Goal: Information Seeking & Learning: Check status

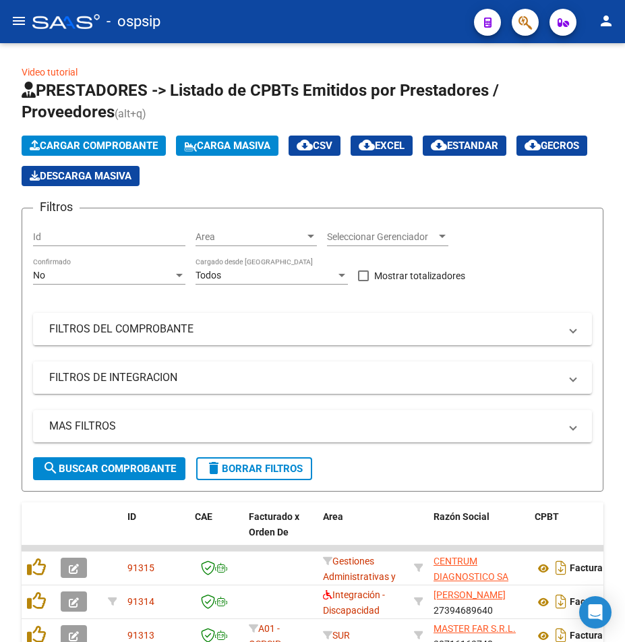
click at [11, 20] on button "menu" at bounding box center [18, 21] width 27 height 27
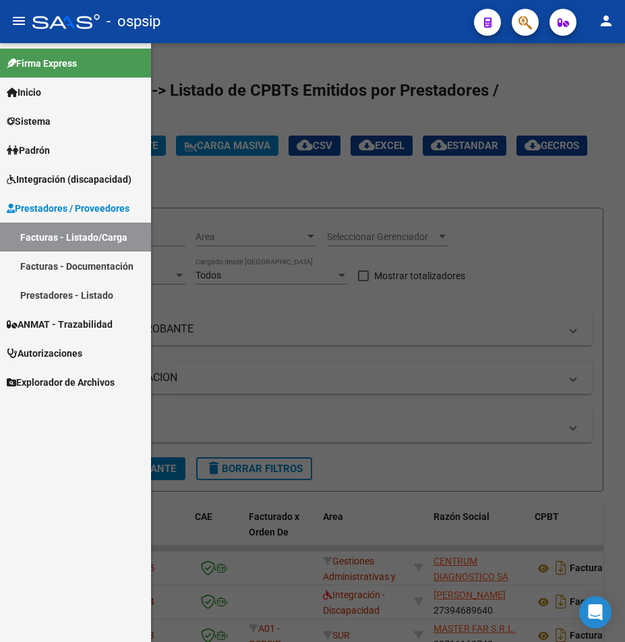
click at [101, 176] on span "Integración (discapacidad)" at bounding box center [69, 179] width 125 height 15
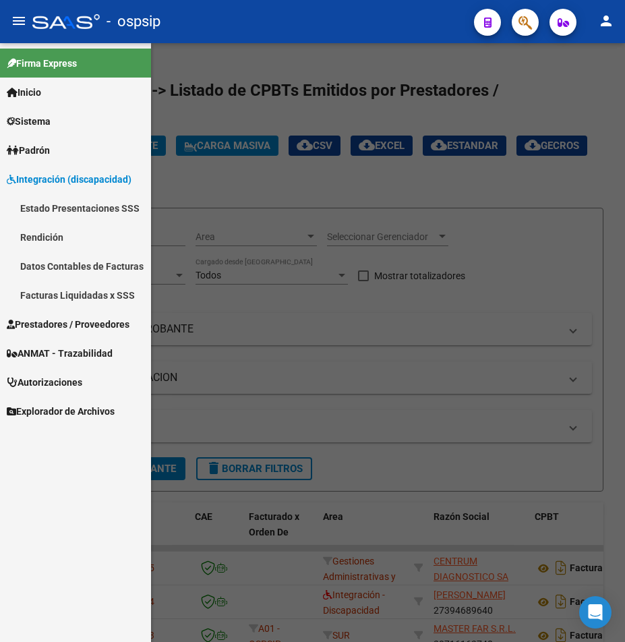
click at [90, 289] on link "Facturas Liquidadas x SSS" at bounding box center [75, 295] width 151 height 29
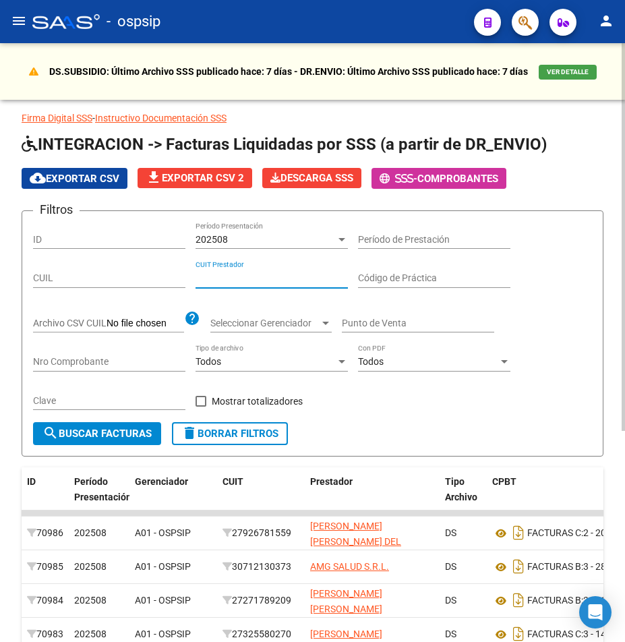
click at [262, 277] on input "CUIT Prestador" at bounding box center [272, 277] width 152 height 11
click at [275, 241] on div "202508" at bounding box center [266, 239] width 140 height 11
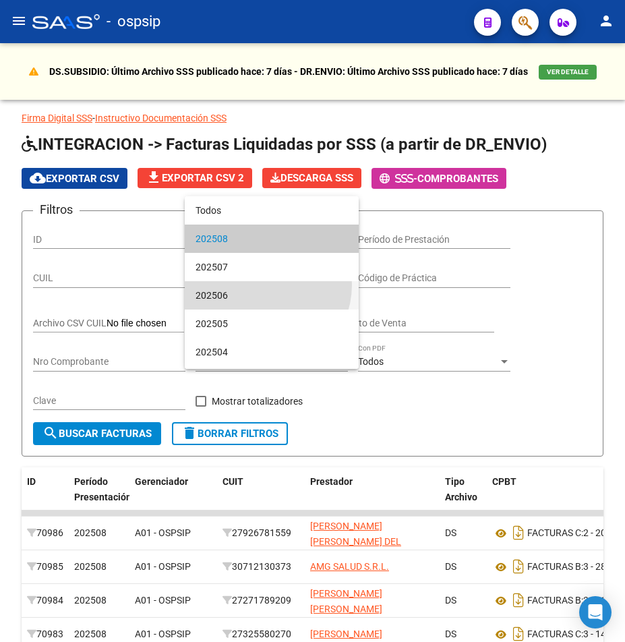
click at [259, 285] on span "202506" at bounding box center [272, 295] width 152 height 28
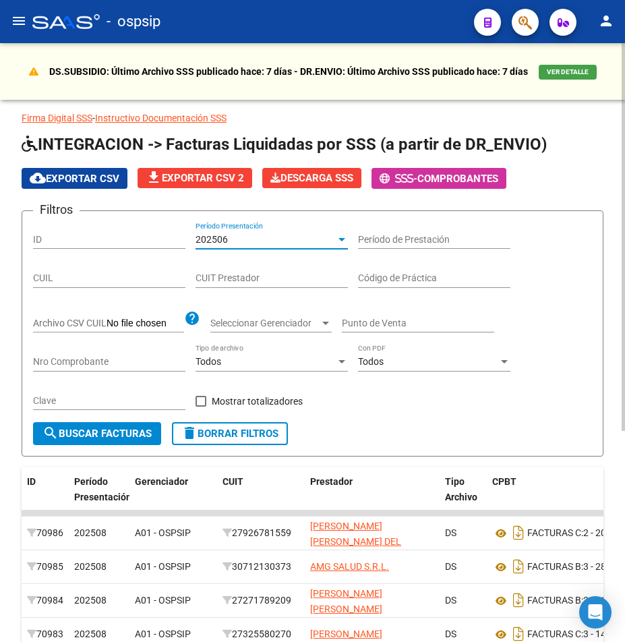
click at [245, 271] on div "CUIT Prestador" at bounding box center [272, 274] width 152 height 27
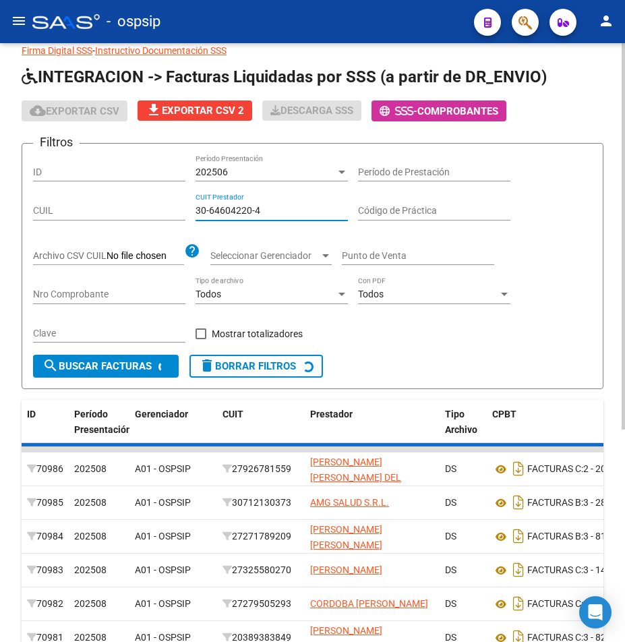
scroll to position [1, 0]
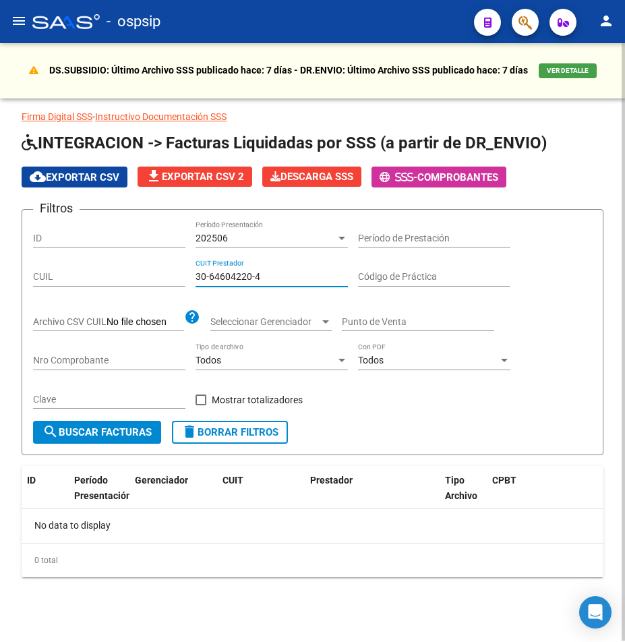
type input "30-64604220-4"
click at [274, 239] on div "202506" at bounding box center [266, 238] width 140 height 11
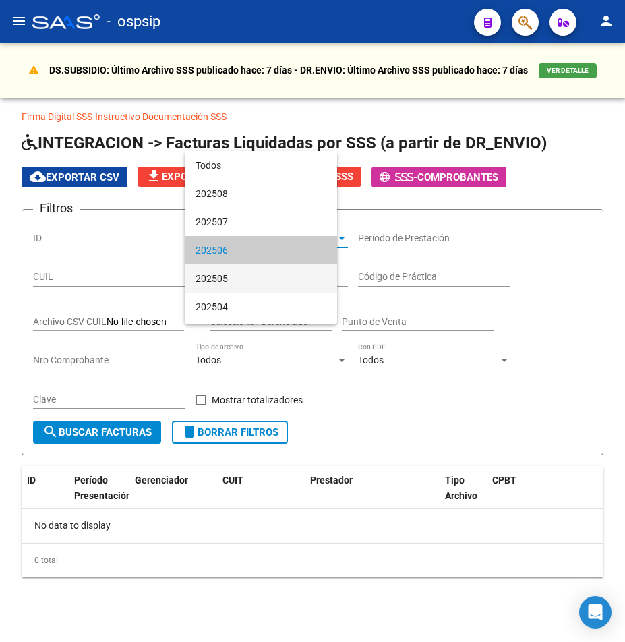
scroll to position [13, 0]
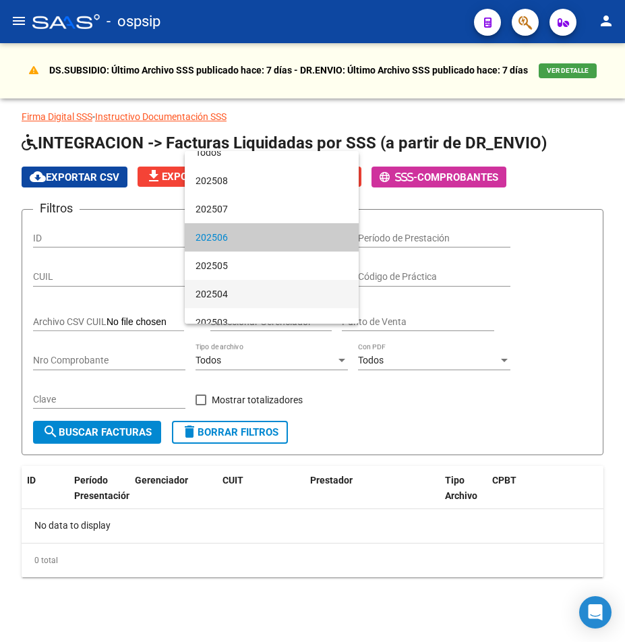
click at [273, 291] on span "202504" at bounding box center [272, 294] width 152 height 28
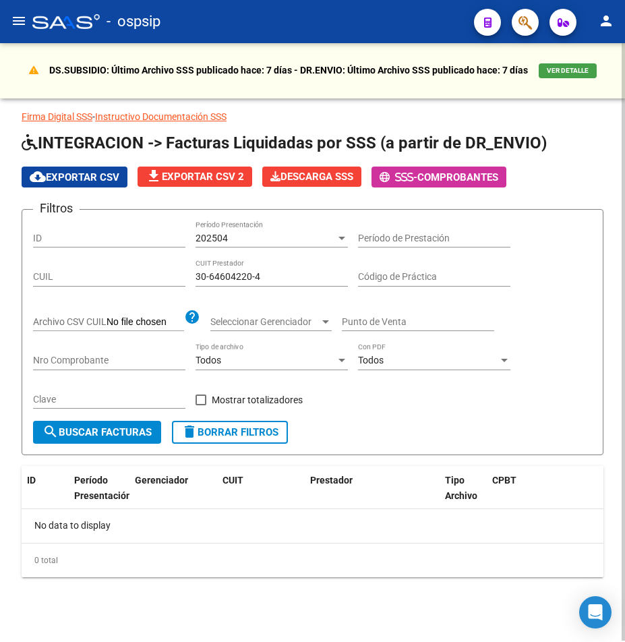
drag, startPoint x: 289, startPoint y: 300, endPoint x: 298, endPoint y: 285, distance: 17.2
click at [292, 298] on div "Filtros ID 202504 Período Presentación Período de Prestación CUIL 30-64604220-4…" at bounding box center [312, 321] width 559 height 200
click at [297, 283] on div "30-64604220-4 CUIT Prestador" at bounding box center [272, 273] width 152 height 27
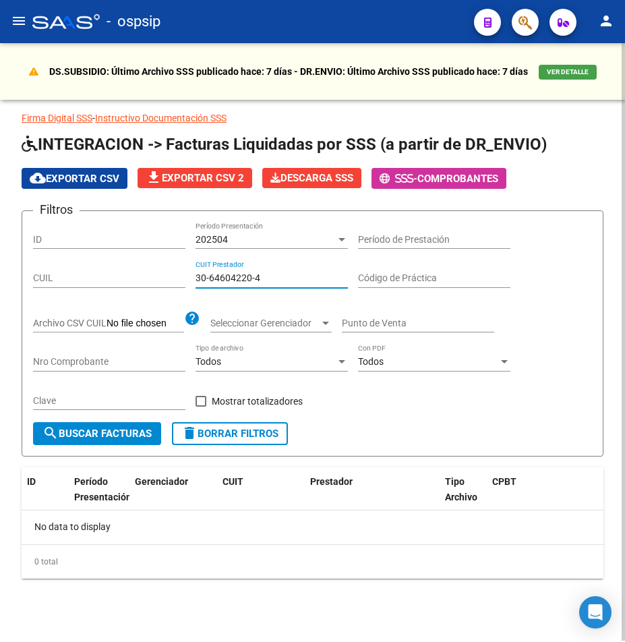
scroll to position [1, 0]
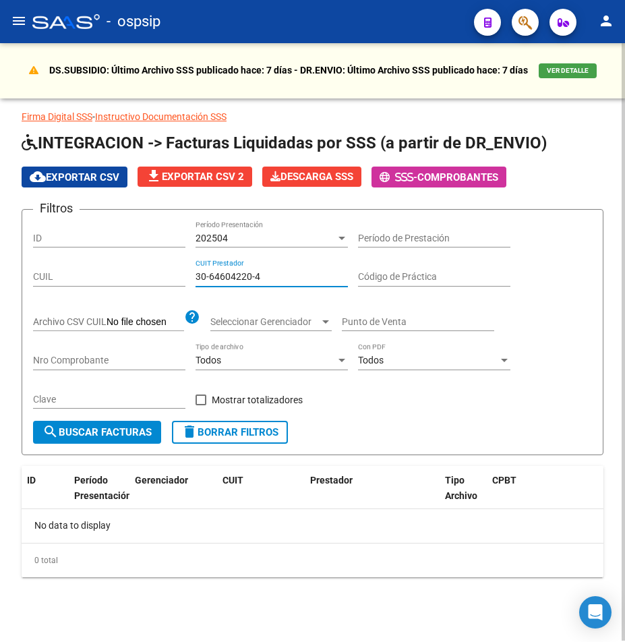
click at [244, 224] on div "202504 Período Presentación" at bounding box center [272, 234] width 152 height 27
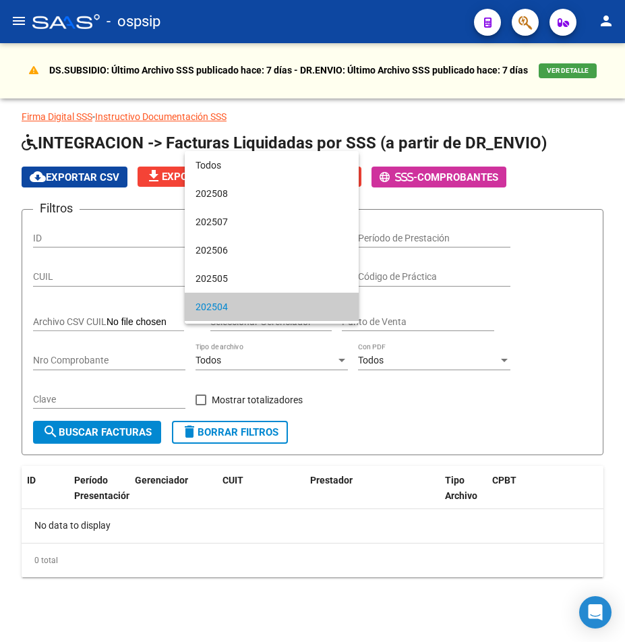
scroll to position [69, 0]
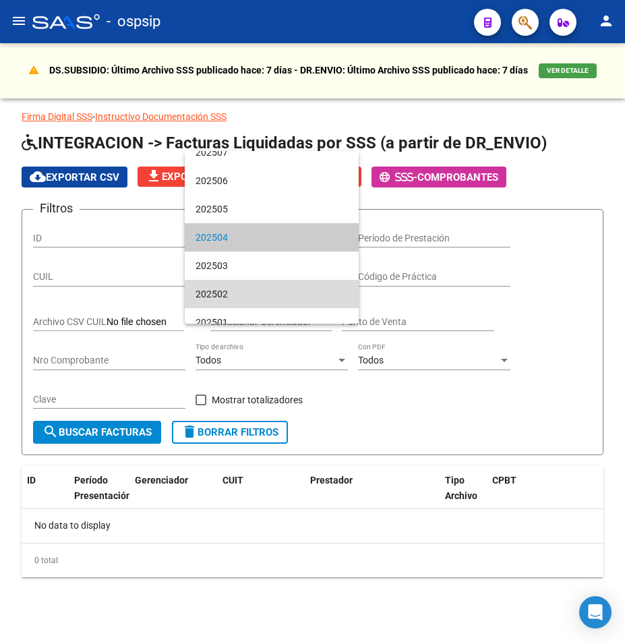
click at [279, 293] on span "202502" at bounding box center [272, 294] width 152 height 28
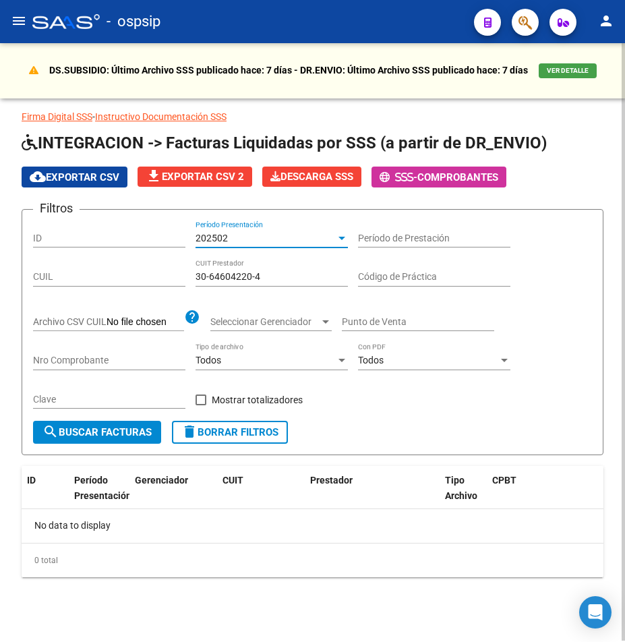
drag, startPoint x: 299, startPoint y: 270, endPoint x: 304, endPoint y: 265, distance: 7.6
click at [302, 266] on div "30-64604220-4 CUIT Prestador" at bounding box center [272, 273] width 152 height 27
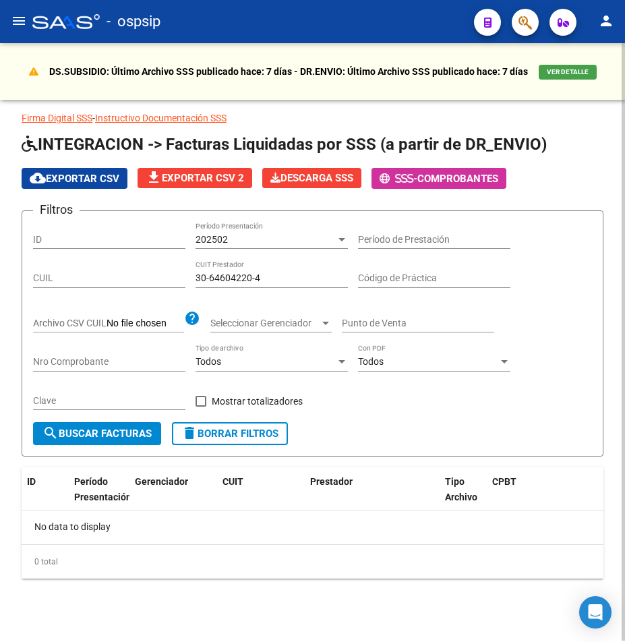
click at [270, 231] on div "202502 Período Presentación" at bounding box center [272, 235] width 152 height 27
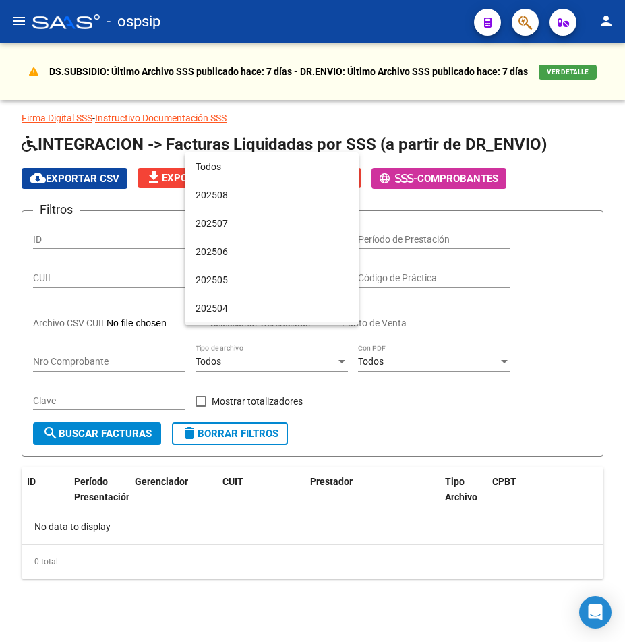
scroll to position [126, 0]
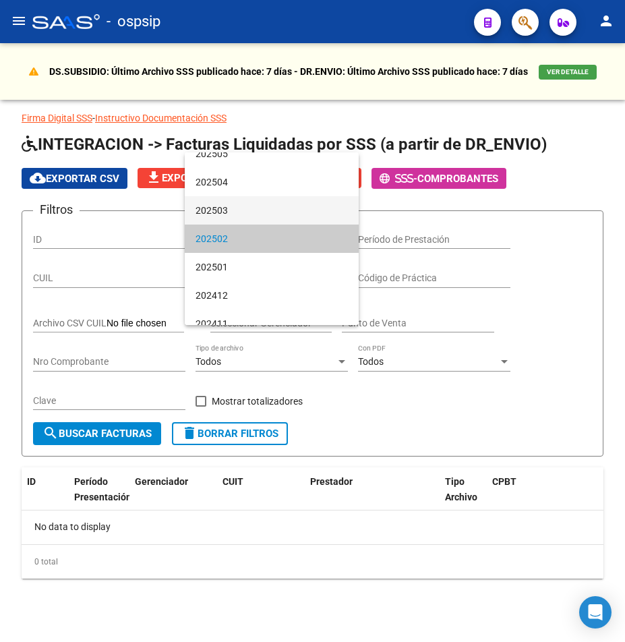
click at [280, 206] on span "202503" at bounding box center [272, 210] width 152 height 28
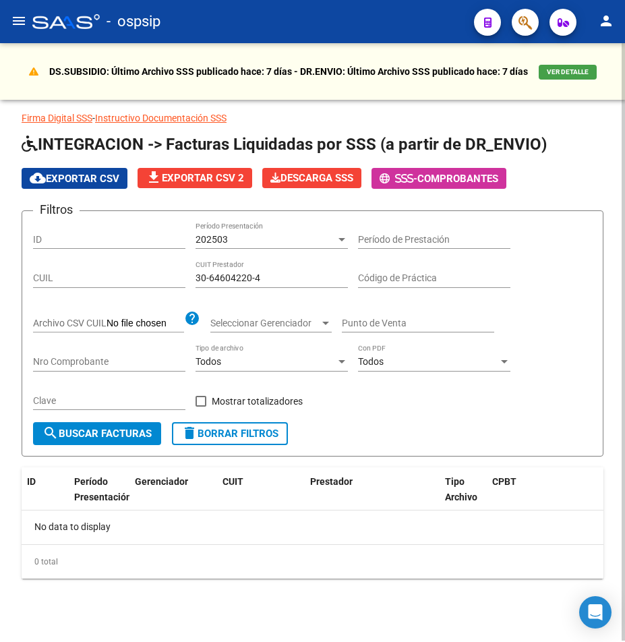
drag, startPoint x: 279, startPoint y: 268, endPoint x: 279, endPoint y: 276, distance: 7.4
click at [279, 274] on div "30-64604220-4 CUIT Prestador" at bounding box center [272, 274] width 152 height 27
click at [291, 229] on div "202503 Período Presentación" at bounding box center [272, 235] width 152 height 27
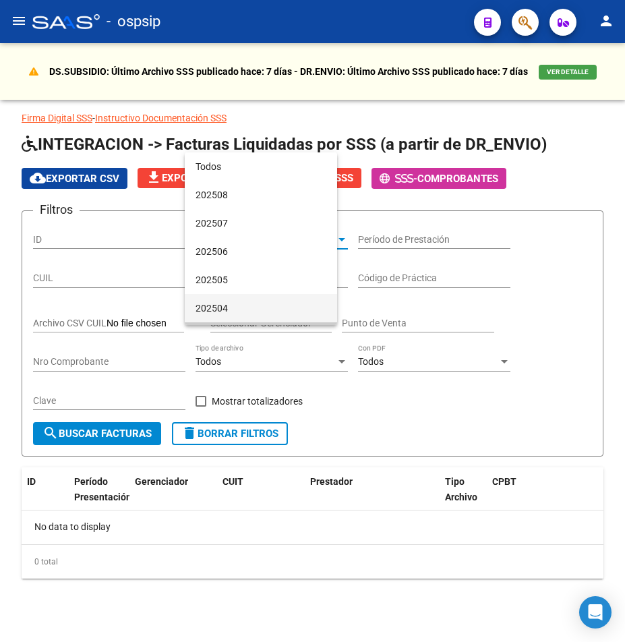
scroll to position [98, 0]
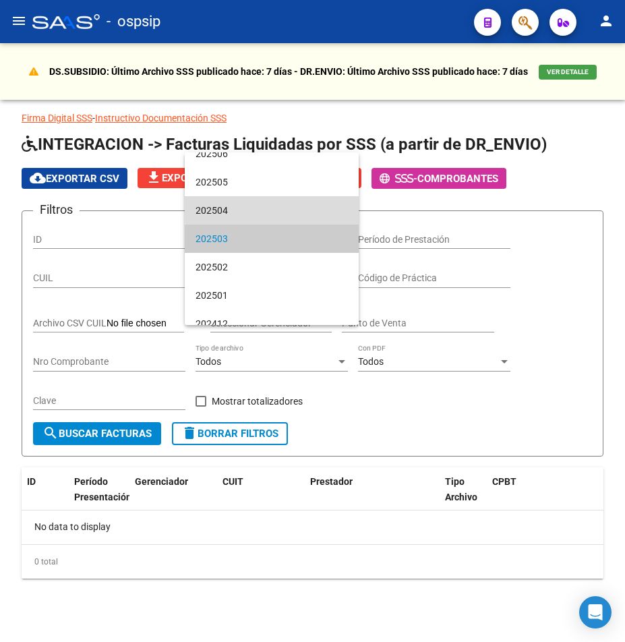
click at [289, 206] on span "202504" at bounding box center [272, 210] width 152 height 28
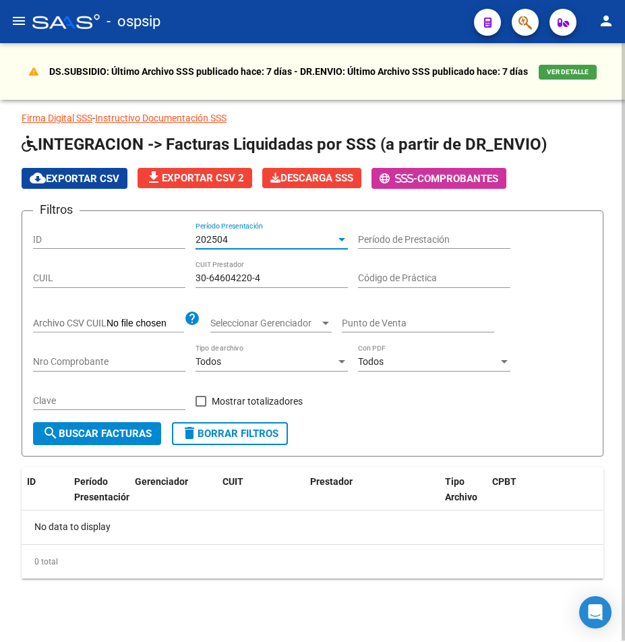
click at [287, 268] on div "30-64604220-4 CUIT Prestador" at bounding box center [272, 274] width 152 height 27
click at [281, 240] on div "202504" at bounding box center [266, 239] width 140 height 11
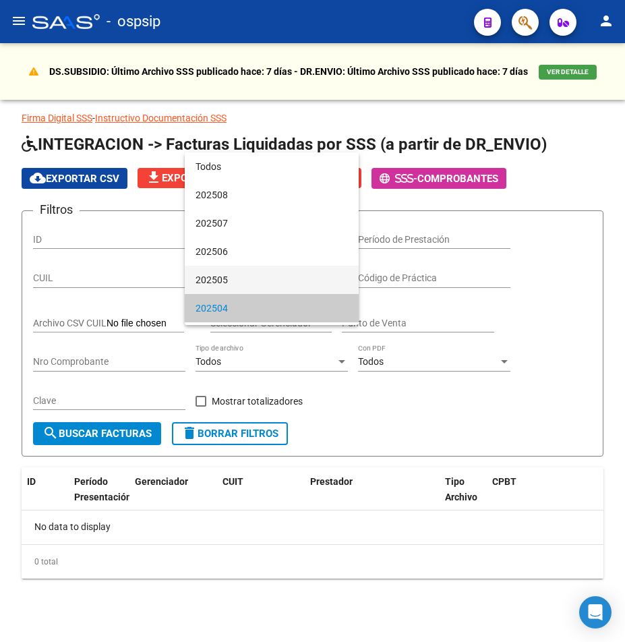
scroll to position [69, 0]
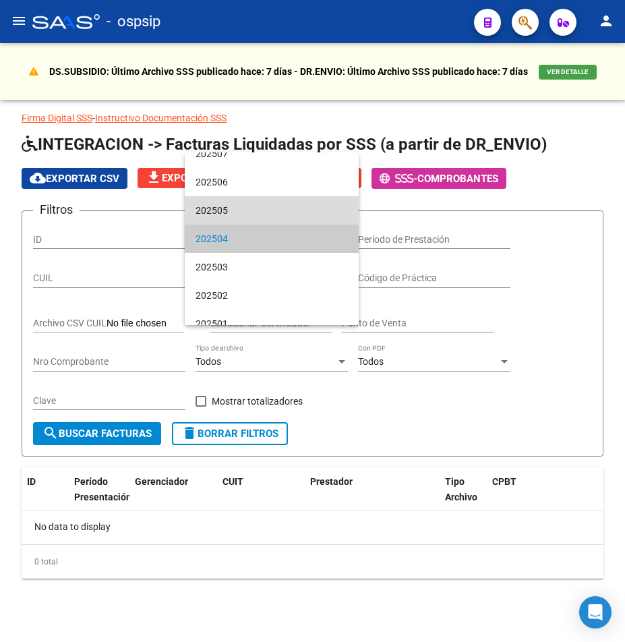
click at [281, 204] on span "202505" at bounding box center [272, 210] width 152 height 28
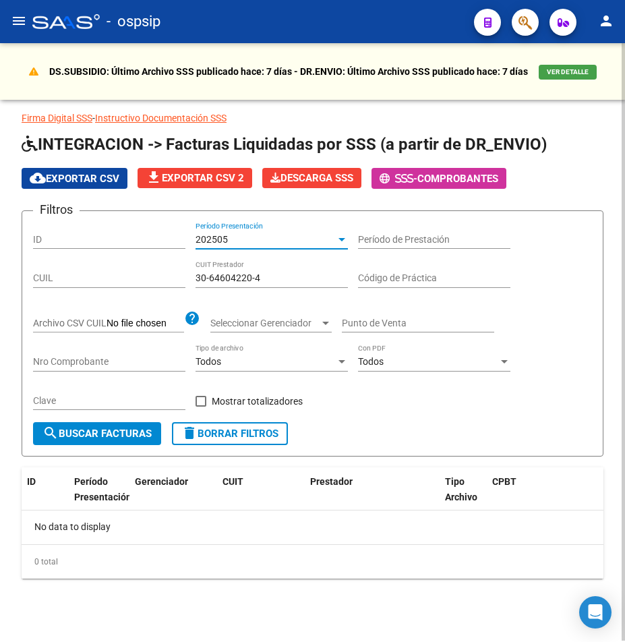
click at [289, 273] on input "30-64604220-4" at bounding box center [272, 277] width 152 height 11
click at [283, 239] on div "202505" at bounding box center [266, 239] width 140 height 11
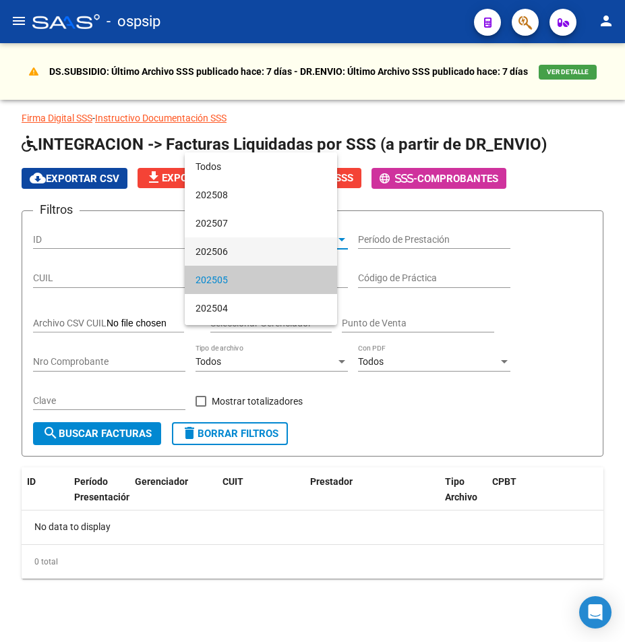
scroll to position [41, 0]
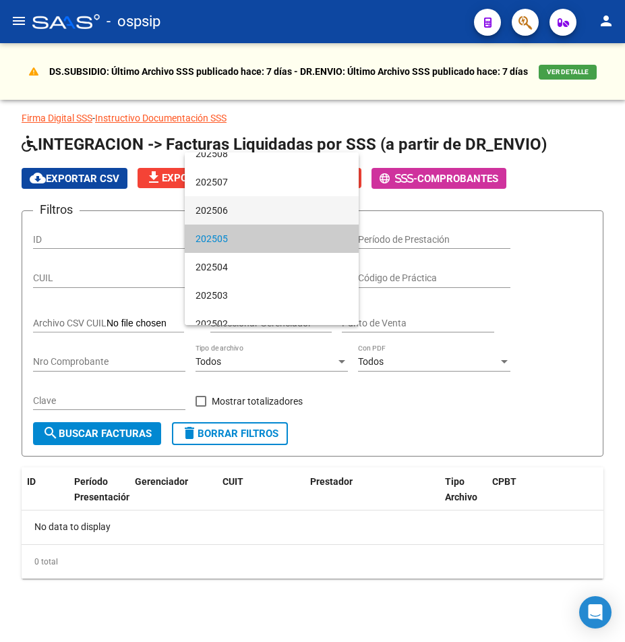
click at [283, 202] on span "202506" at bounding box center [272, 210] width 152 height 28
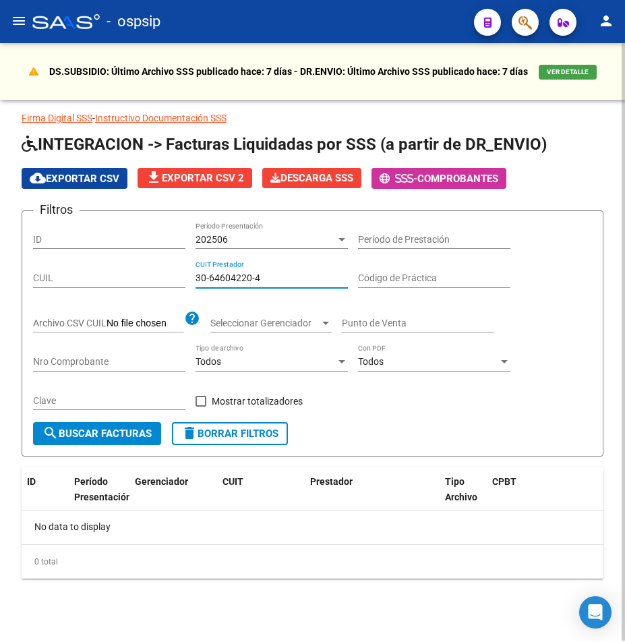
click at [283, 275] on input "30-64604220-4" at bounding box center [272, 277] width 152 height 11
click at [287, 241] on div "202506" at bounding box center [266, 239] width 140 height 11
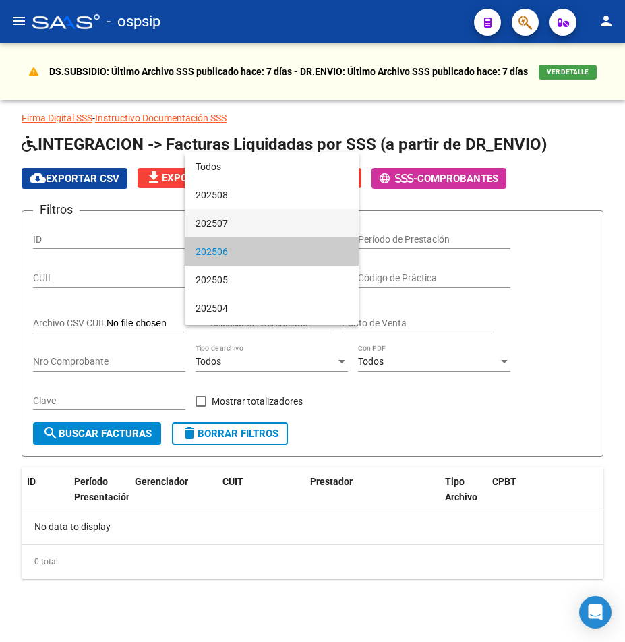
scroll to position [13, 0]
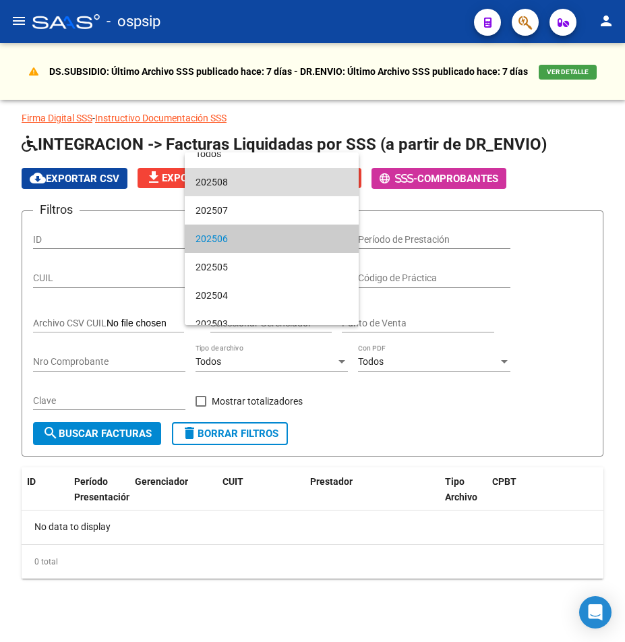
click at [279, 190] on span "202508" at bounding box center [272, 182] width 152 height 28
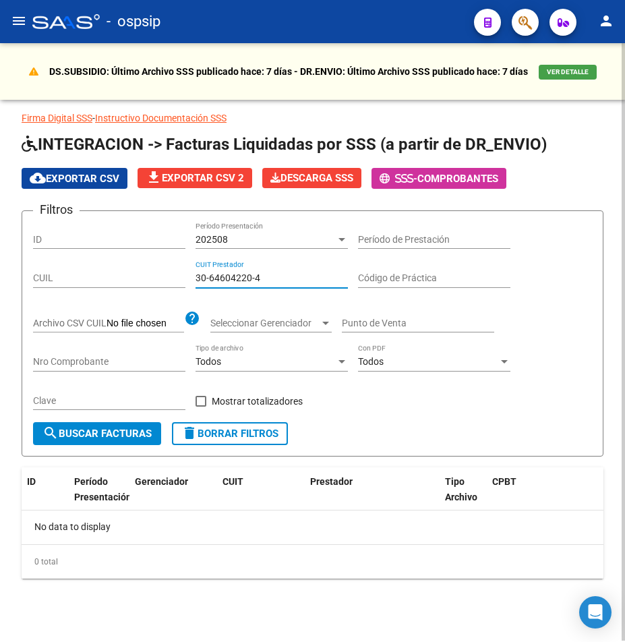
click at [297, 279] on input "30-64604220-4" at bounding box center [272, 277] width 152 height 11
click at [312, 238] on div "202508" at bounding box center [266, 239] width 140 height 11
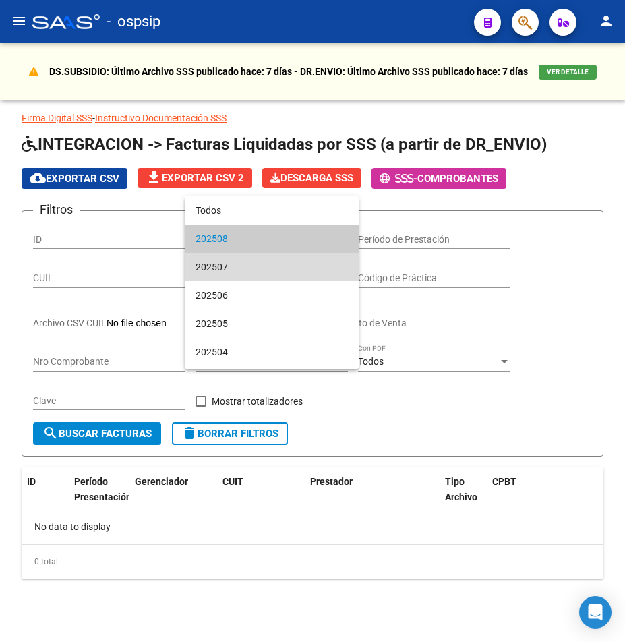
click at [297, 268] on span "202507" at bounding box center [272, 267] width 152 height 28
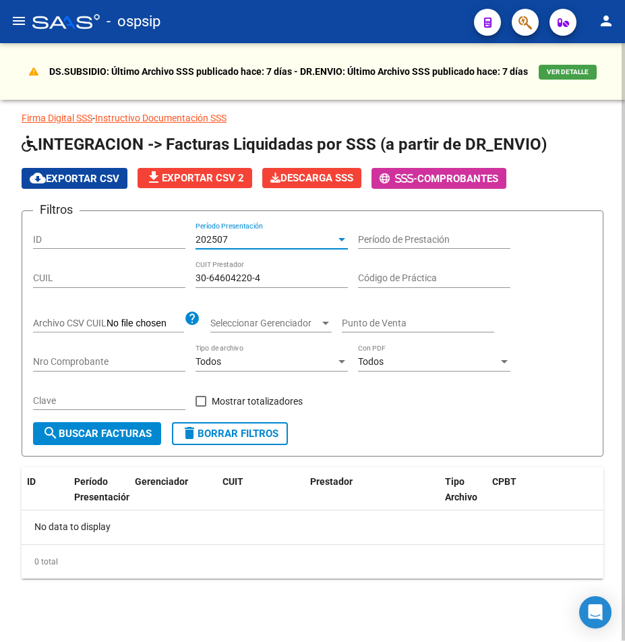
click at [294, 280] on input "30-64604220-4" at bounding box center [272, 277] width 152 height 11
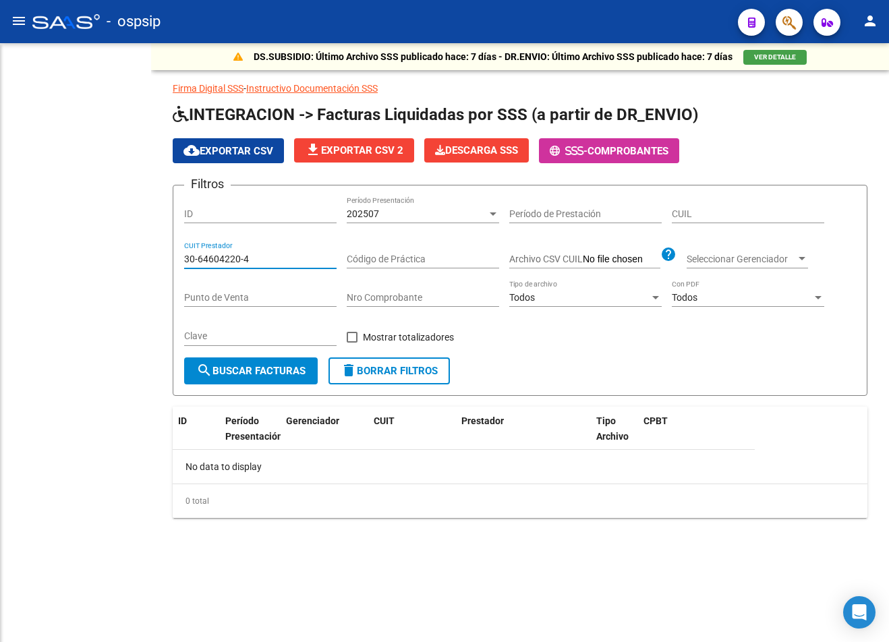
scroll to position [0, 0]
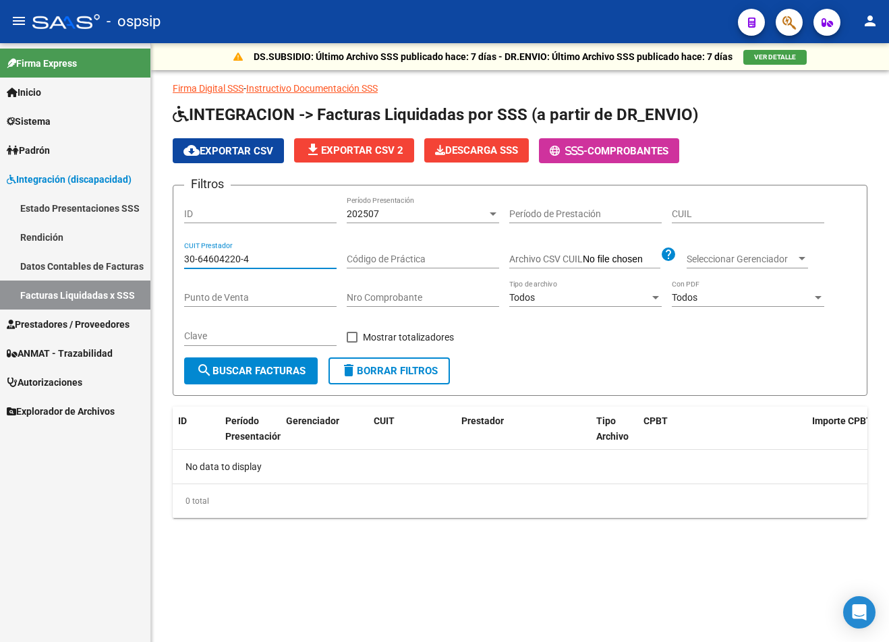
click at [421, 261] on input "Código de Práctica" at bounding box center [423, 259] width 152 height 11
drag, startPoint x: 271, startPoint y: 258, endPoint x: -48, endPoint y: 244, distance: 319.3
click at [0, 244] on html "menu - ospsip person Firma Express Inicio Calendario SSS Instructivos Contacto …" at bounding box center [444, 321] width 889 height 642
click at [109, 318] on span "Prestadores / Proveedores" at bounding box center [68, 324] width 123 height 15
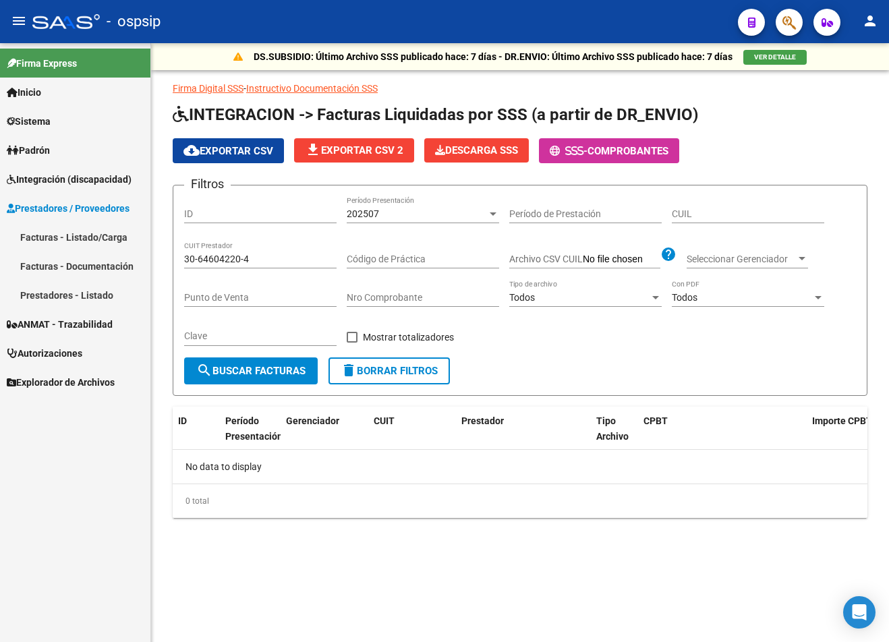
click at [92, 237] on link "Facturas - Listado/Carga" at bounding box center [75, 237] width 150 height 29
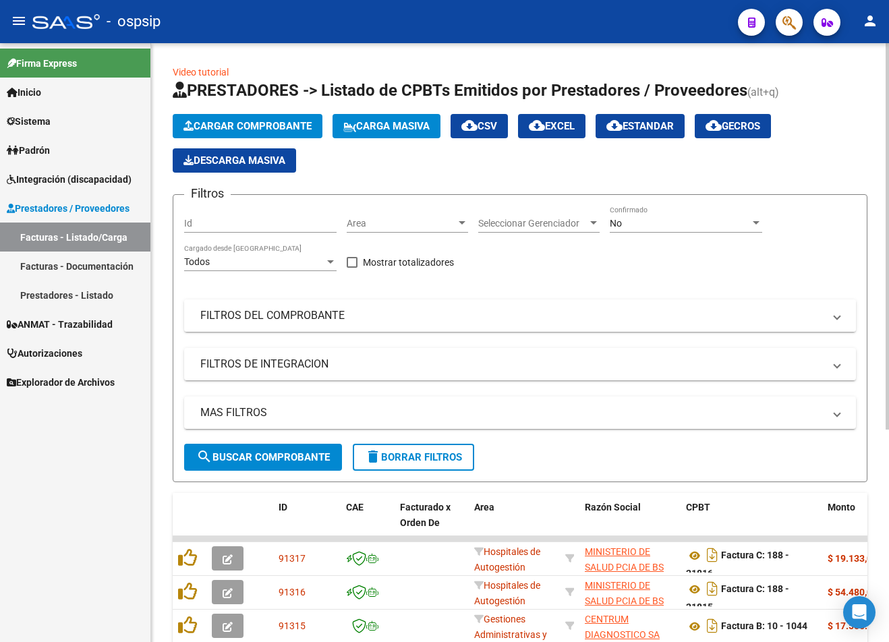
click at [374, 312] on mat-panel-title "FILTROS DEL COMPROBANTE" at bounding box center [511, 315] width 623 height 15
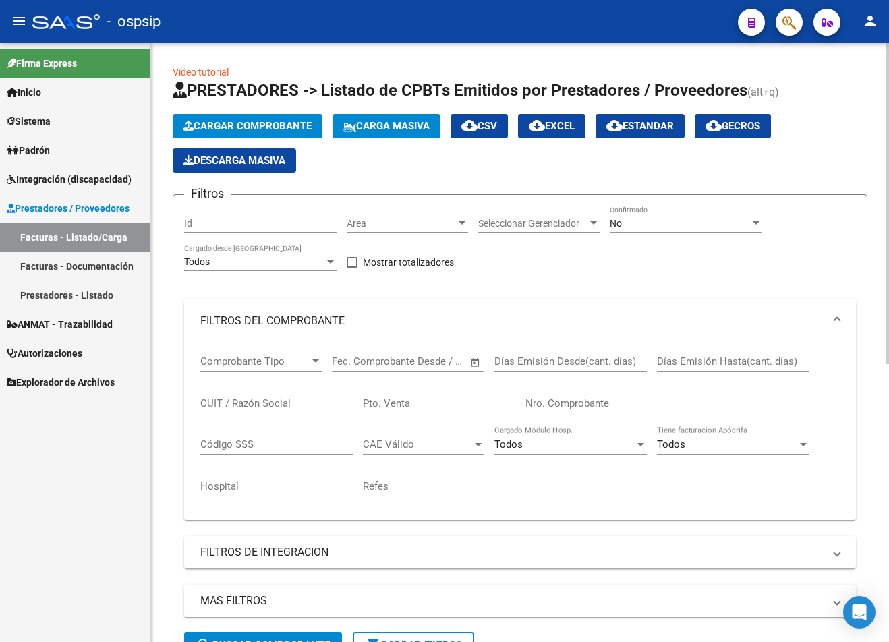
click at [272, 400] on input "CUIT / Razón Social" at bounding box center [276, 403] width 152 height 12
paste input "30-64604220-4"
click at [625, 204] on form "Filtros Id Area Area Seleccionar Gerenciador Seleccionar Gerenciador No Confirm…" at bounding box center [520, 432] width 695 height 476
click at [625, 230] on div "No Confirmado" at bounding box center [686, 219] width 152 height 27
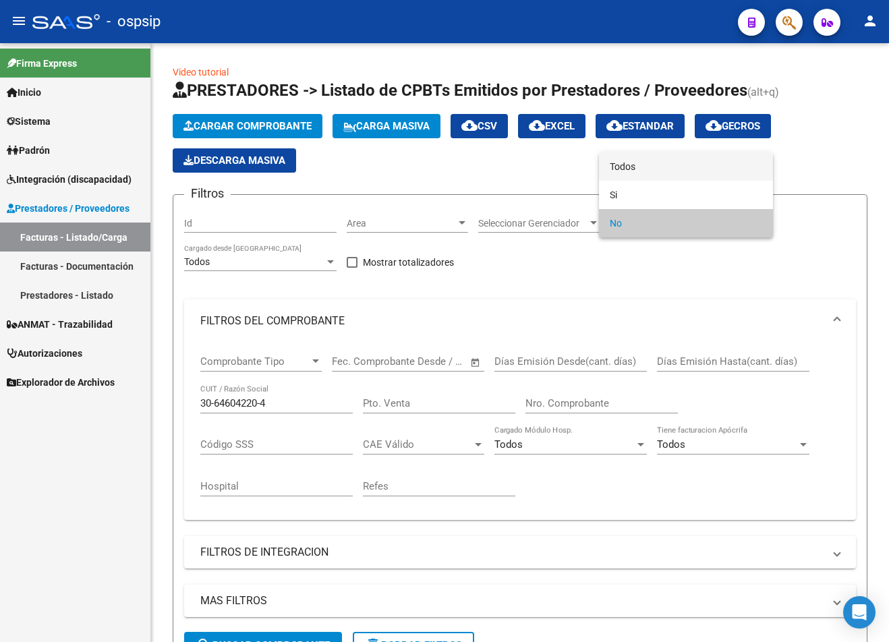
click at [625, 171] on span "Todos" at bounding box center [686, 166] width 152 height 28
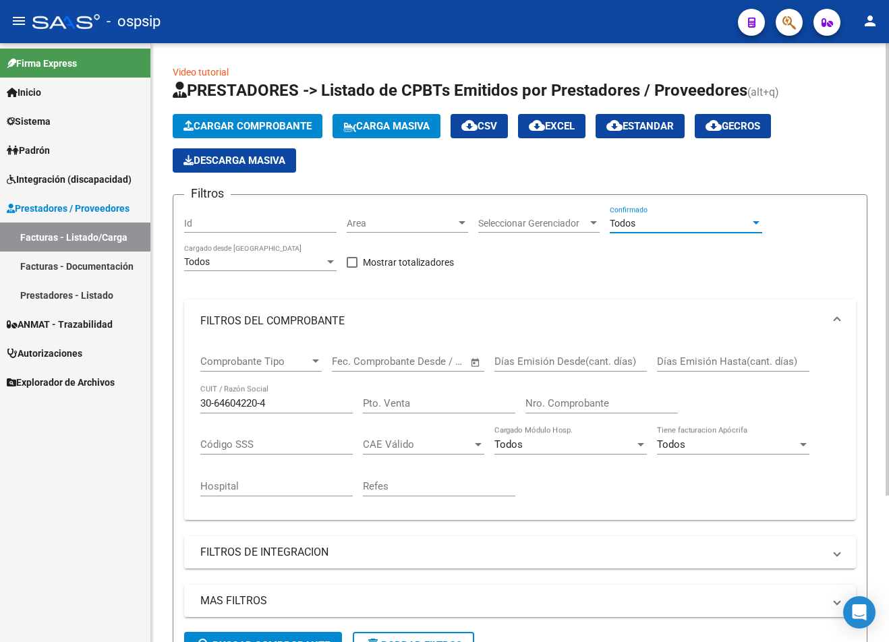
click at [290, 221] on input "Id" at bounding box center [260, 223] width 152 height 11
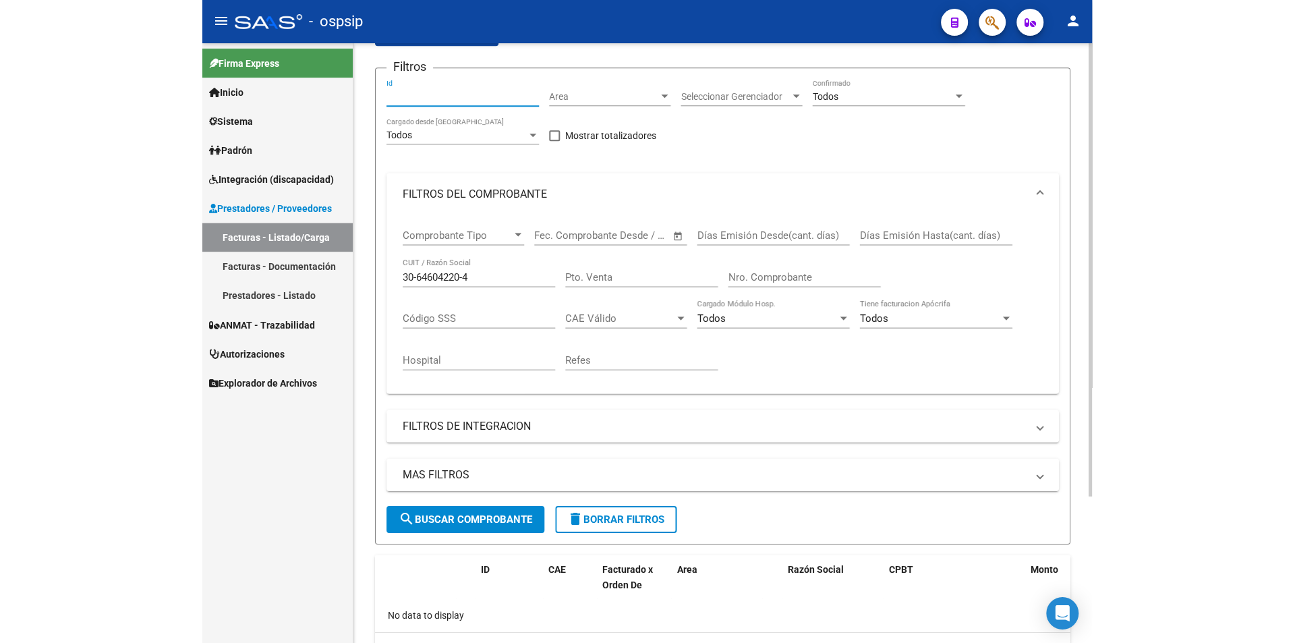
scroll to position [96, 0]
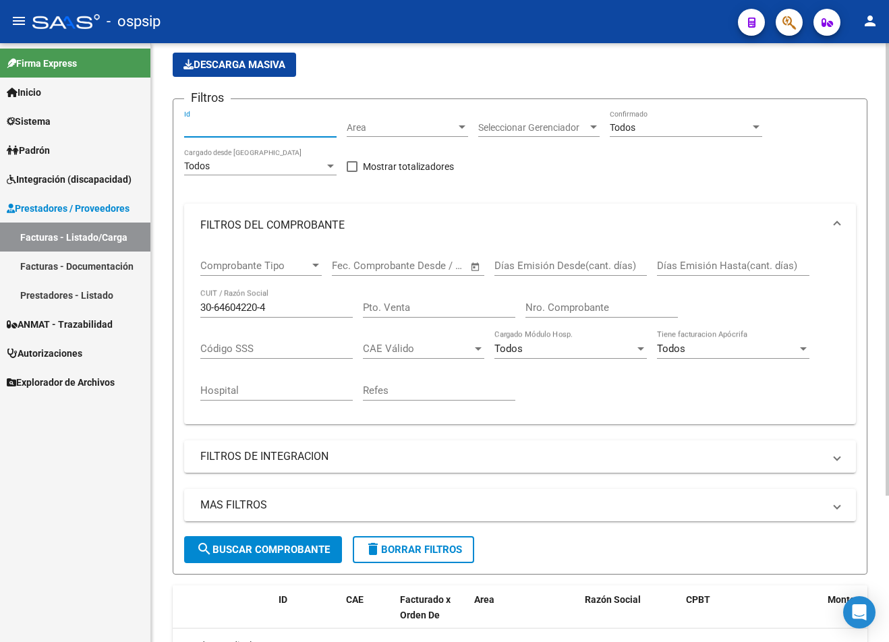
click at [287, 301] on div "30-64604220-4 CUIT / Razón Social" at bounding box center [276, 303] width 152 height 29
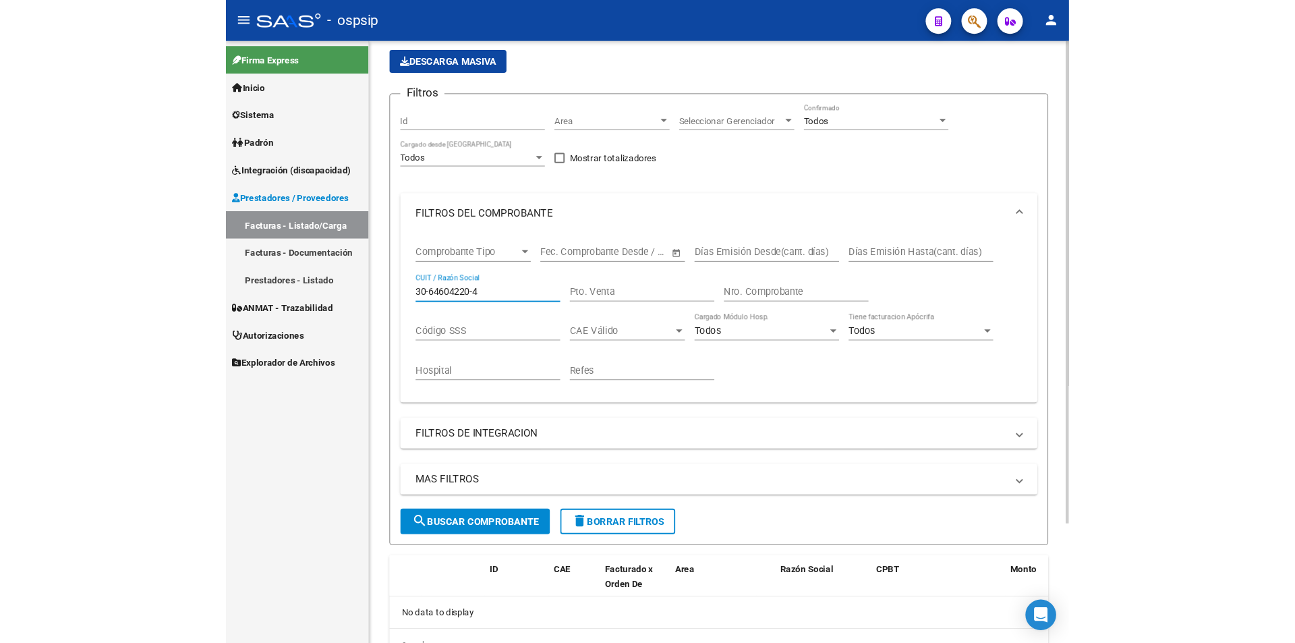
scroll to position [61, 0]
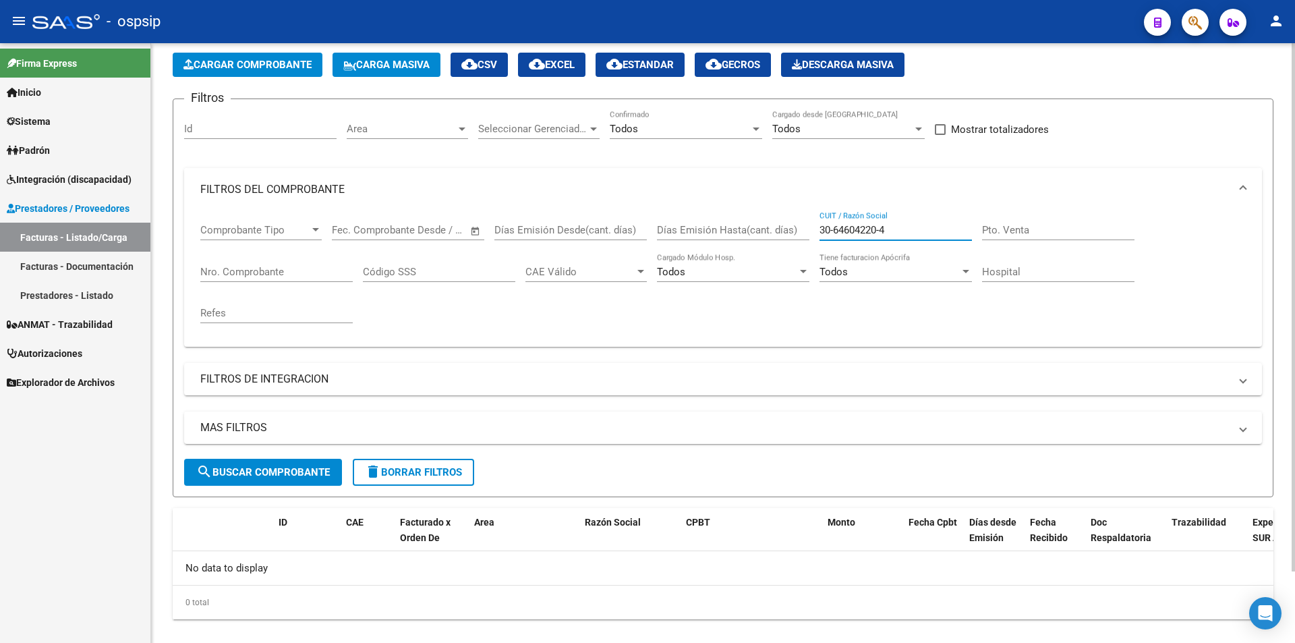
drag, startPoint x: 939, startPoint y: 233, endPoint x: 602, endPoint y: 206, distance: 337.6
click at [603, 206] on mat-expansion-panel "FILTROS DEL COMPROBANTE Comprobante Tipo Comprobante Tipo Fecha inicio – Fecha …" at bounding box center [723, 257] width 1078 height 179
paste input "64604220"
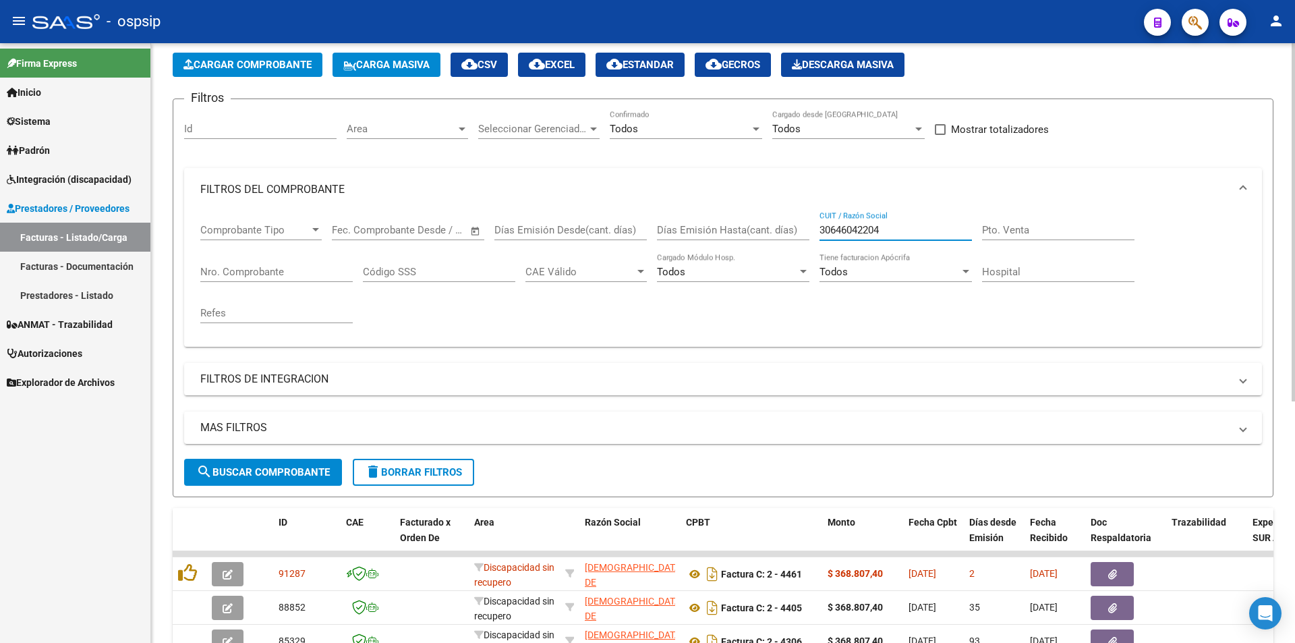
drag, startPoint x: 900, startPoint y: 230, endPoint x: 695, endPoint y: 227, distance: 204.4
click at [625, 231] on div "Comprobante Tipo Comprobante Tipo Fecha inicio – Fecha fin Fec. Comprobante Des…" at bounding box center [722, 273] width 1045 height 125
type input "30646042204"
drag, startPoint x: 860, startPoint y: 220, endPoint x: 927, endPoint y: 220, distance: 67.4
click at [625, 187] on mat-panel-title "FILTROS DEL COMPROBANTE" at bounding box center [714, 189] width 1029 height 15
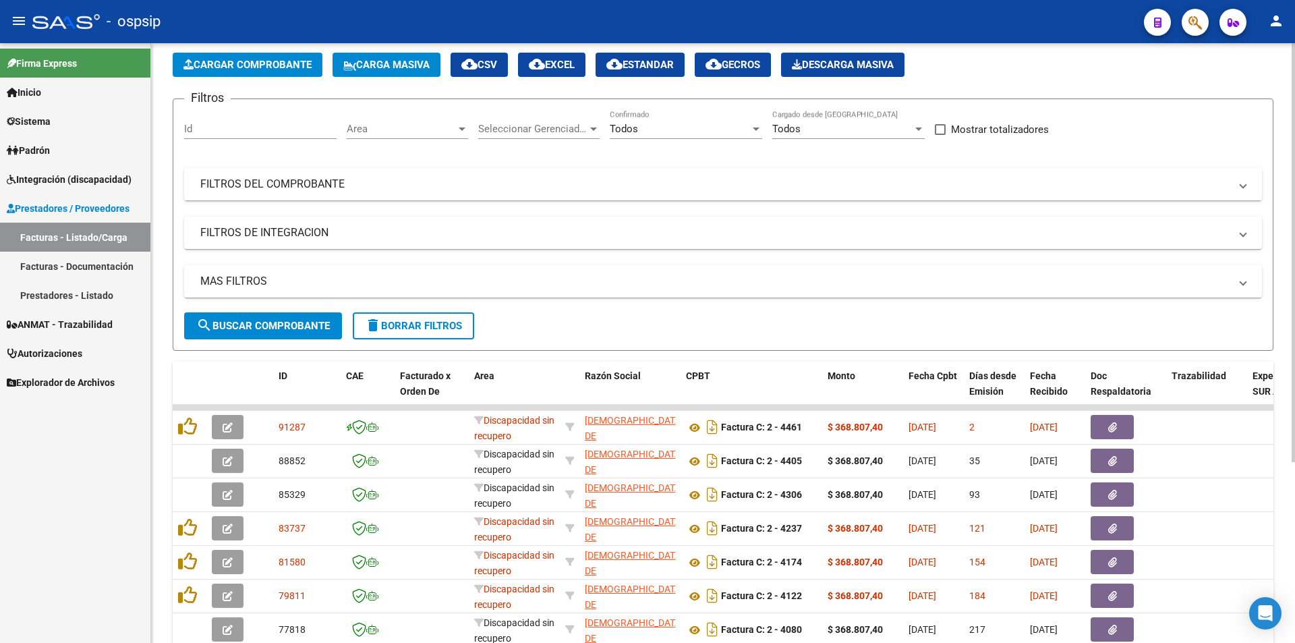
click at [625, 184] on mat-panel-title "FILTROS DEL COMPROBANTE" at bounding box center [714, 184] width 1029 height 15
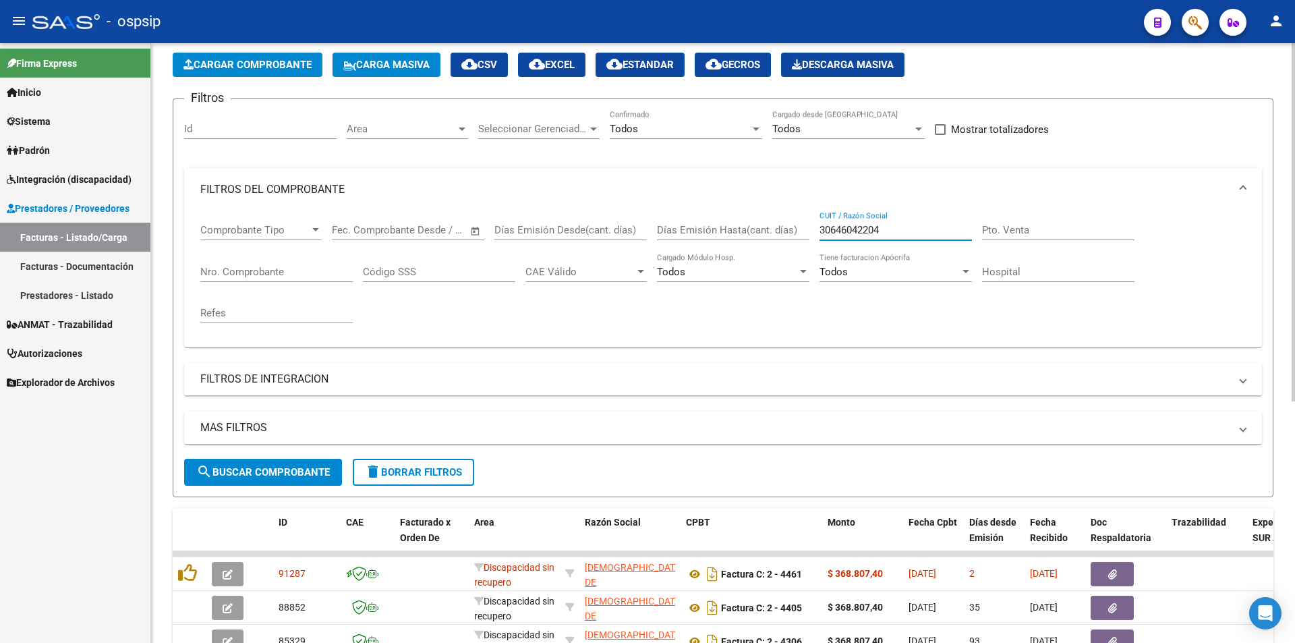
drag, startPoint x: 891, startPoint y: 226, endPoint x: 799, endPoint y: 228, distance: 92.4
click at [625, 228] on div "Comprobante Tipo Comprobante Tipo Fecha inicio – Fecha fin Fec. Comprobante Des…" at bounding box center [722, 273] width 1045 height 125
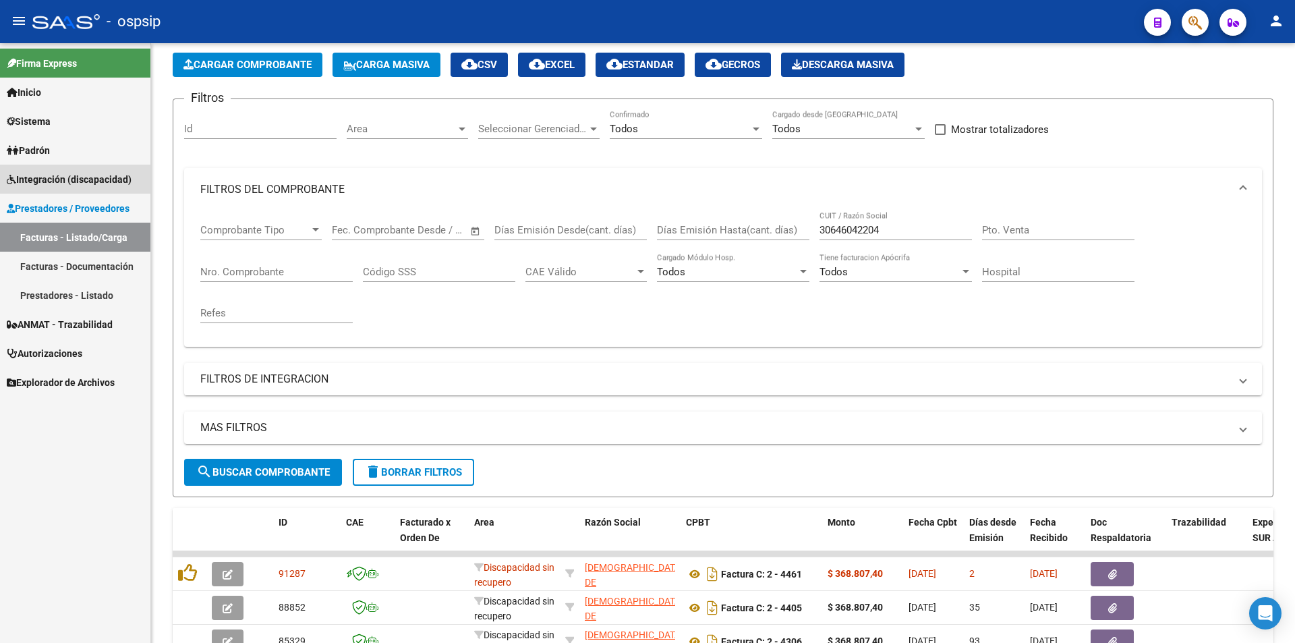
click at [82, 176] on span "Integración (discapacidad)" at bounding box center [69, 179] width 125 height 15
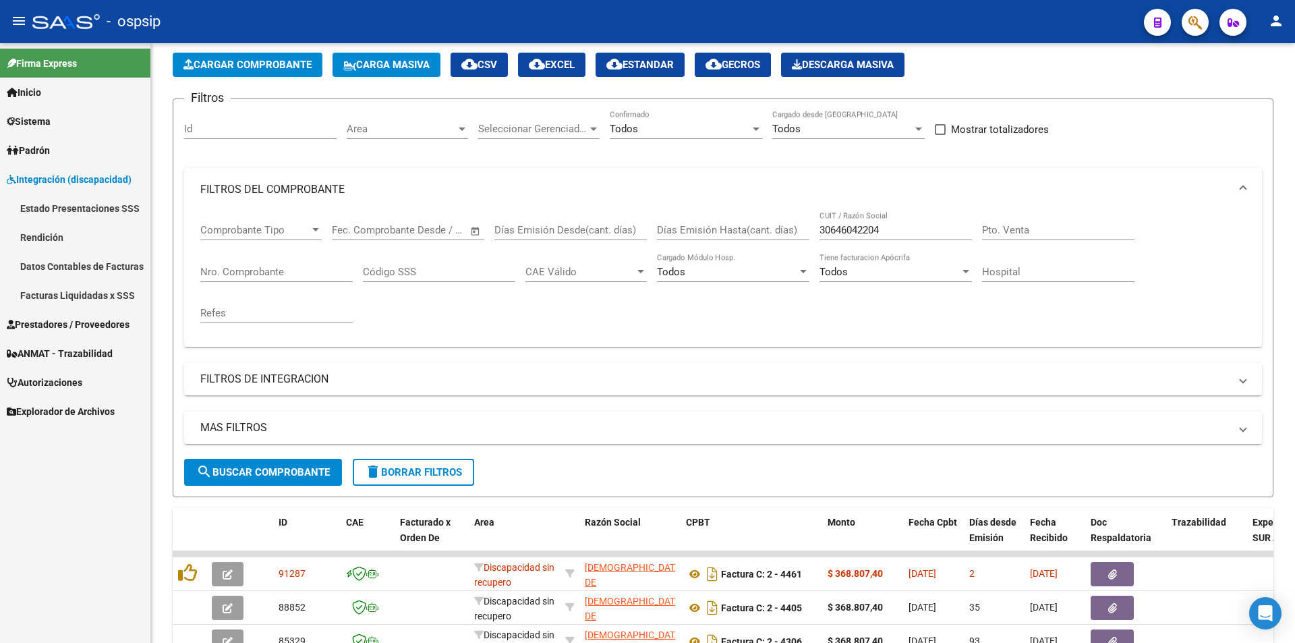
click at [86, 296] on link "Facturas Liquidadas x SSS" at bounding box center [75, 295] width 150 height 29
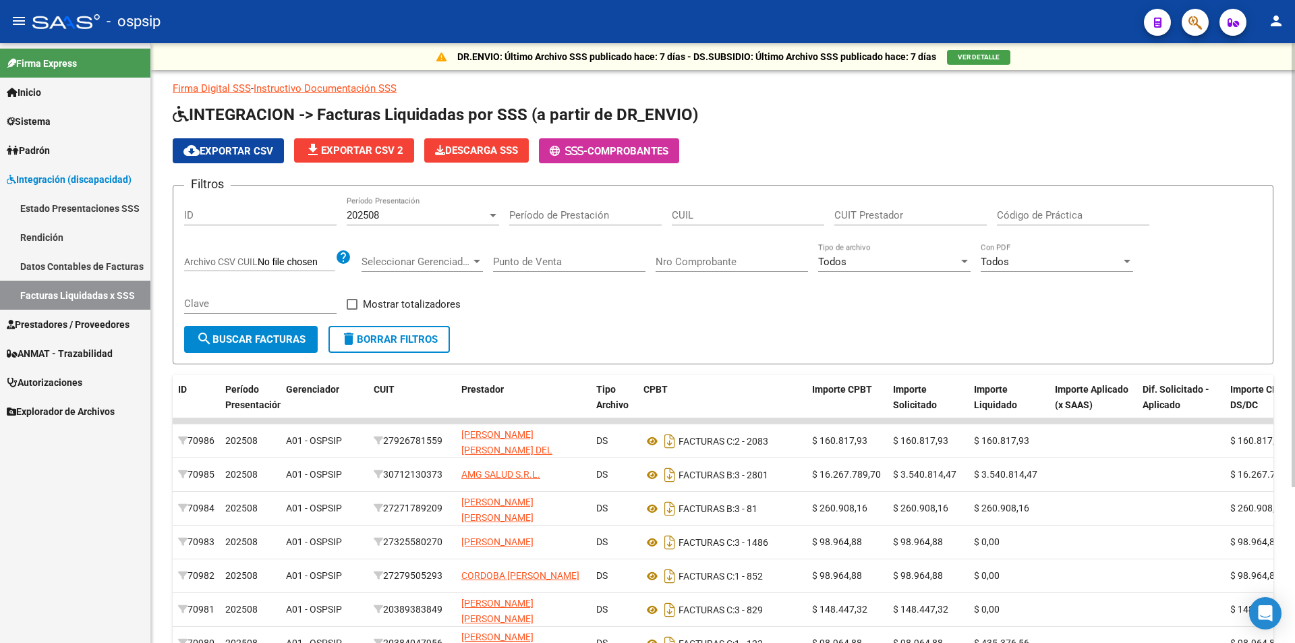
click at [625, 209] on input "CUIT Prestador" at bounding box center [910, 215] width 152 height 12
paste input "30-64604220-4"
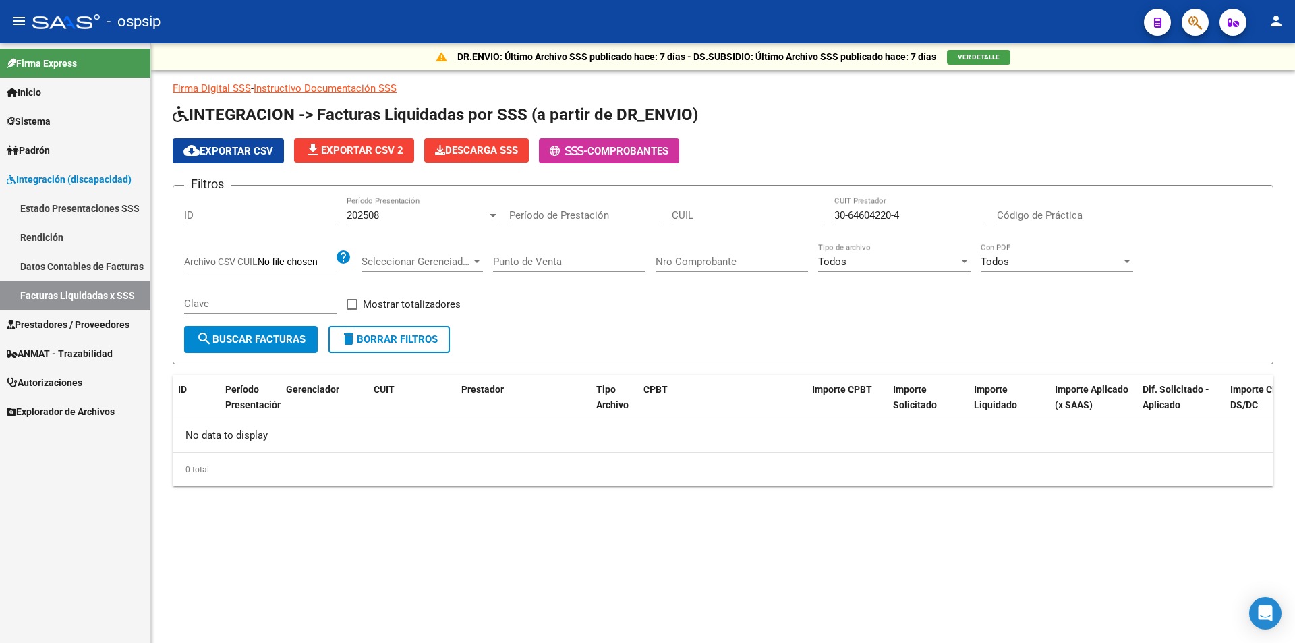
click at [413, 203] on div "202508 Período Presentación" at bounding box center [423, 210] width 152 height 29
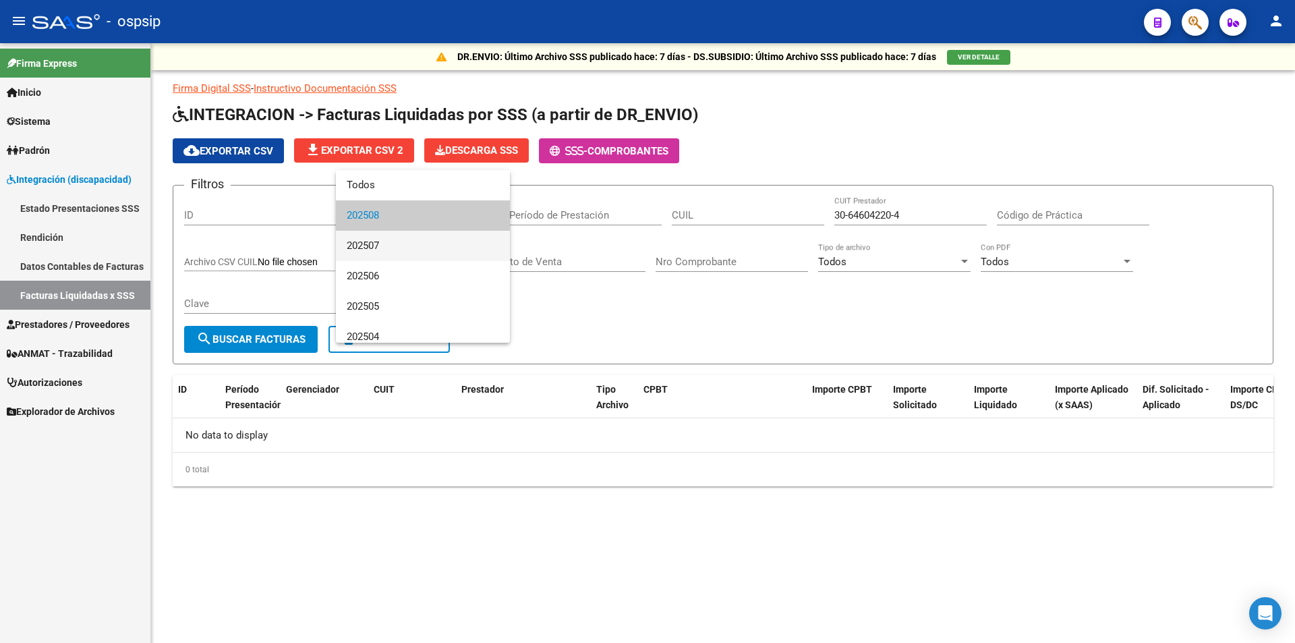
click at [405, 250] on span "202507" at bounding box center [423, 246] width 152 height 30
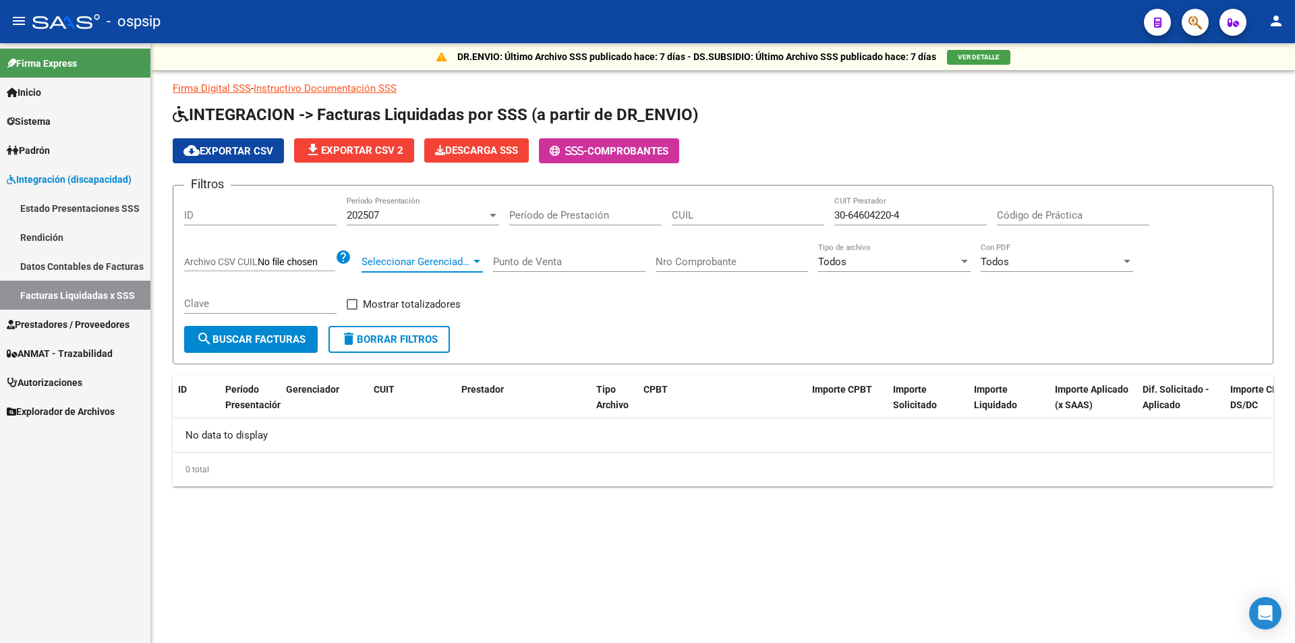
click at [404, 256] on span "Seleccionar Gerenciador" at bounding box center [415, 262] width 109 height 12
click at [516, 208] on div "Período de Prestación" at bounding box center [585, 210] width 152 height 29
click at [432, 229] on div "202507 Período Presentación" at bounding box center [423, 217] width 152 height 42
click at [424, 215] on div "202507" at bounding box center [417, 215] width 140 height 12
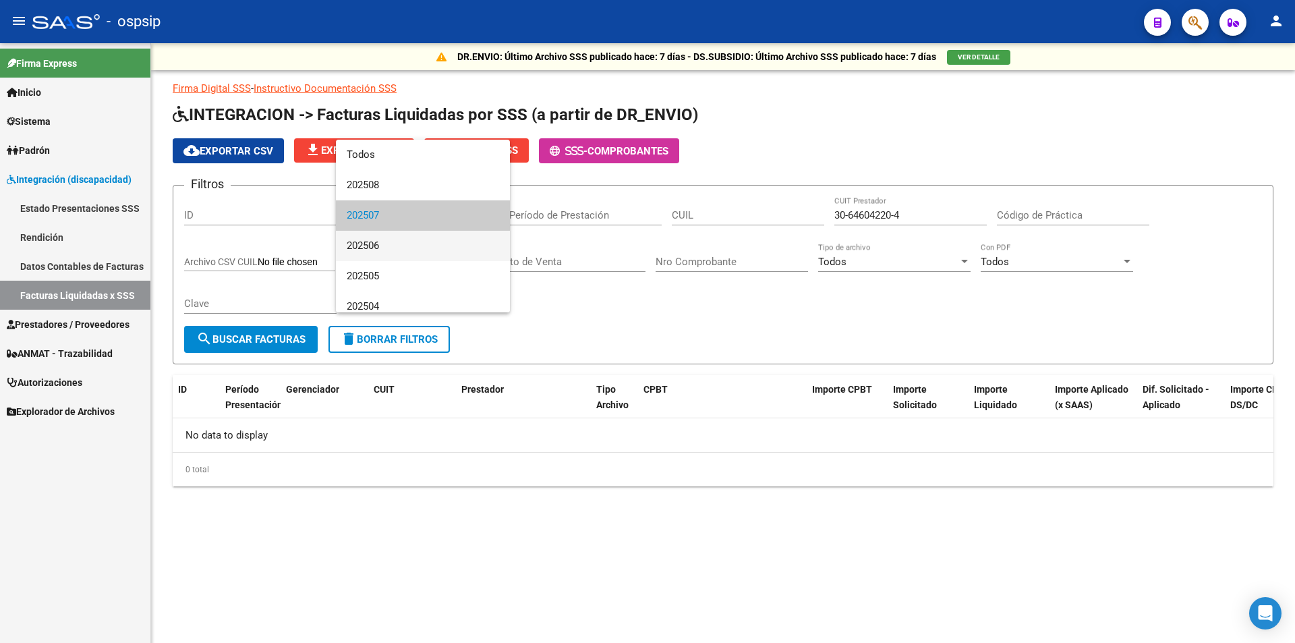
click at [417, 250] on span "202506" at bounding box center [423, 246] width 152 height 30
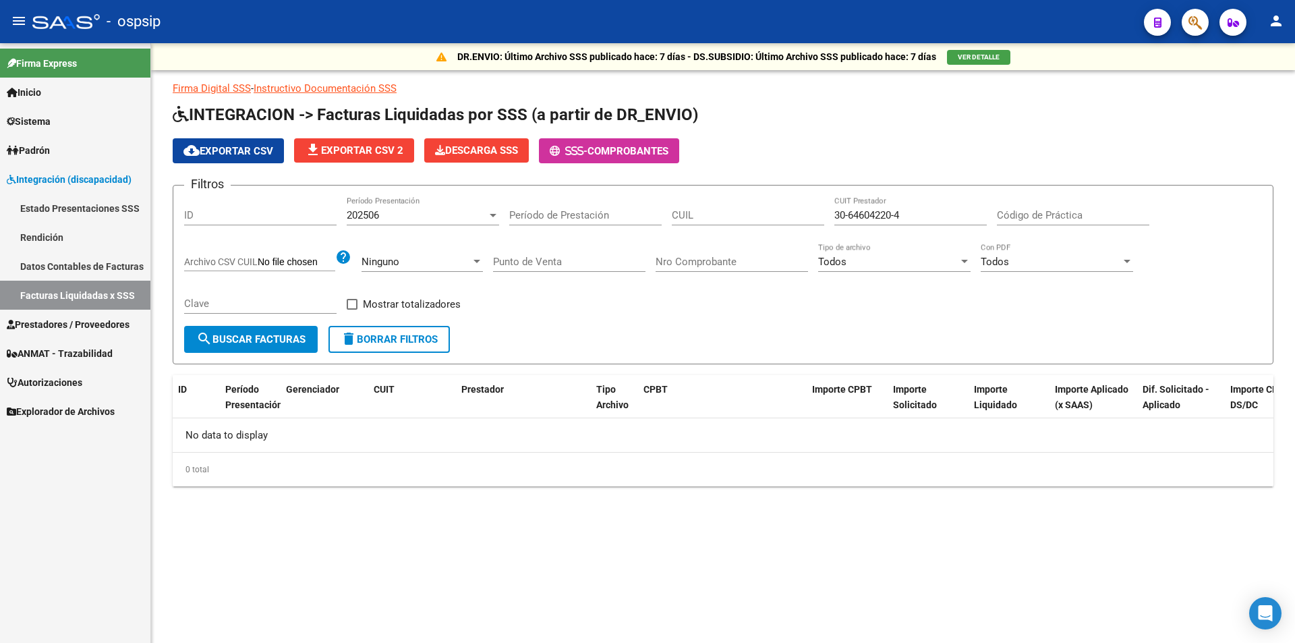
click at [622, 250] on div "Punto de Venta" at bounding box center [569, 257] width 152 height 29
click at [408, 214] on div "202506" at bounding box center [417, 215] width 140 height 12
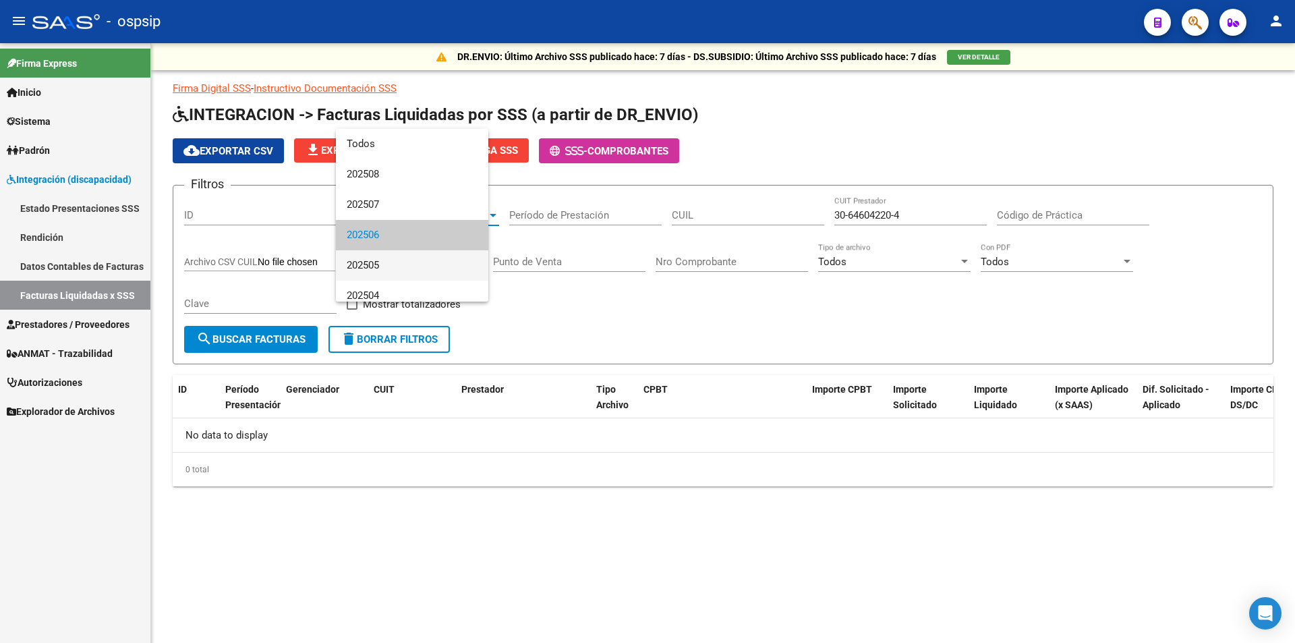
scroll to position [20, 0]
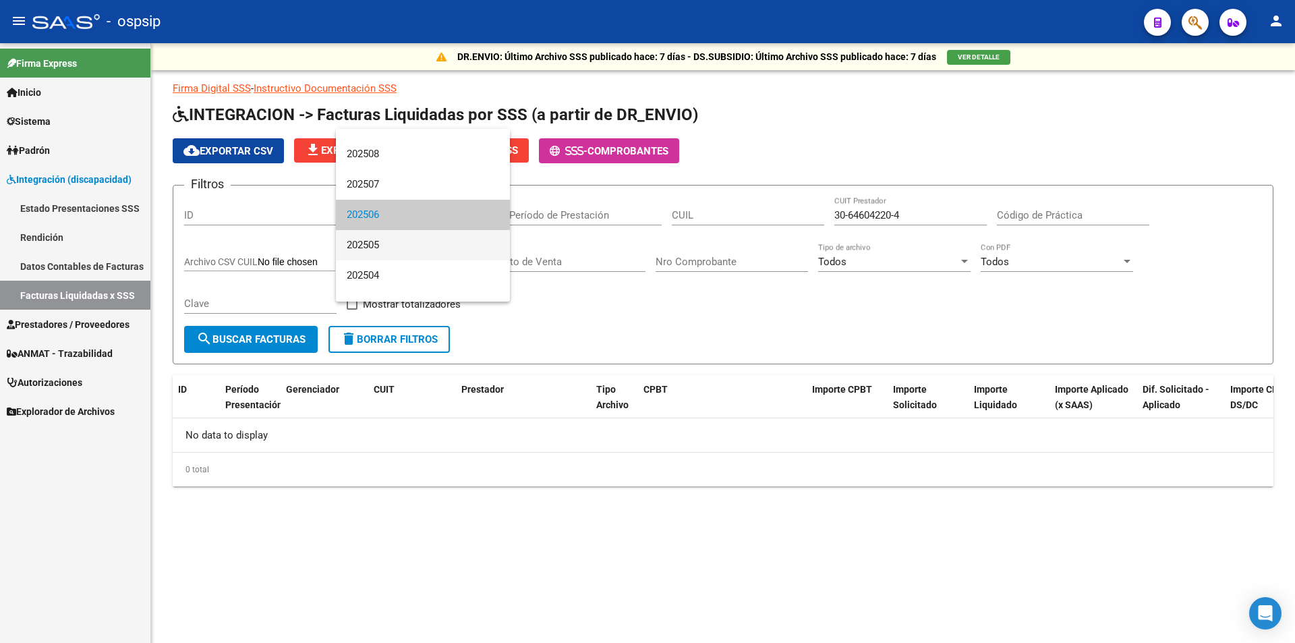
click at [438, 254] on span "202505" at bounding box center [423, 245] width 152 height 30
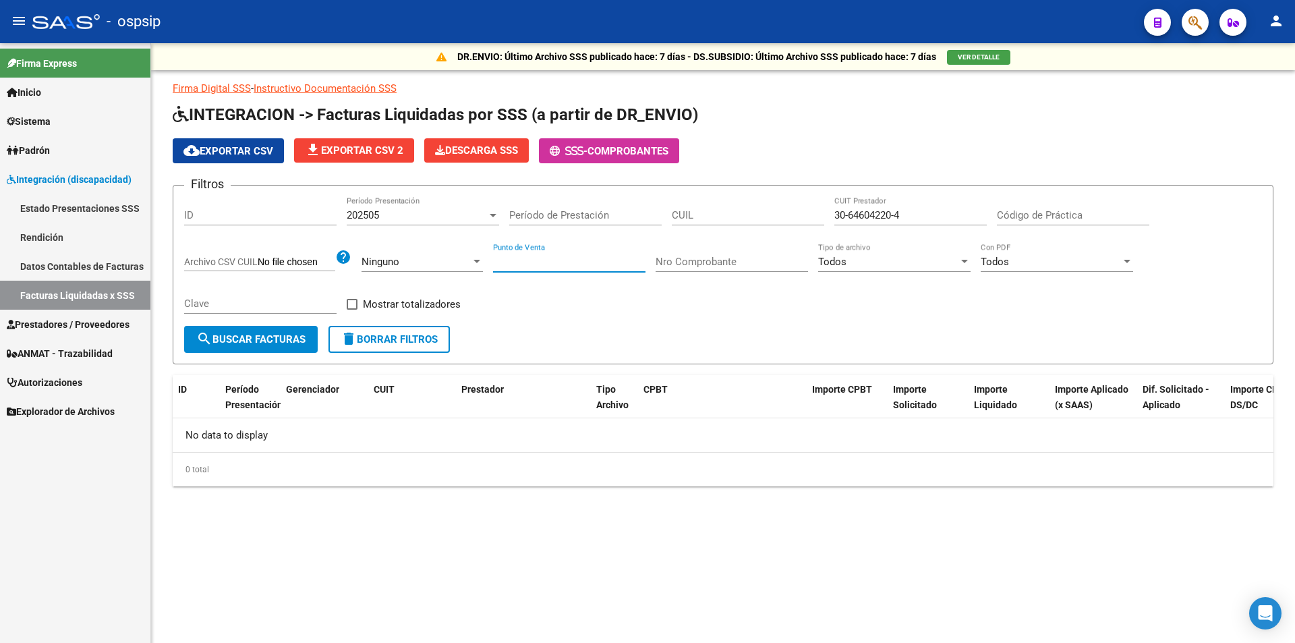
click at [560, 262] on input "Punto de Venta" at bounding box center [569, 262] width 152 height 12
click at [451, 216] on div "202505" at bounding box center [417, 215] width 140 height 12
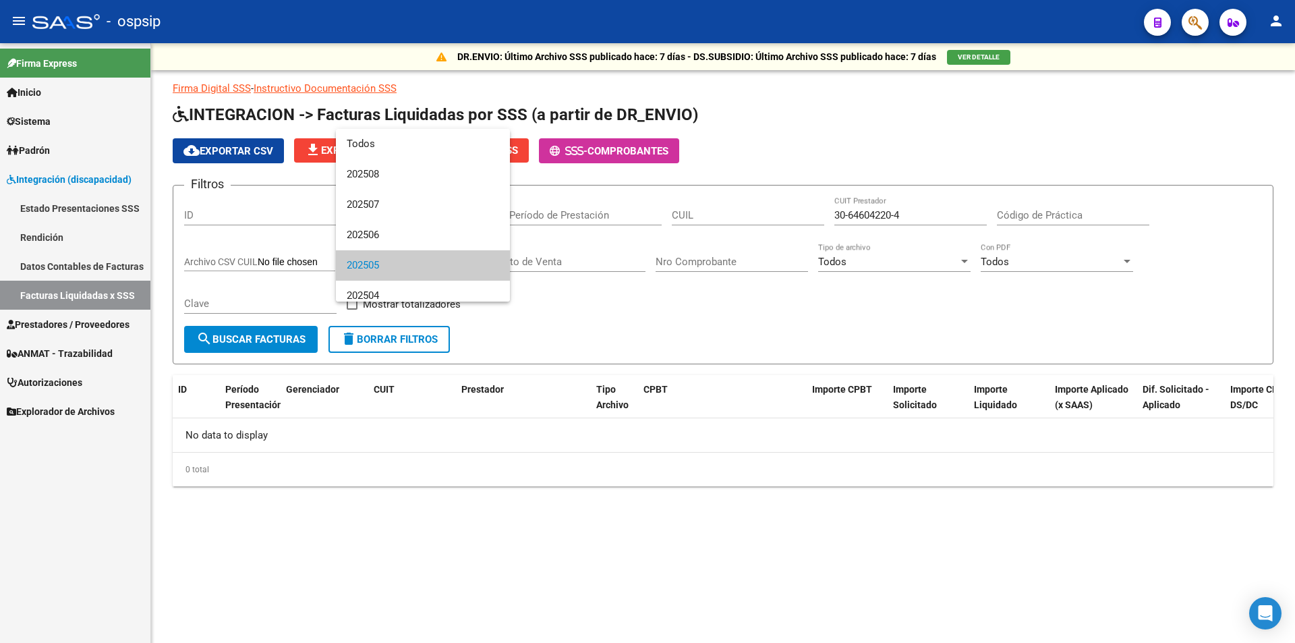
scroll to position [51, 0]
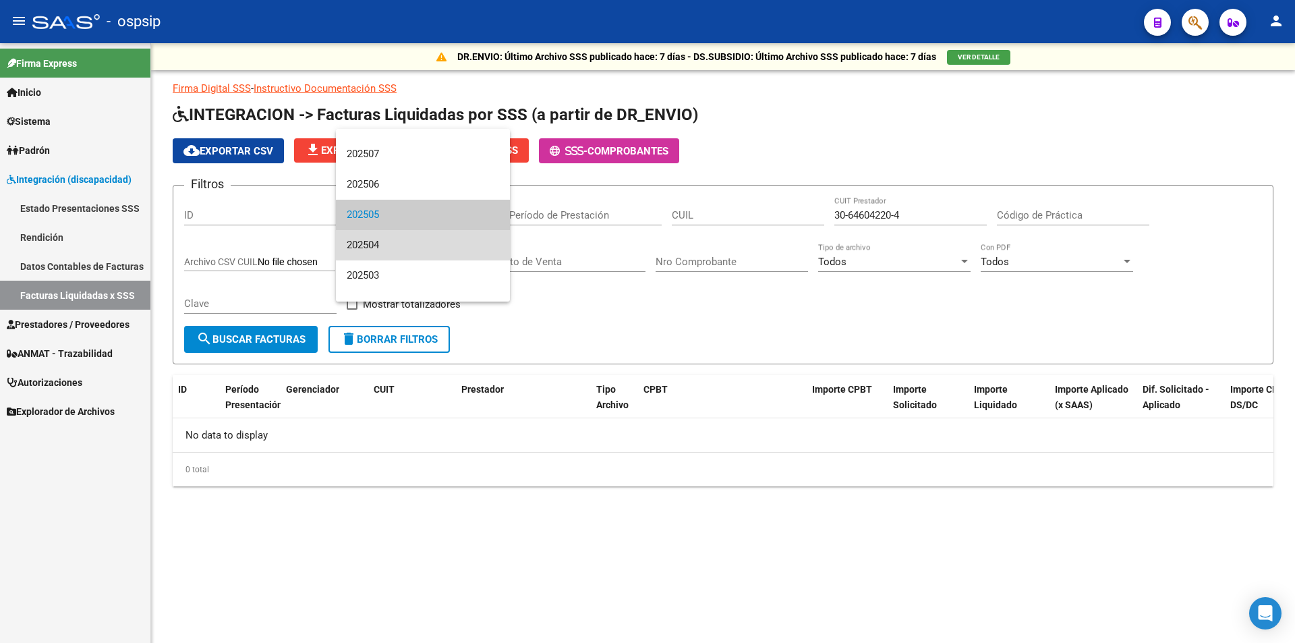
click at [451, 246] on span "202504" at bounding box center [423, 245] width 152 height 30
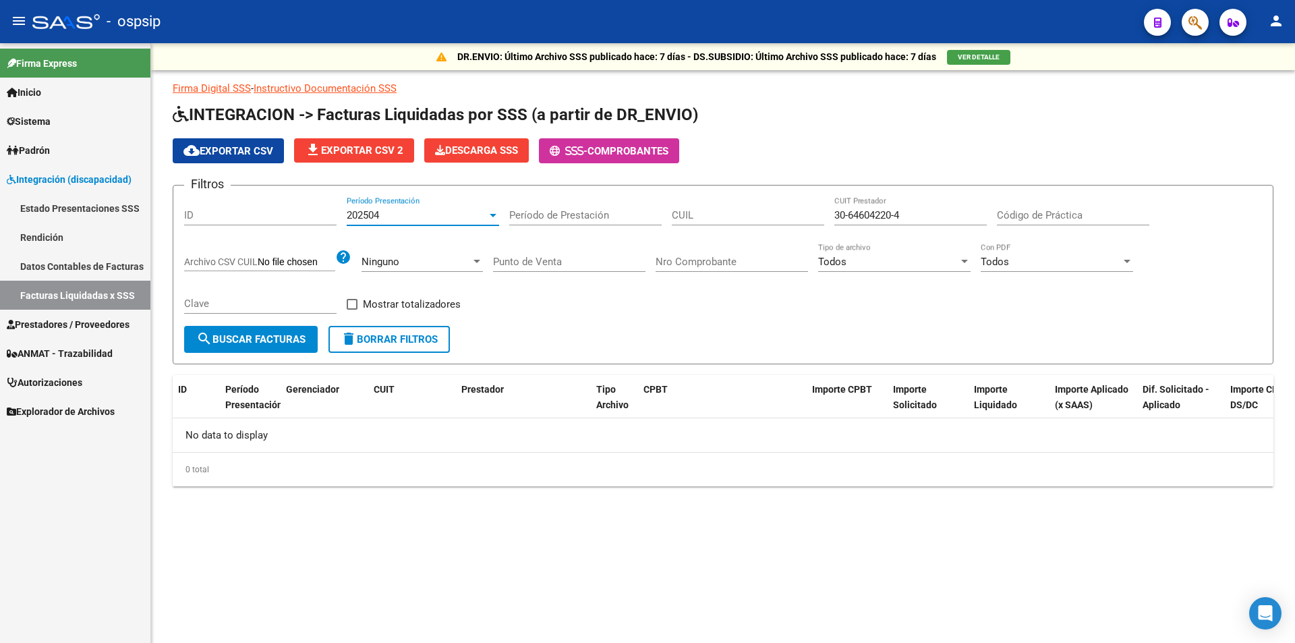
click at [610, 259] on input "Punto de Venta" at bounding box center [569, 262] width 152 height 12
click at [467, 214] on div "202504" at bounding box center [417, 215] width 140 height 12
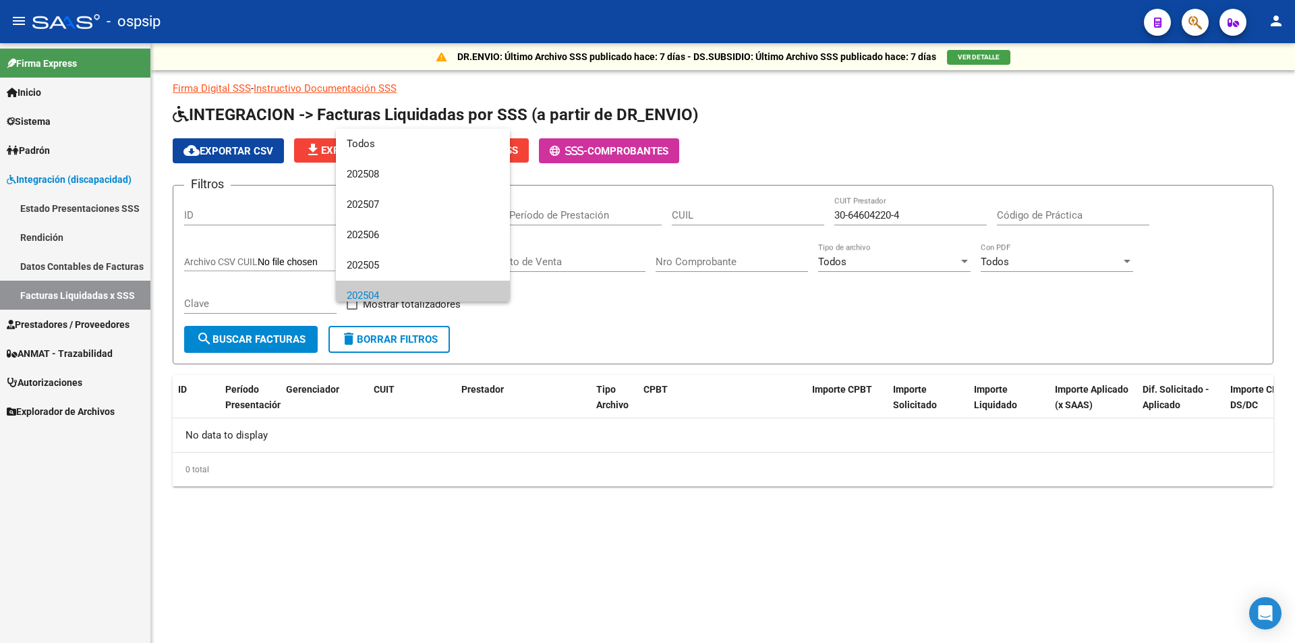
scroll to position [81, 0]
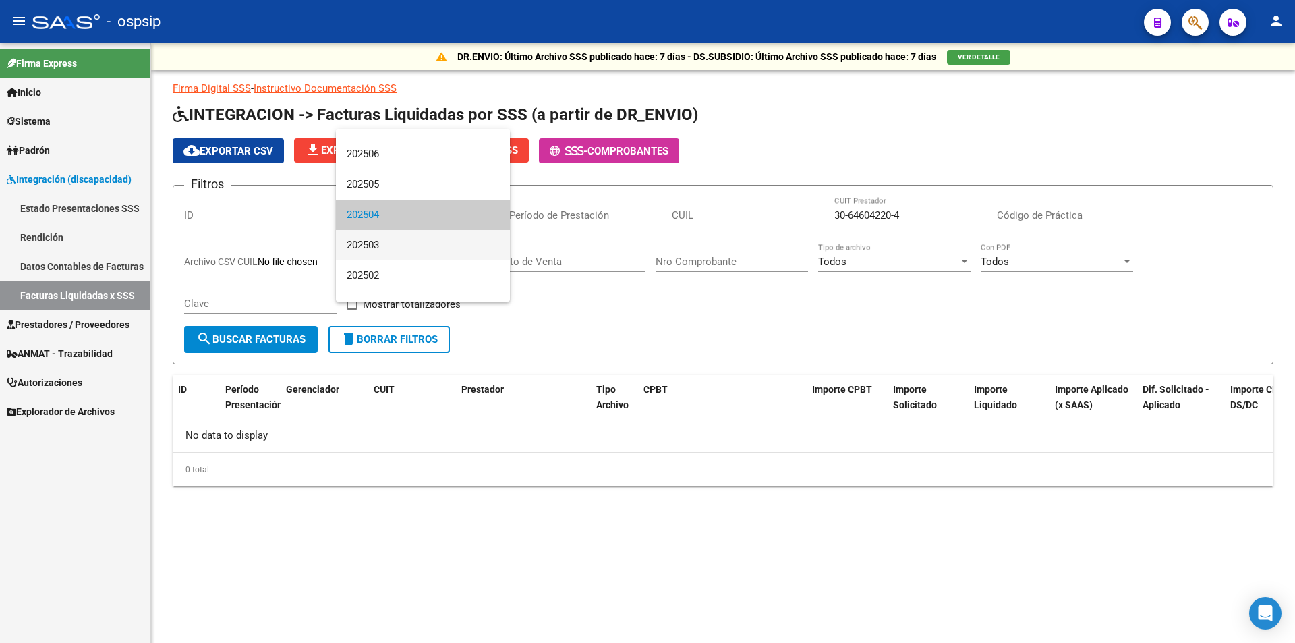
click at [461, 252] on span "202503" at bounding box center [423, 245] width 152 height 30
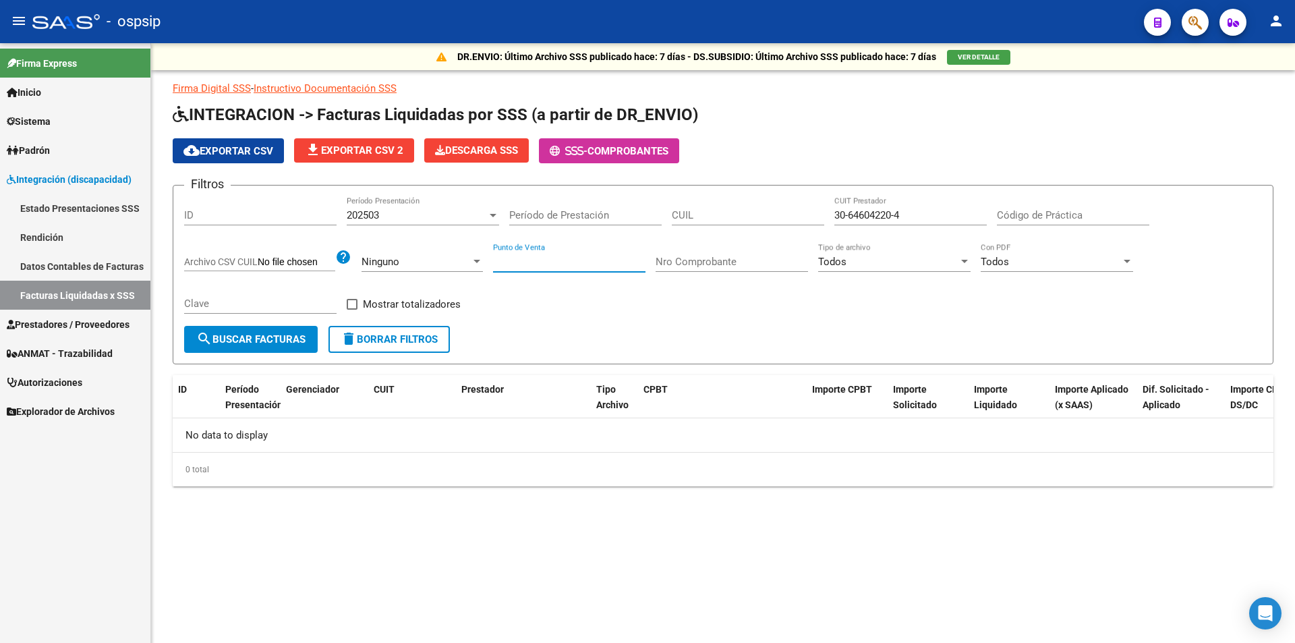
click at [581, 263] on input "Punto de Venta" at bounding box center [569, 262] width 152 height 12
click at [403, 212] on div "202503" at bounding box center [417, 215] width 140 height 12
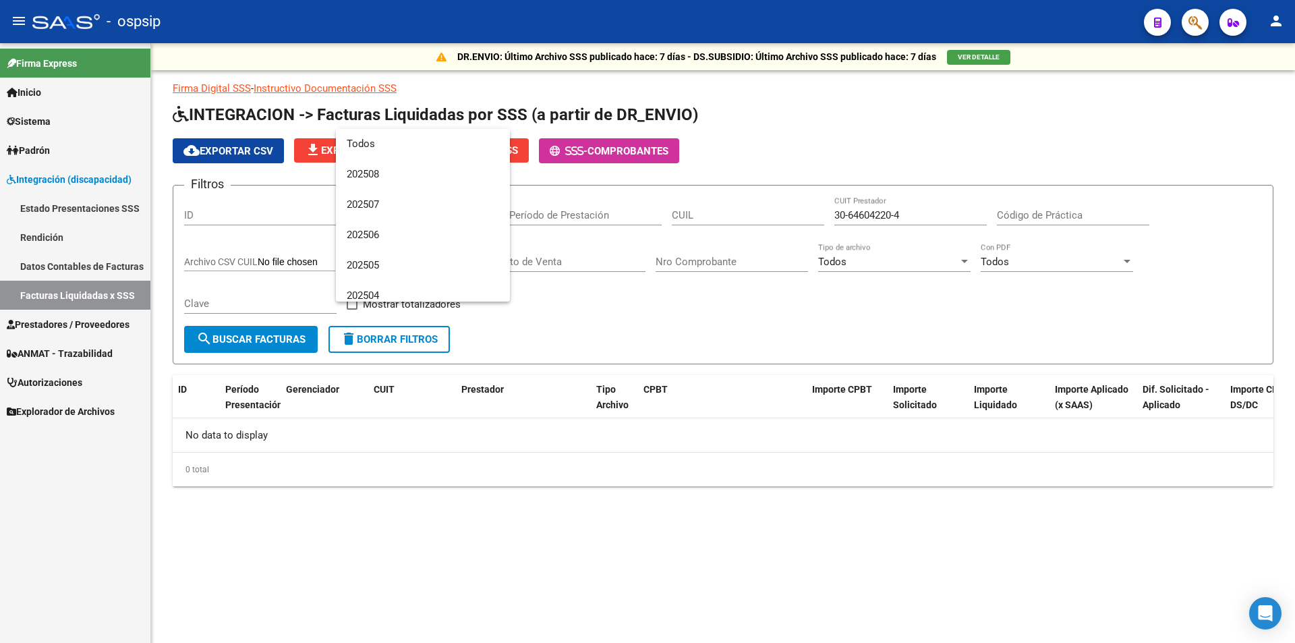
scroll to position [111, 0]
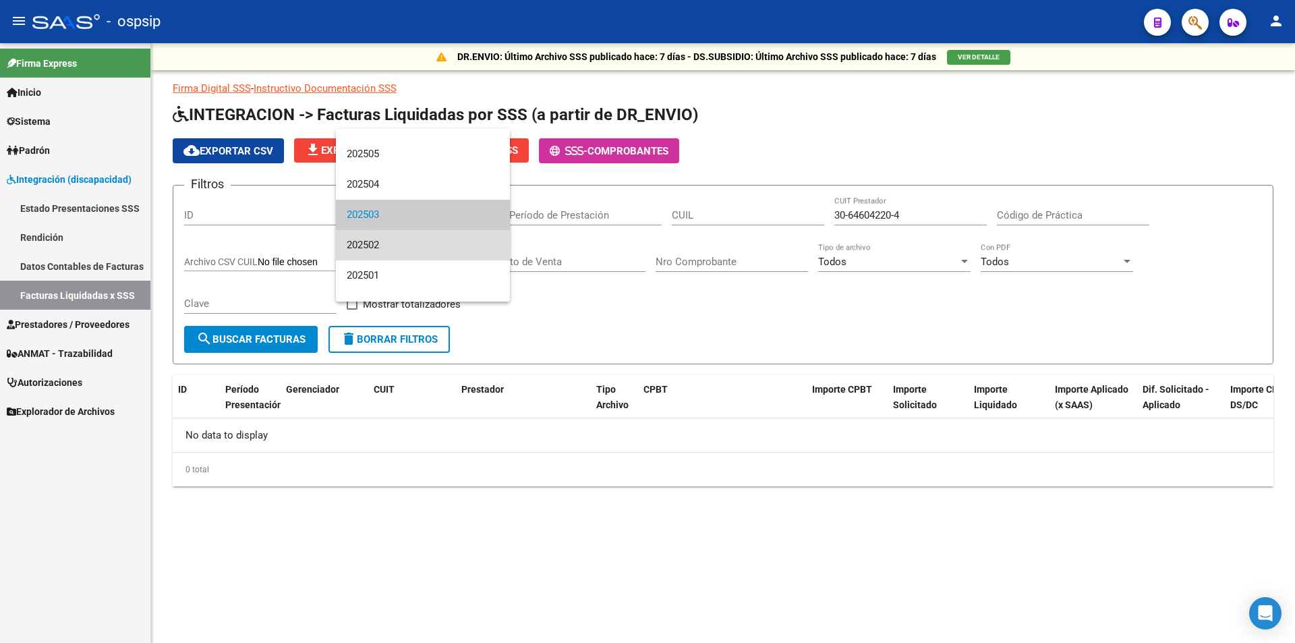
click at [427, 250] on span "202502" at bounding box center [423, 245] width 152 height 30
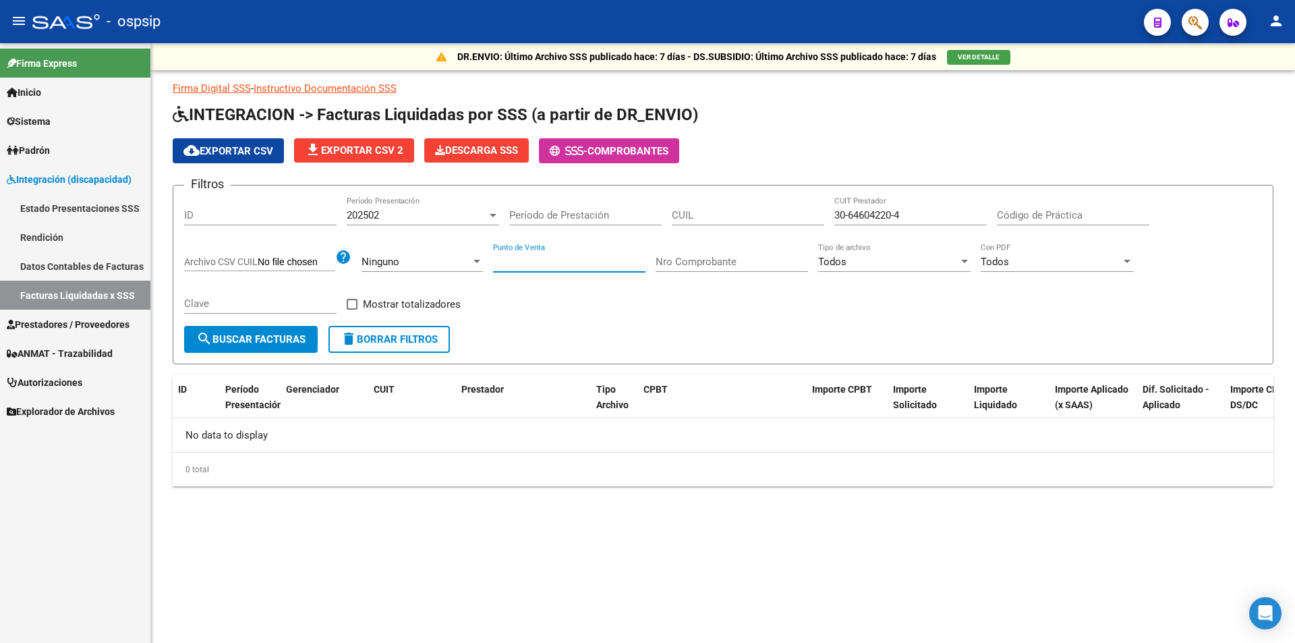
click at [546, 258] on input "Punto de Venta" at bounding box center [569, 262] width 152 height 12
click at [453, 211] on div "202502" at bounding box center [417, 215] width 140 height 12
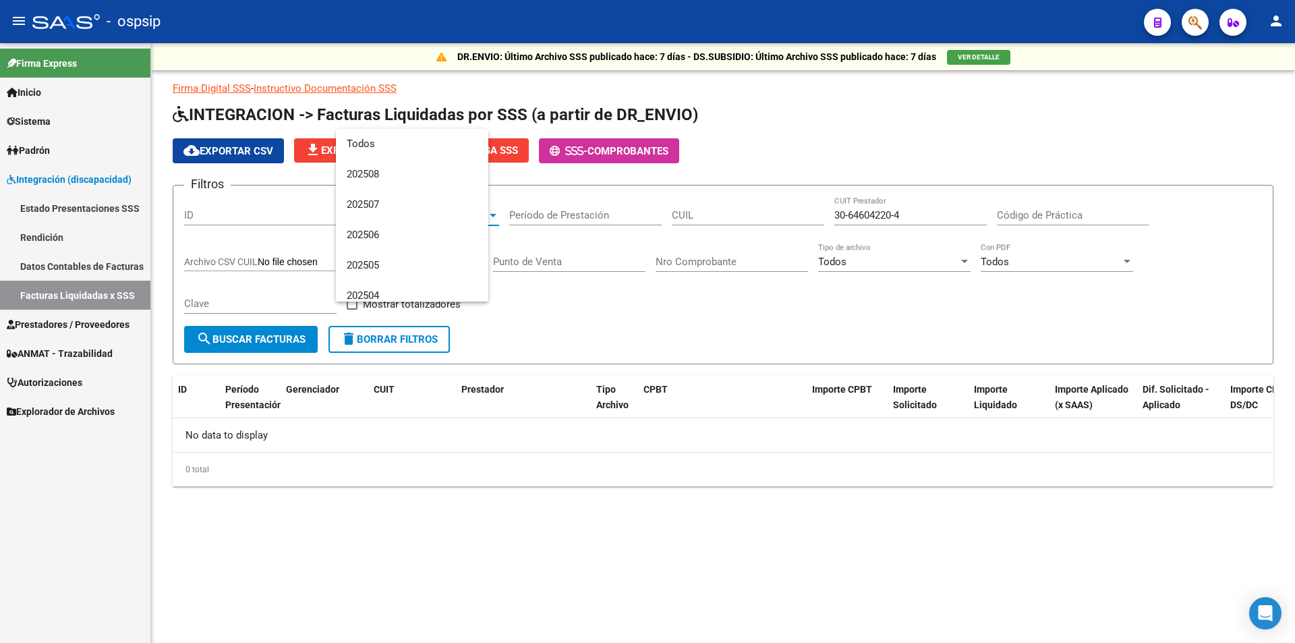
scroll to position [142, 0]
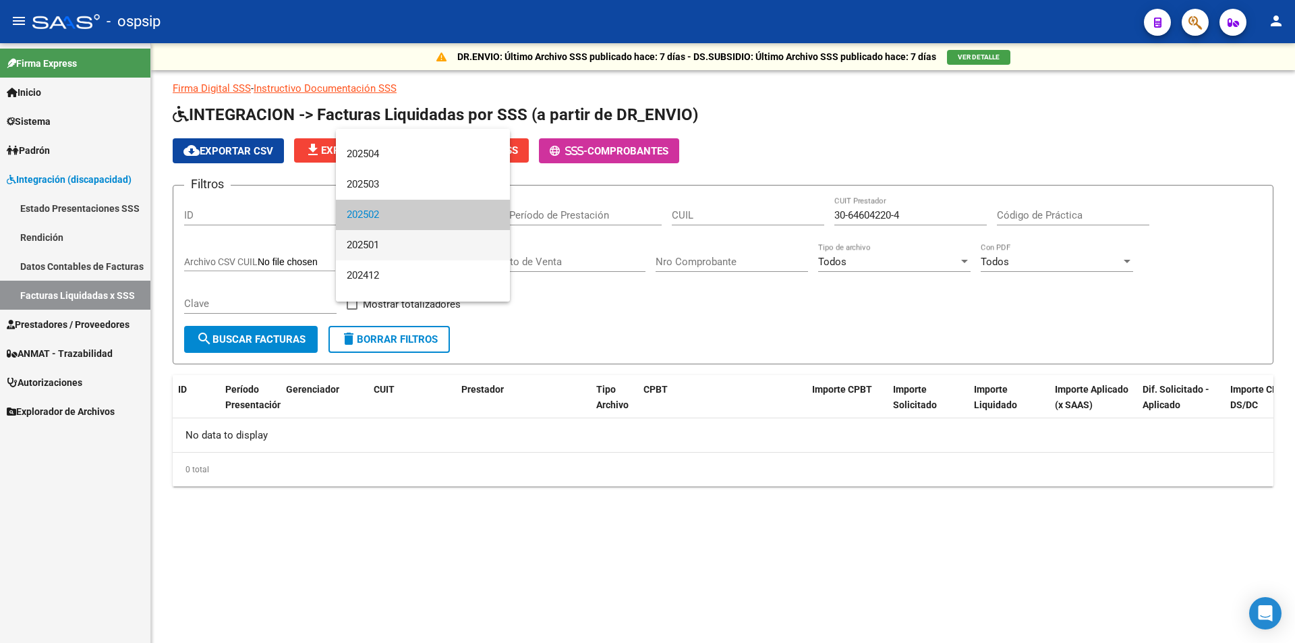
click at [437, 254] on span "202501" at bounding box center [423, 245] width 152 height 30
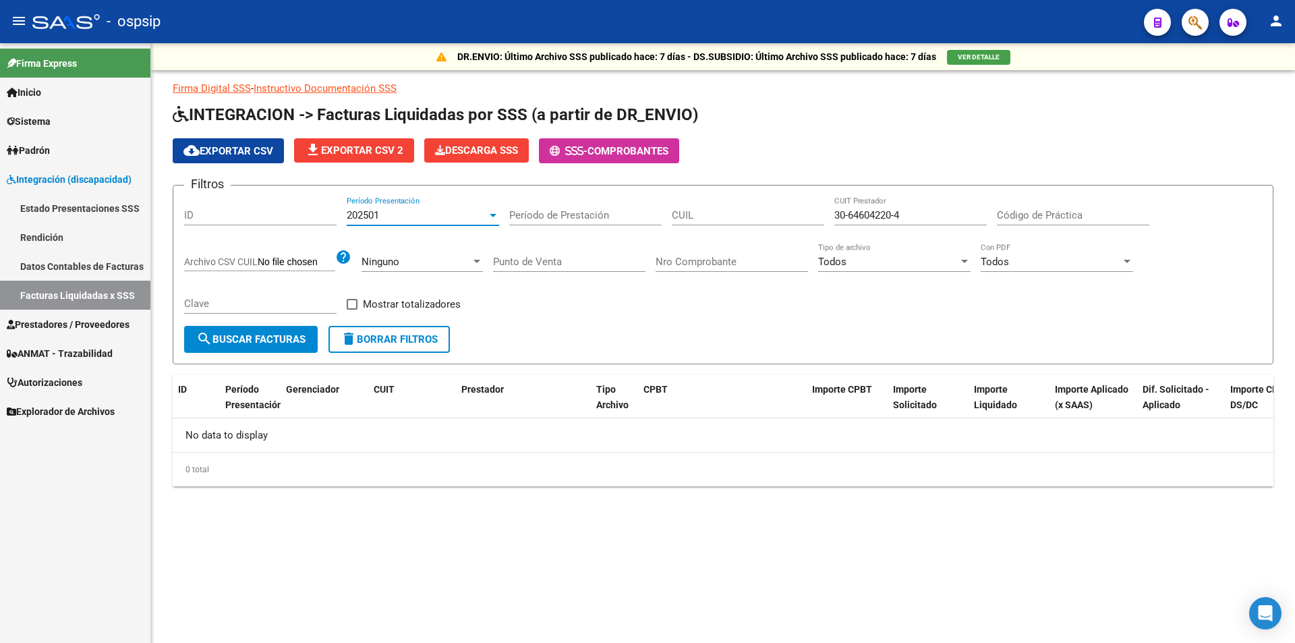
click at [599, 269] on div "Punto de Venta" at bounding box center [569, 257] width 152 height 29
click at [454, 212] on div "202501" at bounding box center [417, 215] width 140 height 12
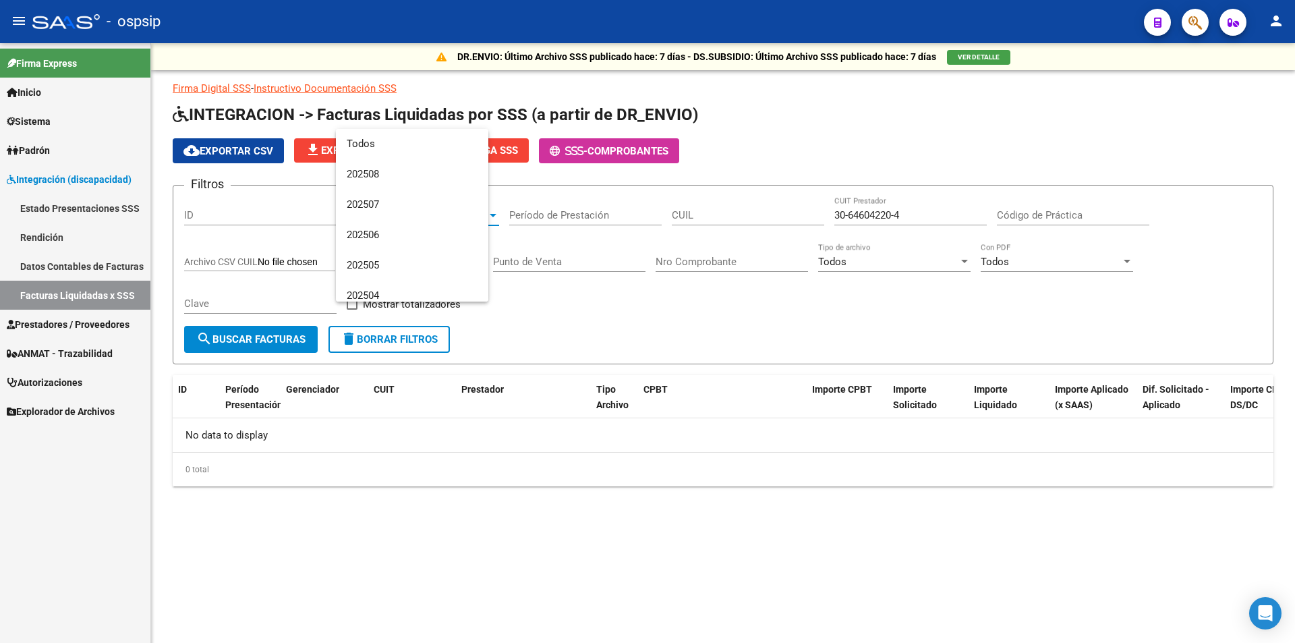
scroll to position [172, 0]
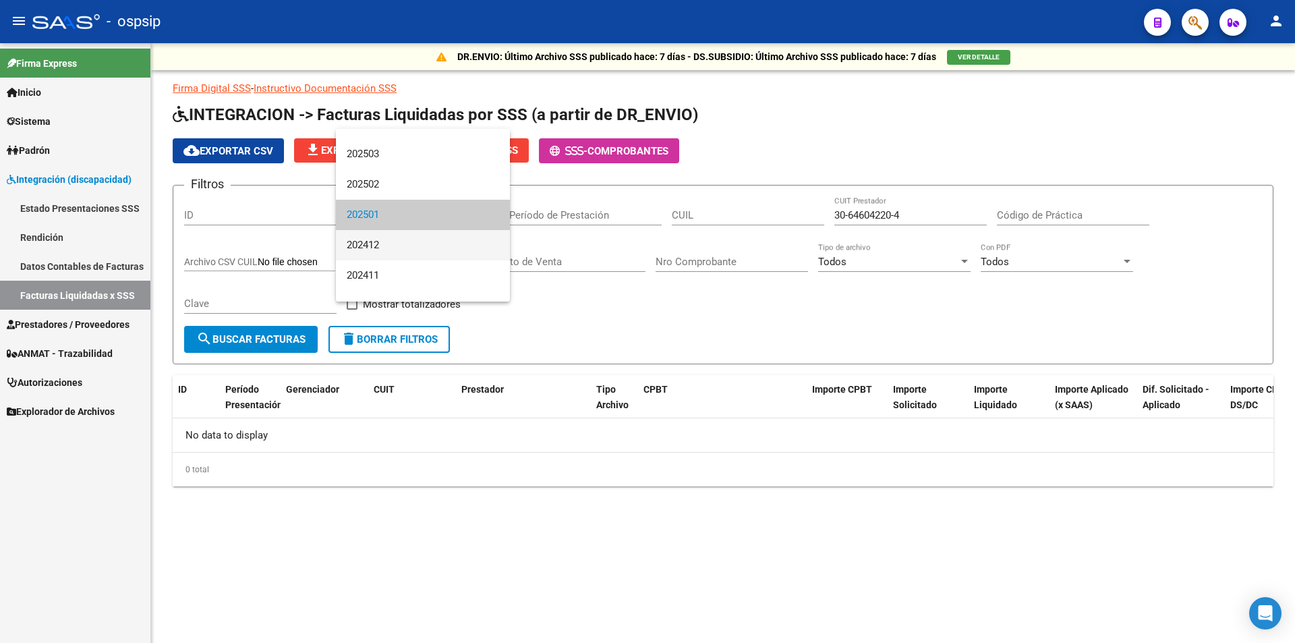
click at [454, 245] on span "202412" at bounding box center [423, 245] width 152 height 30
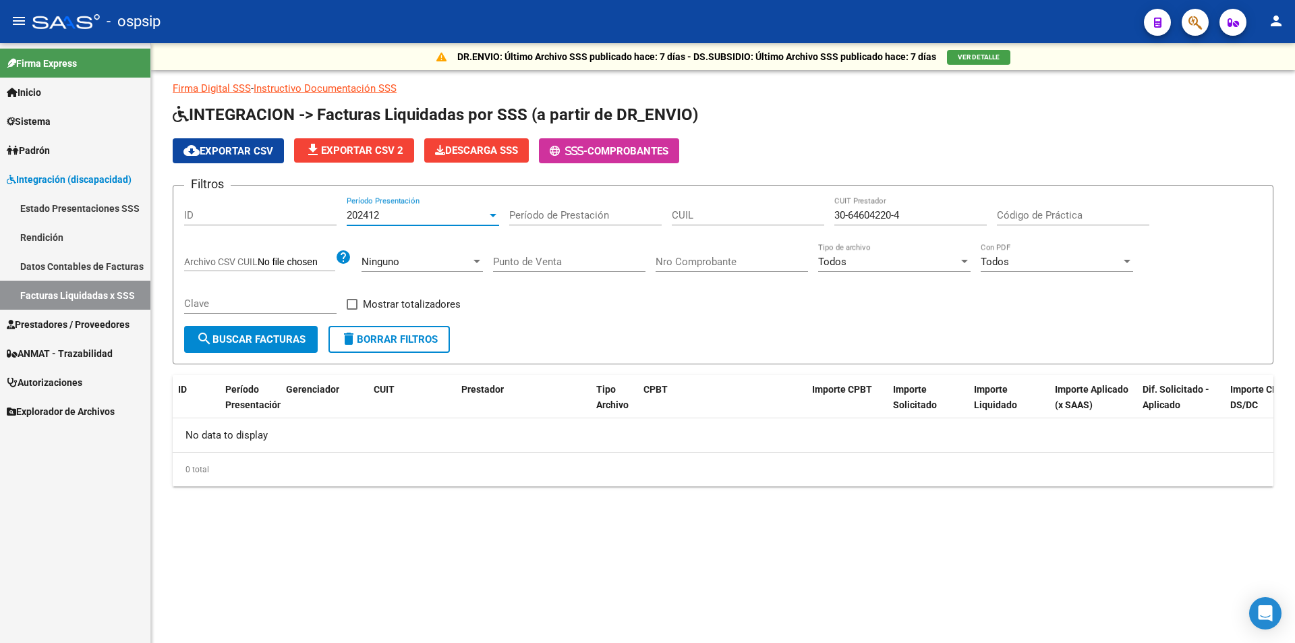
drag, startPoint x: 525, startPoint y: 254, endPoint x: 540, endPoint y: 262, distance: 16.3
click at [539, 261] on div "Punto de Venta" at bounding box center [569, 257] width 152 height 29
click at [434, 213] on div "202412" at bounding box center [417, 215] width 140 height 12
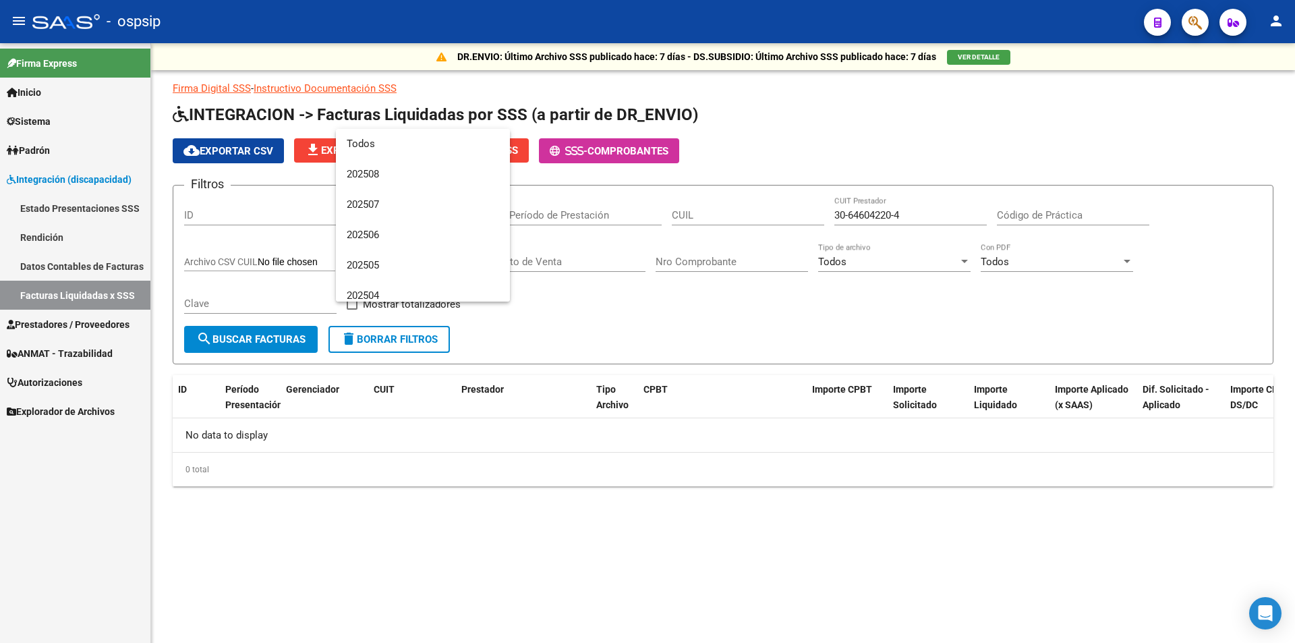
scroll to position [202, 0]
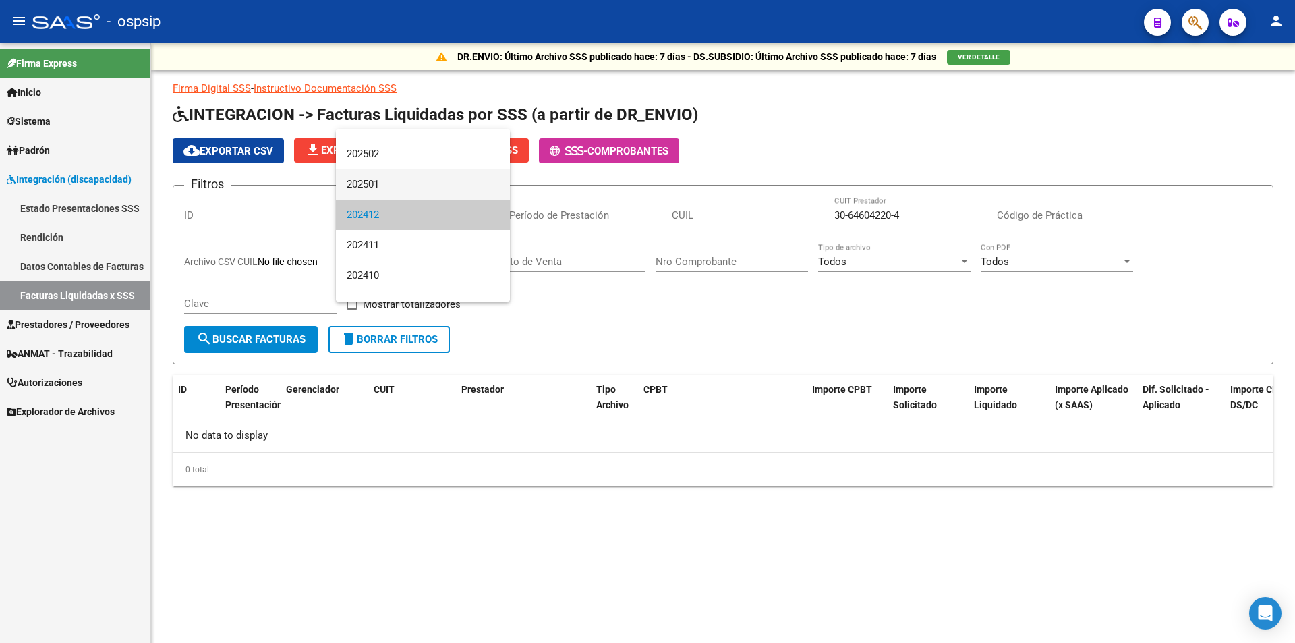
click at [432, 179] on span "202501" at bounding box center [423, 184] width 152 height 30
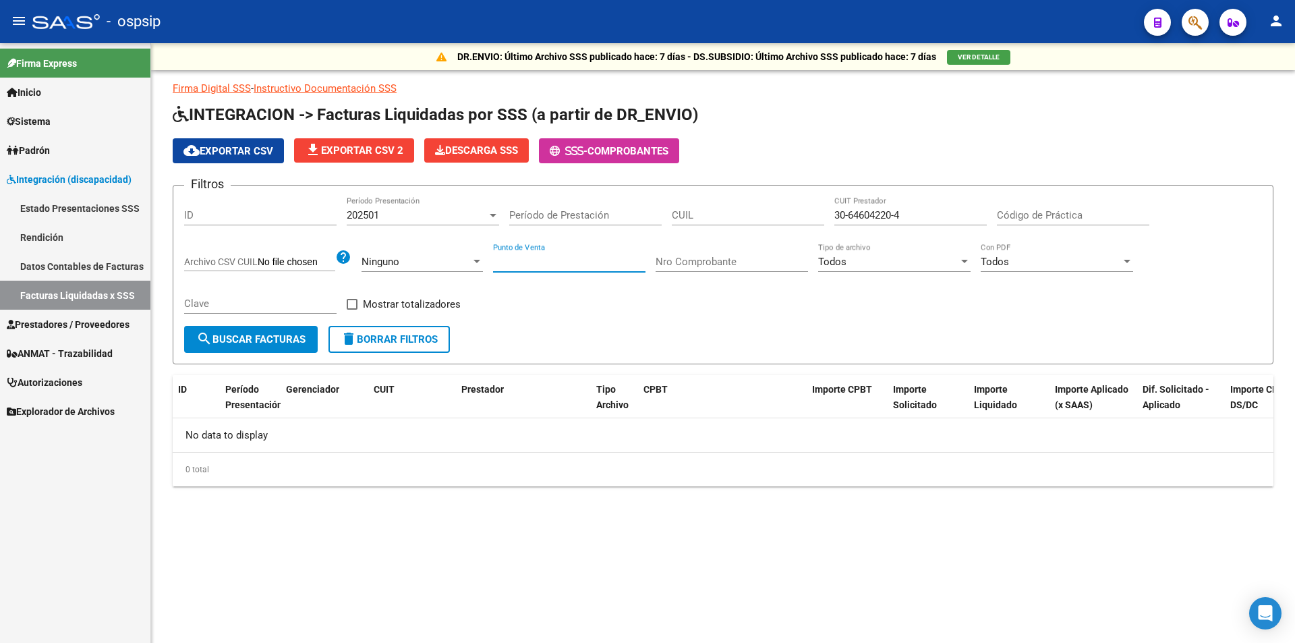
click at [542, 266] on input "Punto de Venta" at bounding box center [569, 262] width 152 height 12
click at [438, 204] on div "202501 Período Presentación" at bounding box center [423, 210] width 152 height 29
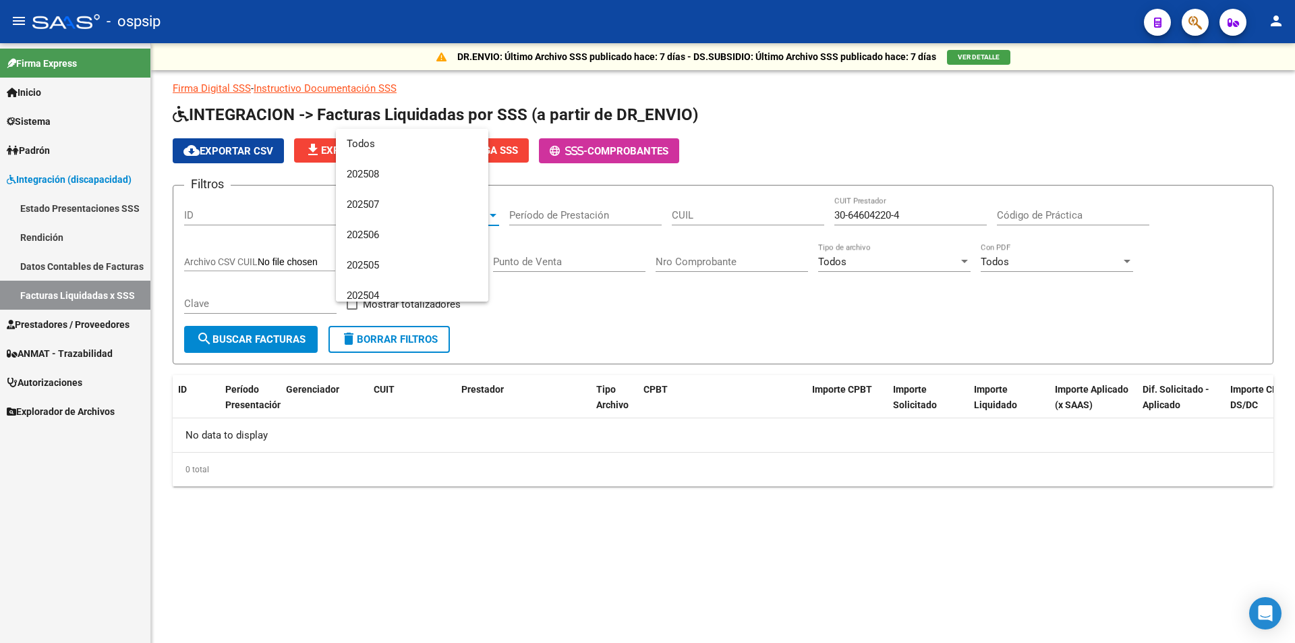
scroll to position [172, 0]
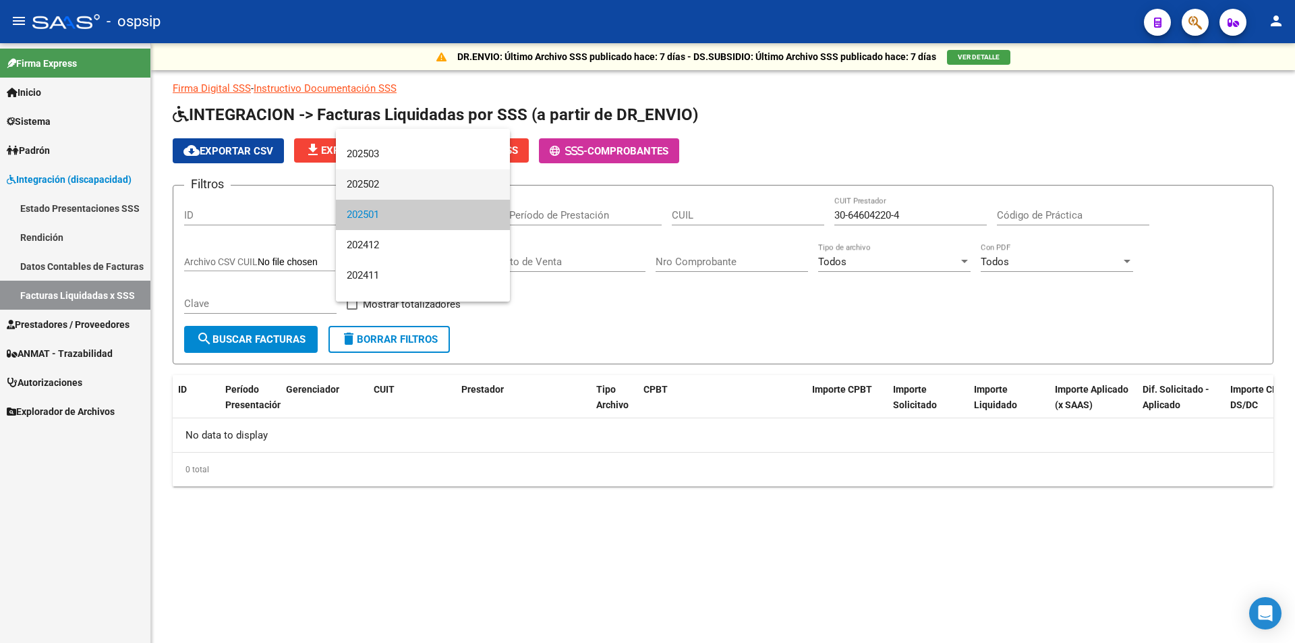
click at [441, 177] on span "202502" at bounding box center [423, 184] width 152 height 30
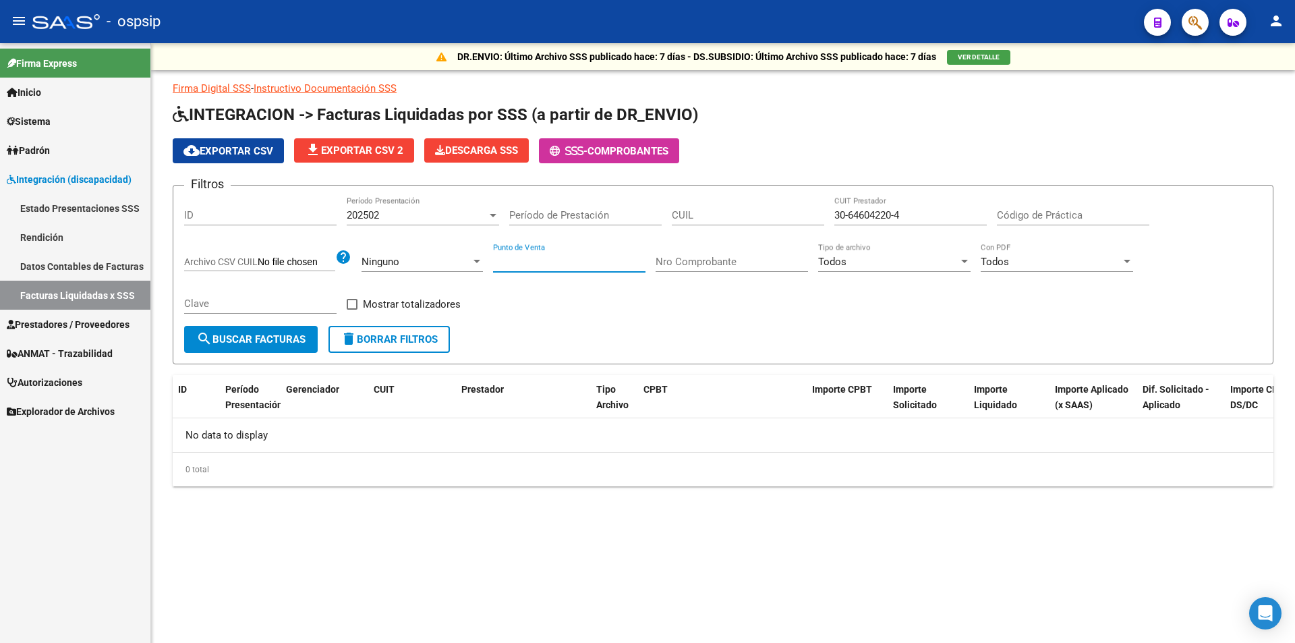
click at [531, 263] on input "Punto de Venta" at bounding box center [569, 262] width 152 height 12
click at [438, 216] on div "202502" at bounding box center [417, 215] width 140 height 12
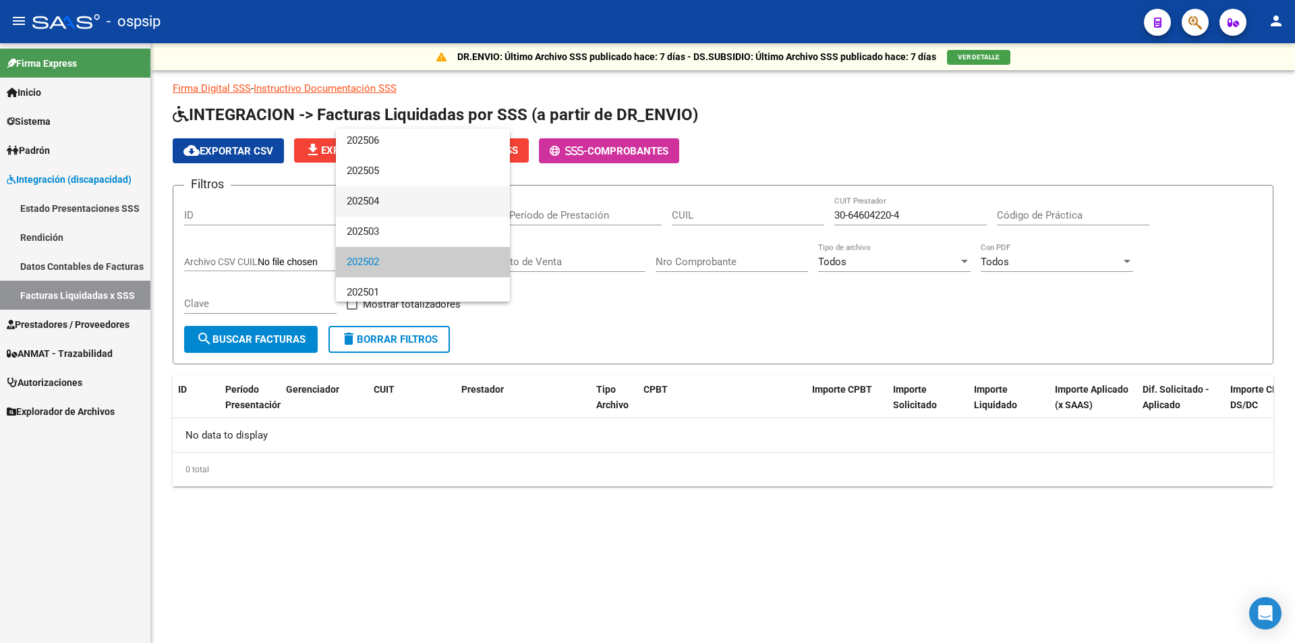
scroll to position [74, 0]
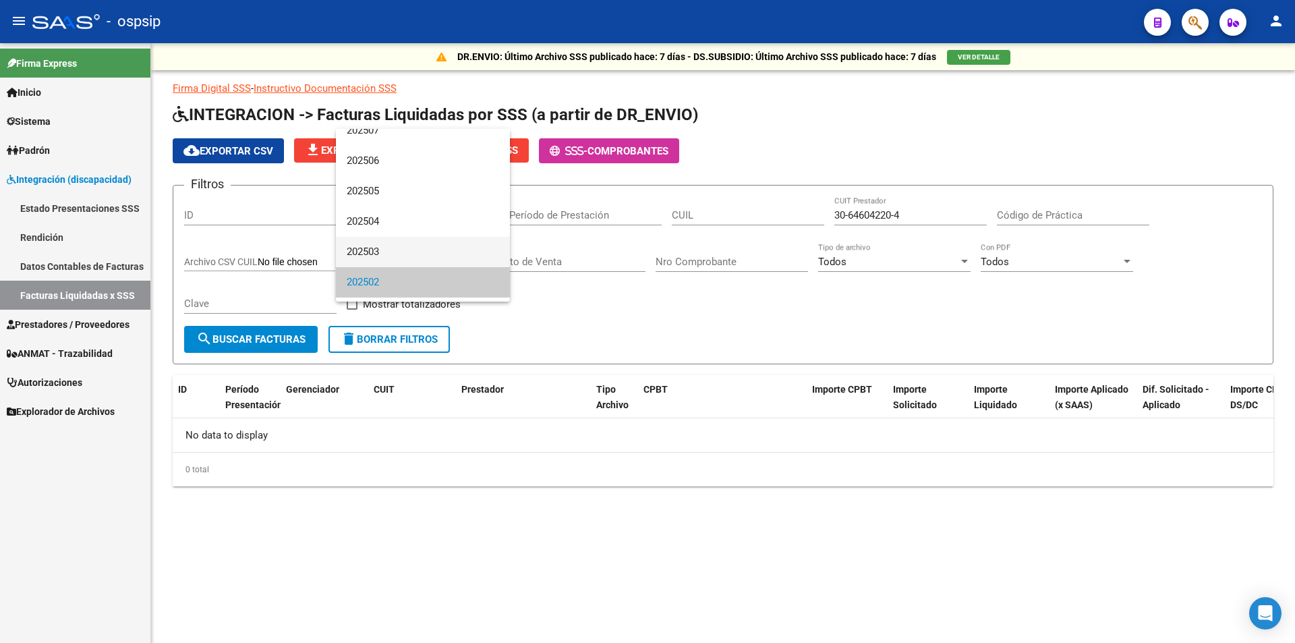
click at [416, 245] on span "202503" at bounding box center [423, 252] width 152 height 30
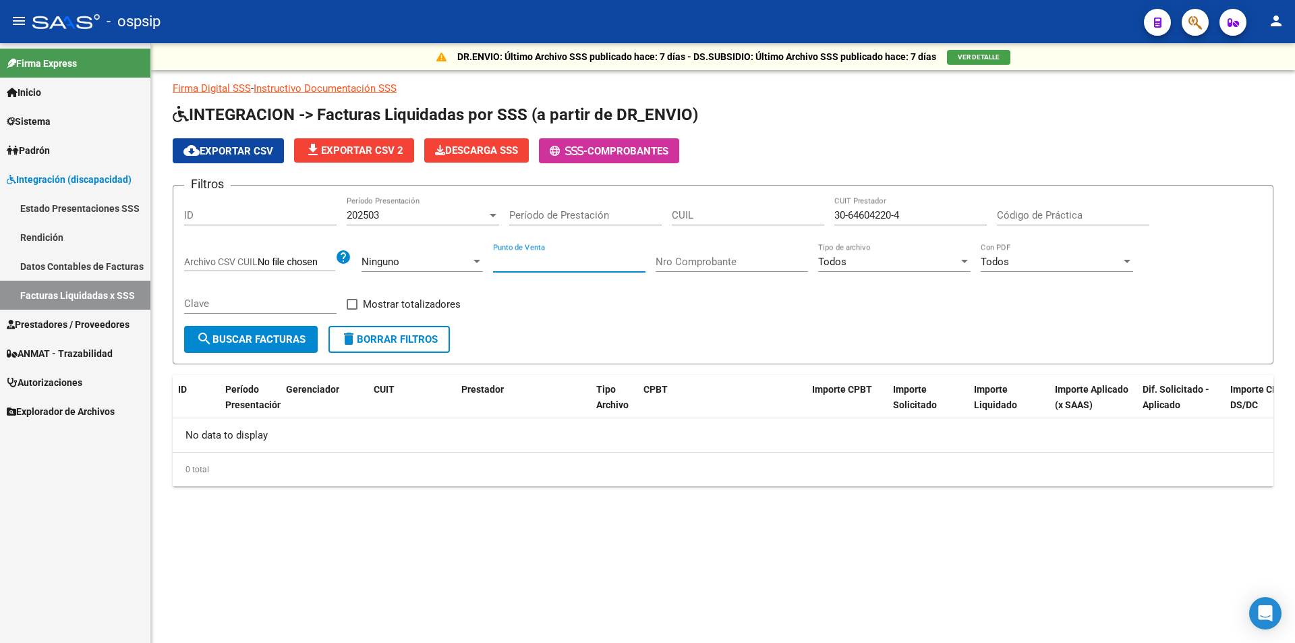
click at [549, 264] on input "Punto de Venta" at bounding box center [569, 262] width 152 height 12
click at [450, 223] on div "202503 Período Presentación" at bounding box center [423, 210] width 152 height 29
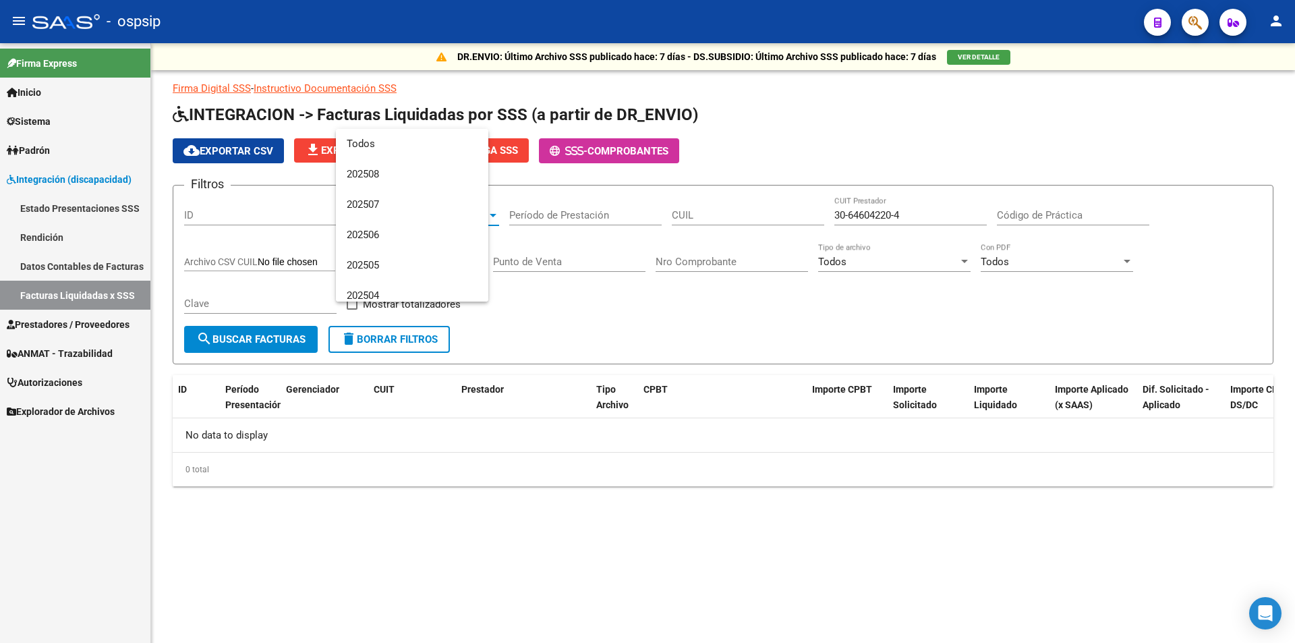
scroll to position [111, 0]
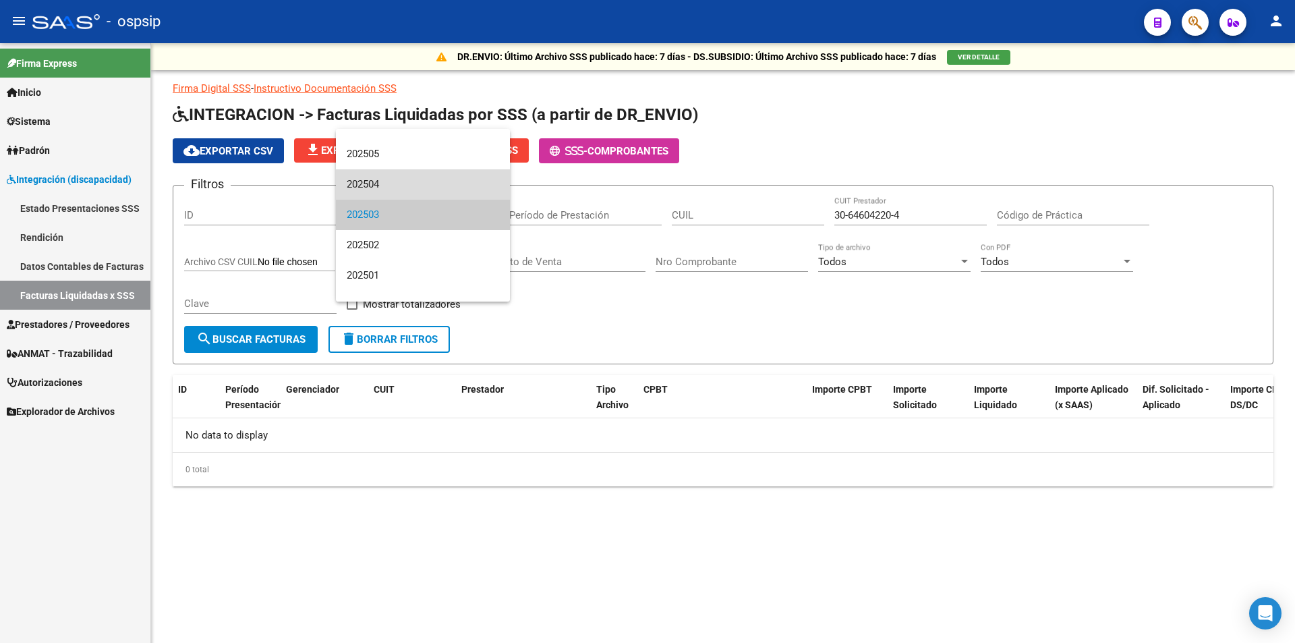
click at [440, 173] on span "202504" at bounding box center [423, 184] width 152 height 30
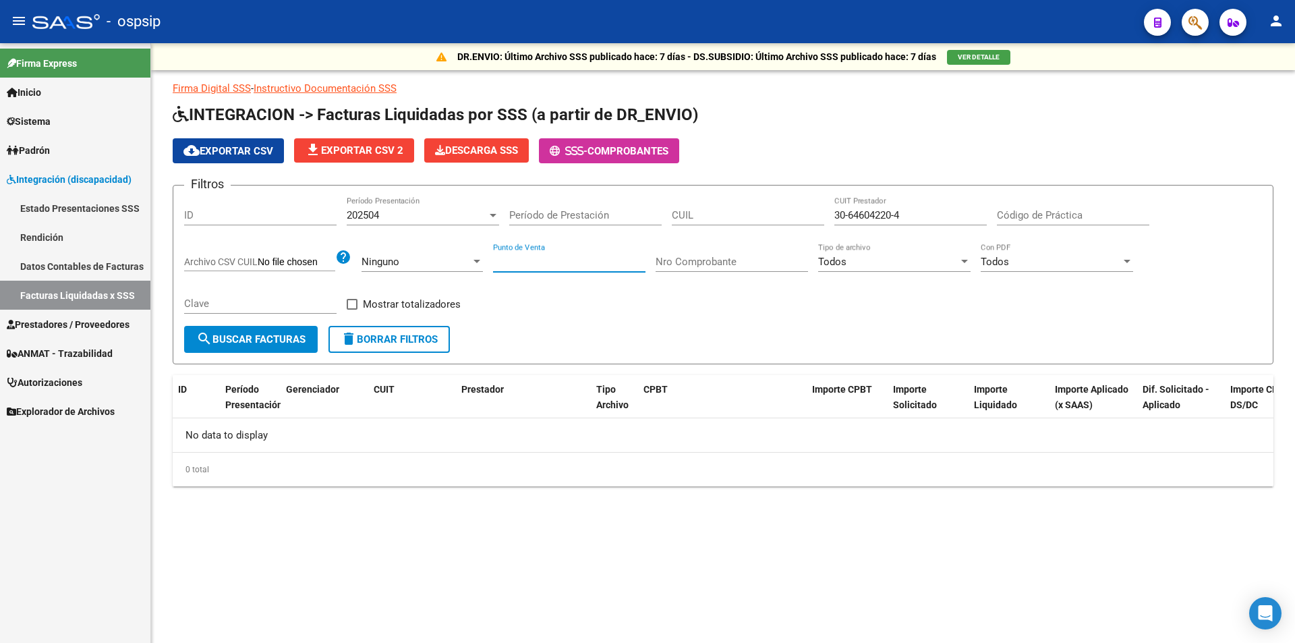
click at [548, 258] on input "Punto de Venta" at bounding box center [569, 262] width 152 height 12
click at [436, 200] on div "202504 Período Presentación" at bounding box center [423, 210] width 152 height 29
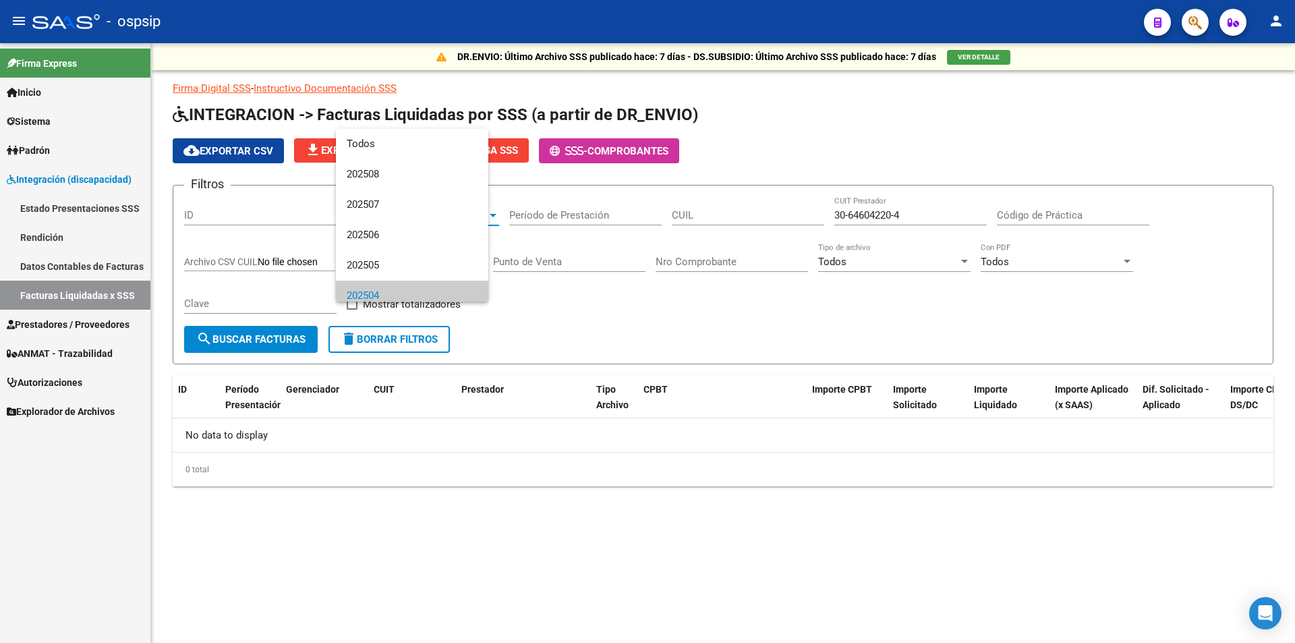
scroll to position [81, 0]
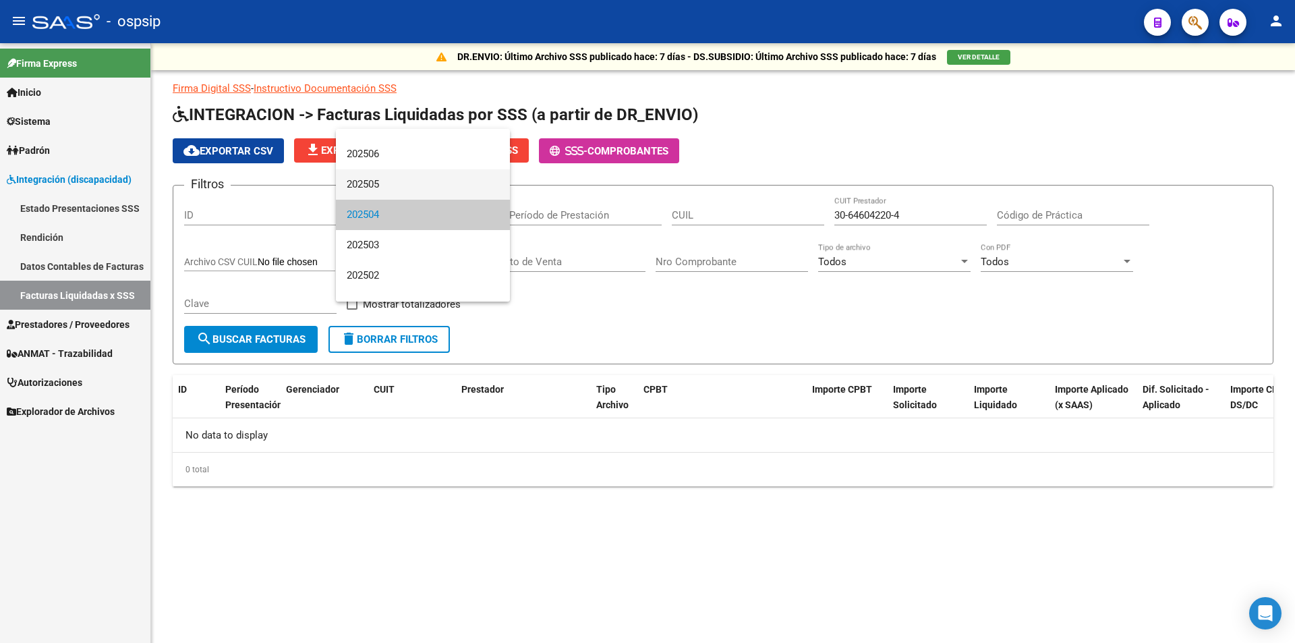
click at [433, 175] on span "202505" at bounding box center [423, 184] width 152 height 30
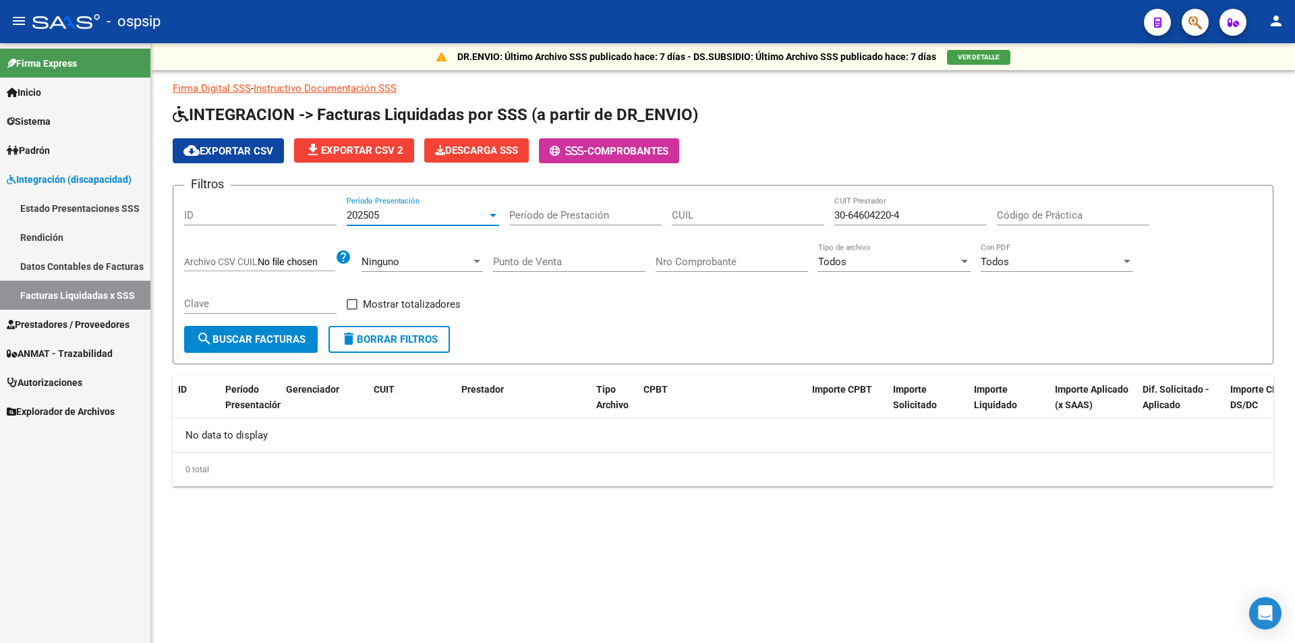
click at [538, 262] on input "Punto de Venta" at bounding box center [569, 262] width 152 height 12
click at [437, 225] on div "202505 Período Presentación" at bounding box center [423, 210] width 152 height 29
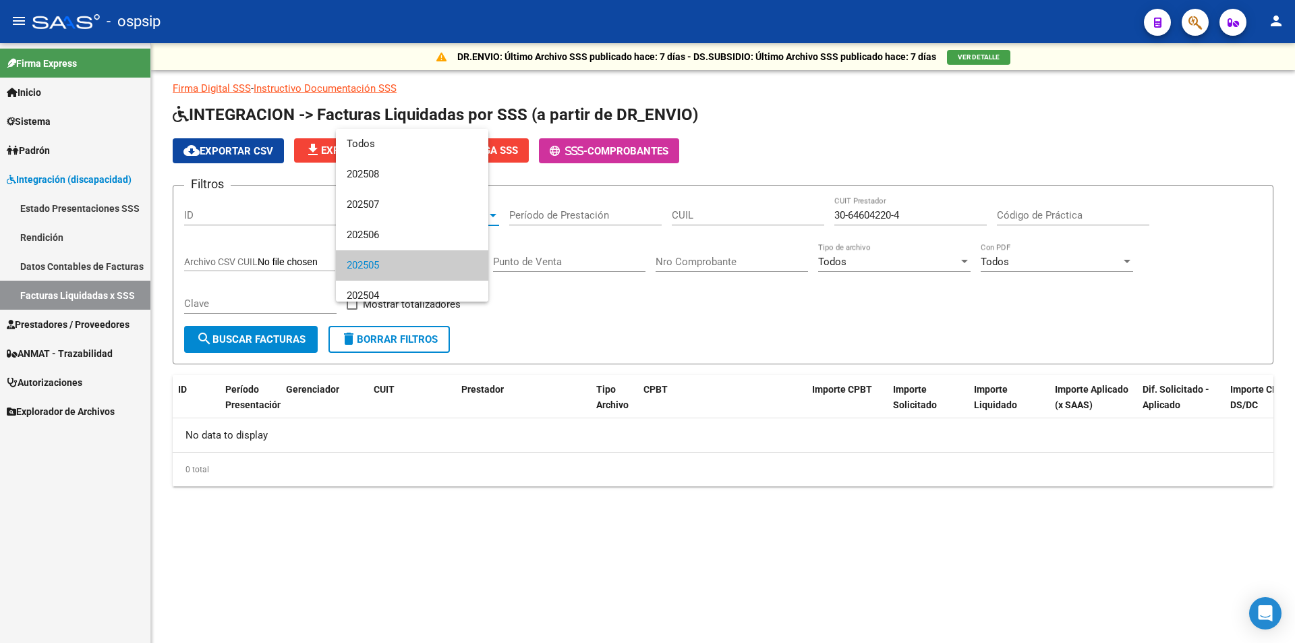
scroll to position [51, 0]
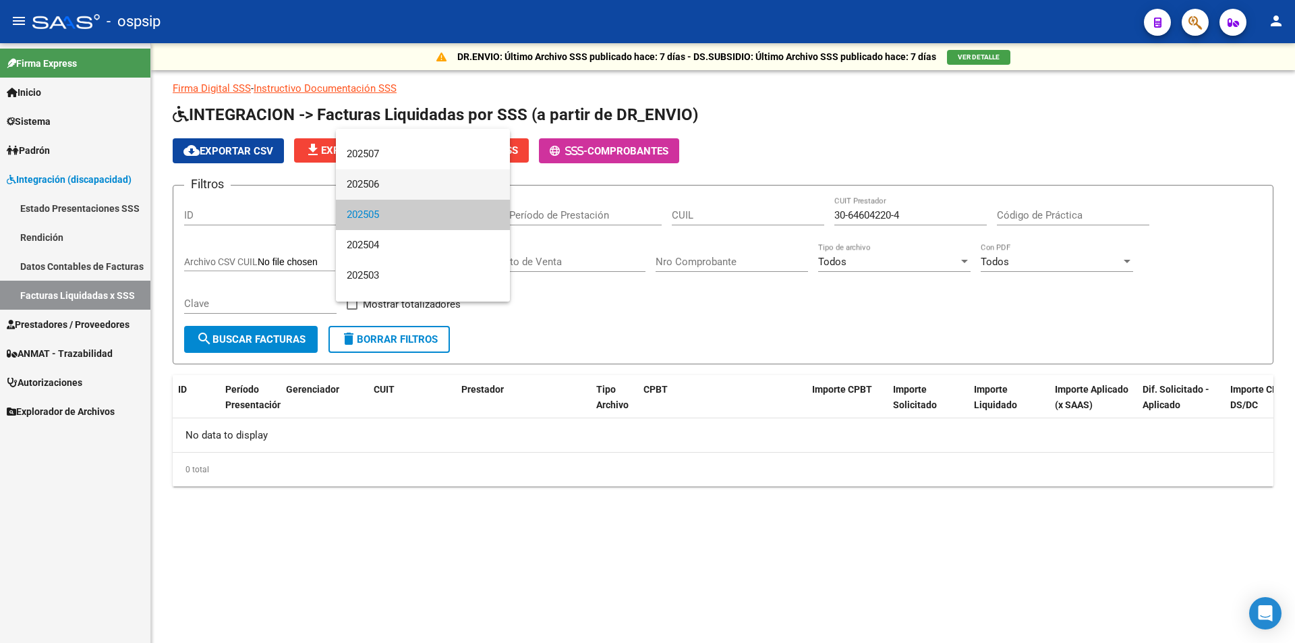
click at [431, 171] on span "202506" at bounding box center [423, 184] width 152 height 30
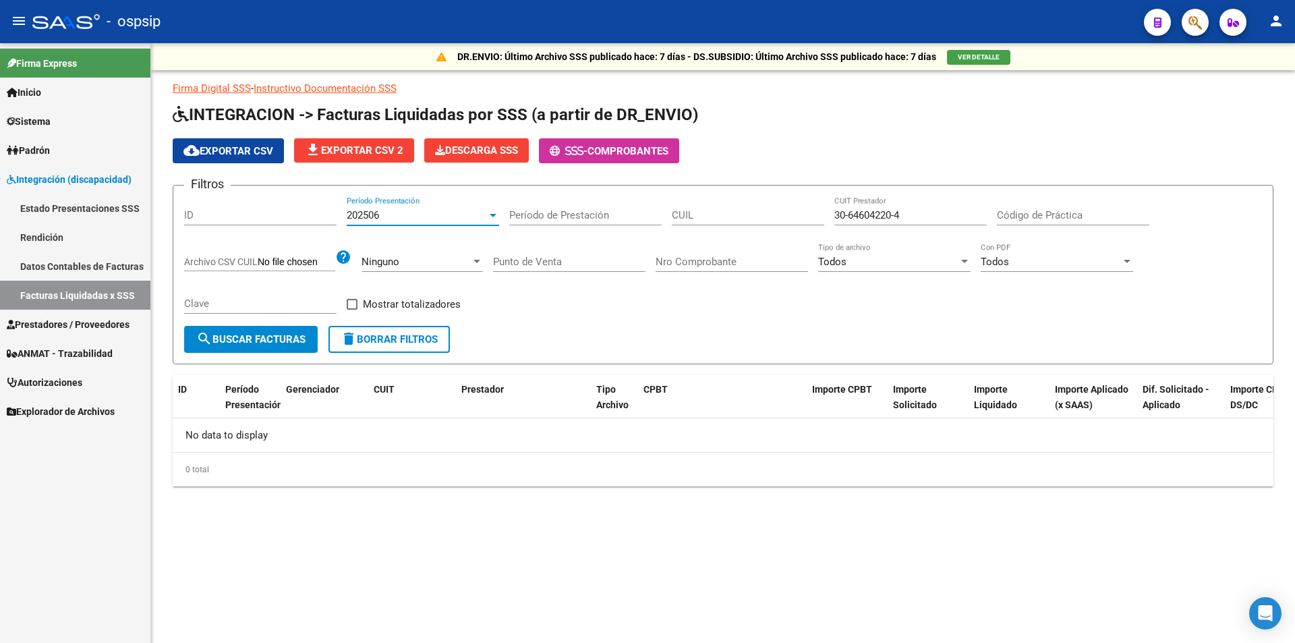
click at [500, 241] on div "Filtros ID 202506 Período Presentación Período de Prestación CUIL 30-64604220-4…" at bounding box center [723, 260] width 1078 height 129
click at [567, 262] on input "Punto de Venta" at bounding box center [569, 262] width 152 height 12
click at [454, 211] on div "202506" at bounding box center [417, 215] width 140 height 12
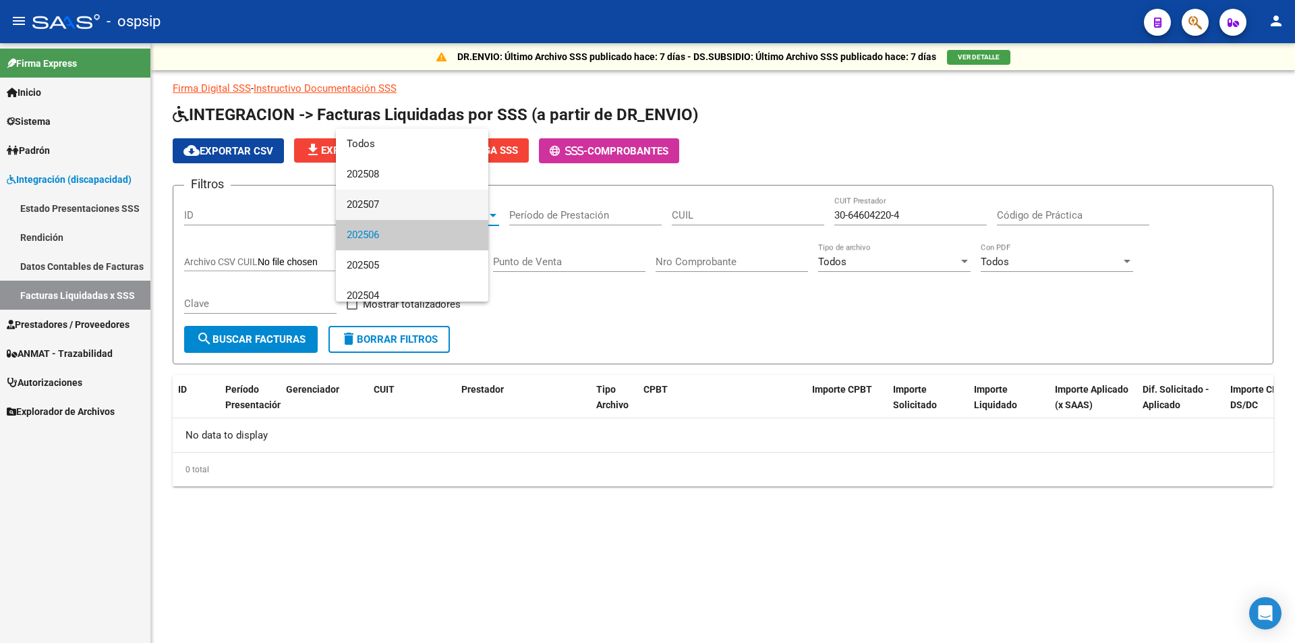
scroll to position [20, 0]
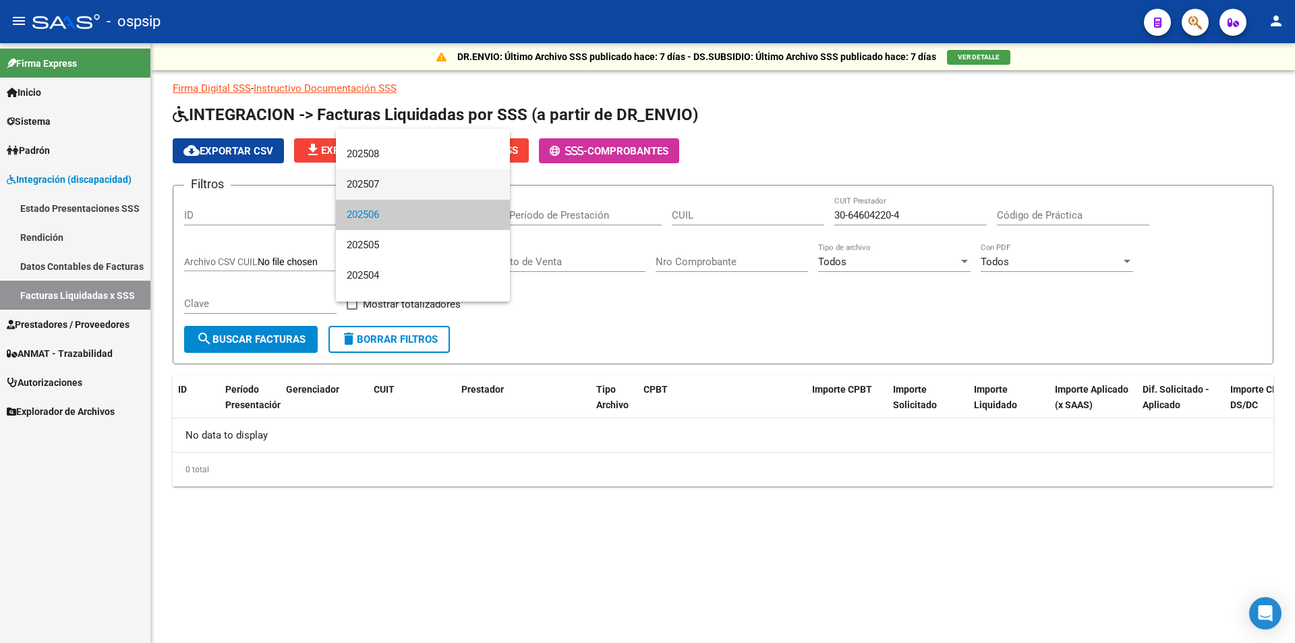
click at [457, 189] on span "202507" at bounding box center [423, 184] width 152 height 30
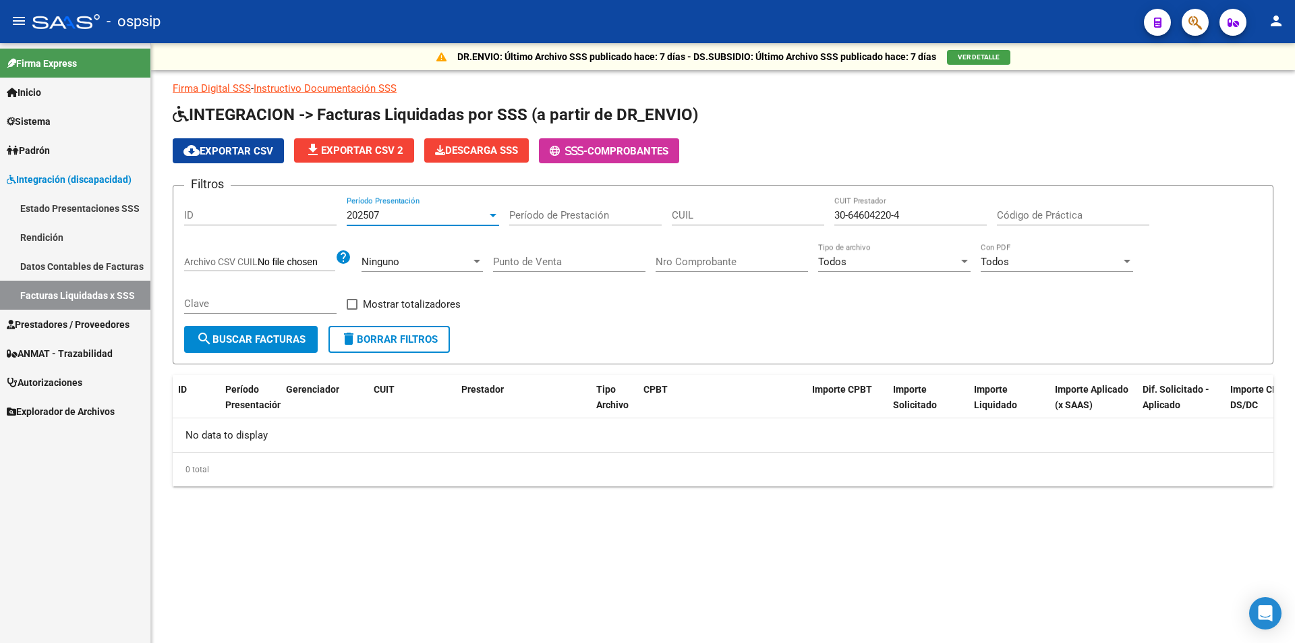
click at [540, 262] on input "Punto de Venta" at bounding box center [569, 262] width 152 height 12
click at [442, 217] on div "202507" at bounding box center [417, 215] width 140 height 12
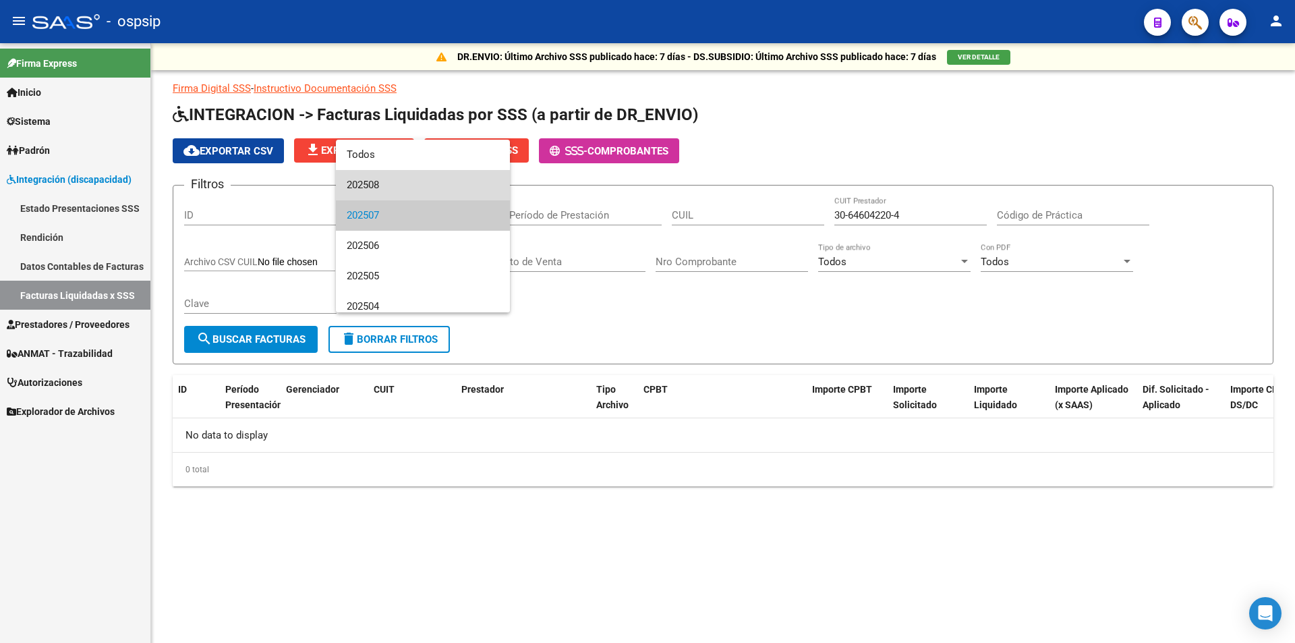
click at [442, 191] on span "202508" at bounding box center [423, 185] width 152 height 30
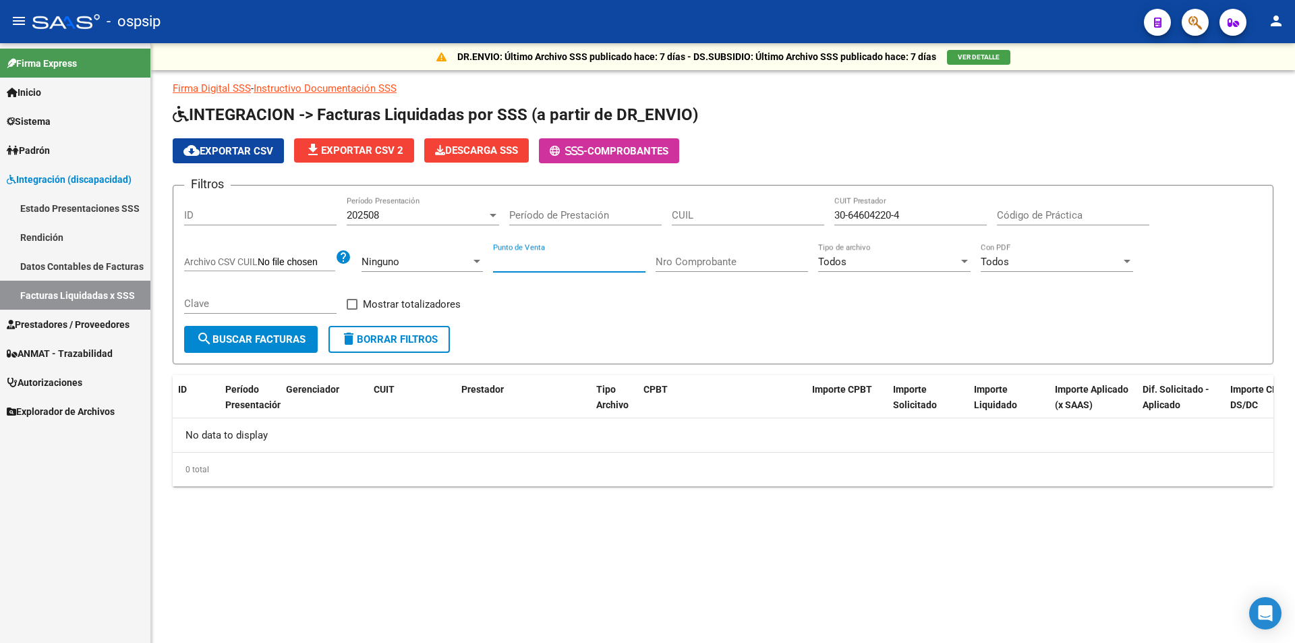
click at [535, 256] on input "Punto de Venta" at bounding box center [569, 262] width 152 height 12
drag, startPoint x: 838, startPoint y: 210, endPoint x: 595, endPoint y: 173, distance: 246.4
click at [593, 173] on app-list-header "INTEGRACION -> Facturas Liquidadas por SSS (a partir de DR_ENVIO) cloud_downloa…" at bounding box center [723, 234] width 1101 height 260
paste input
type input "30-64604220-4"
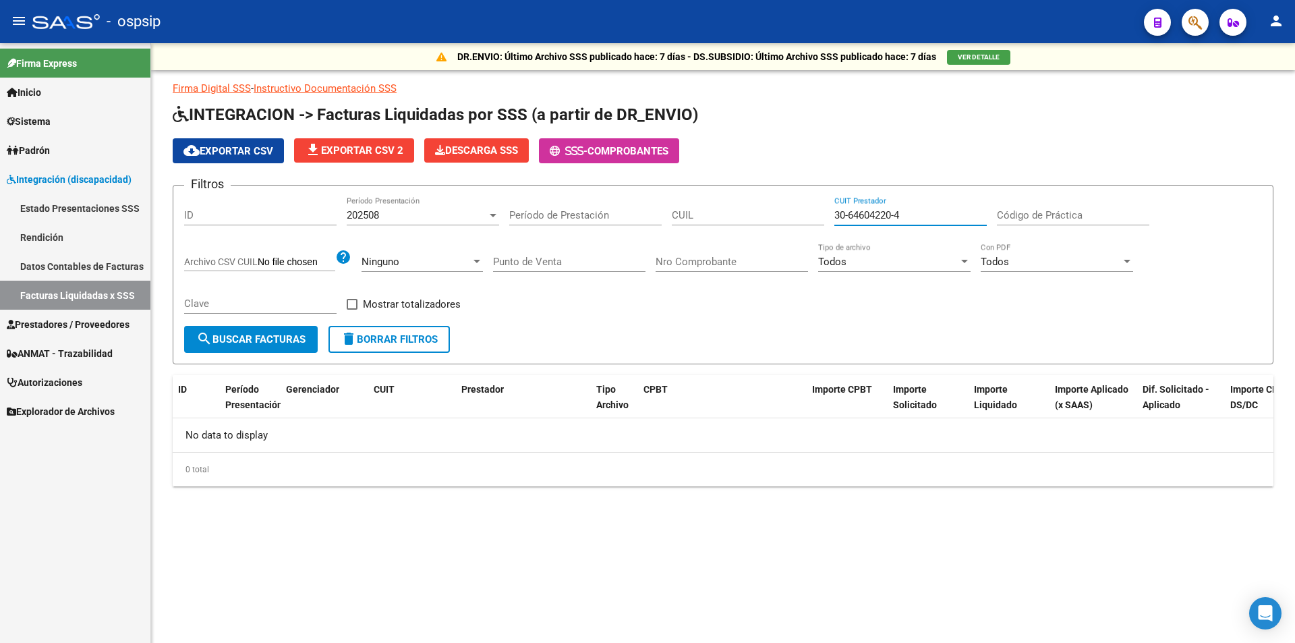
click at [425, 219] on div "202508" at bounding box center [417, 215] width 140 height 12
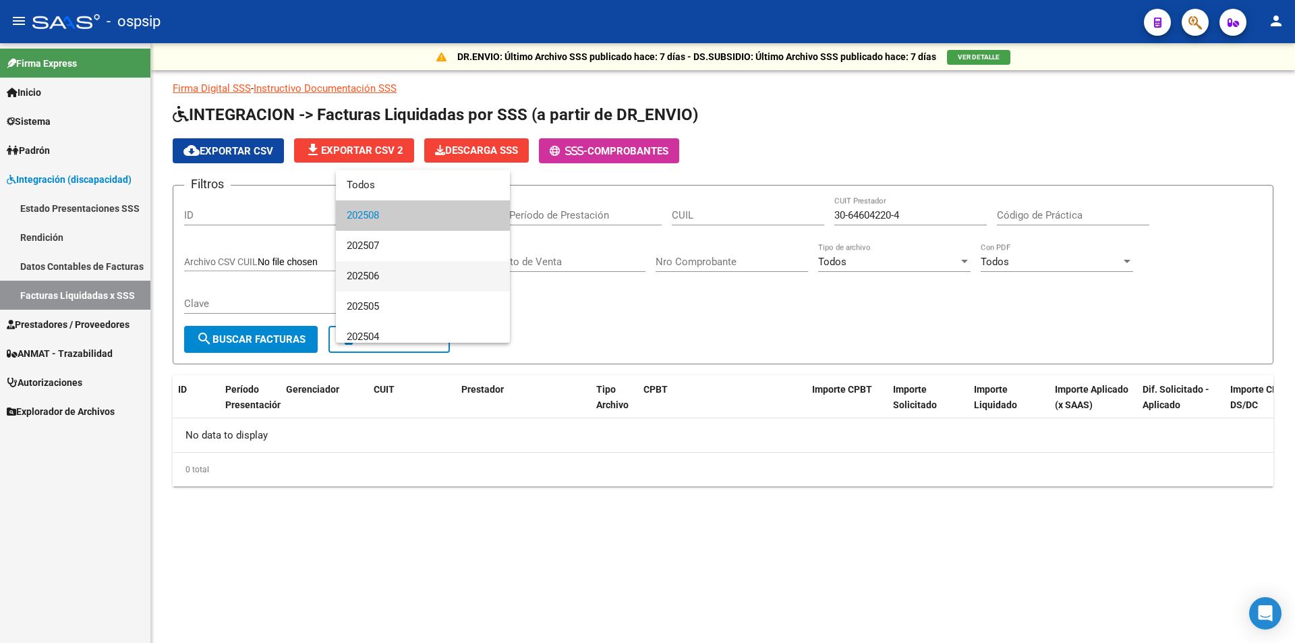
click at [393, 277] on span "202506" at bounding box center [423, 276] width 152 height 30
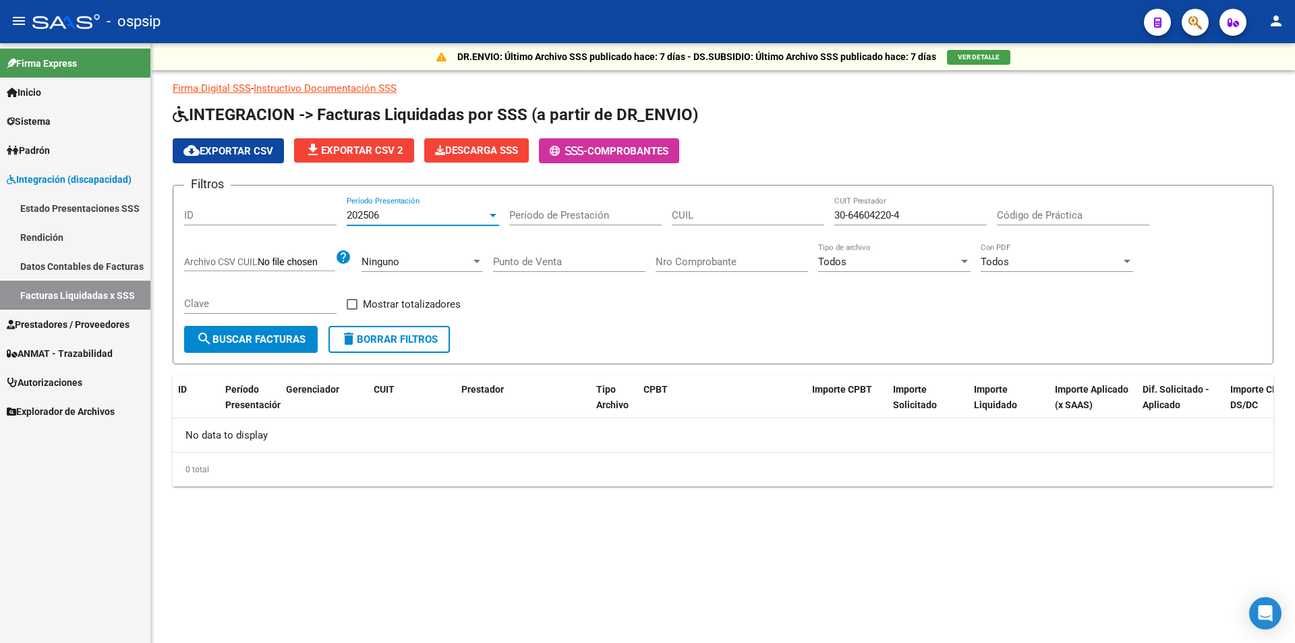
click at [552, 256] on input "Punto de Venta" at bounding box center [569, 262] width 152 height 12
click at [386, 221] on div "202506" at bounding box center [417, 215] width 140 height 12
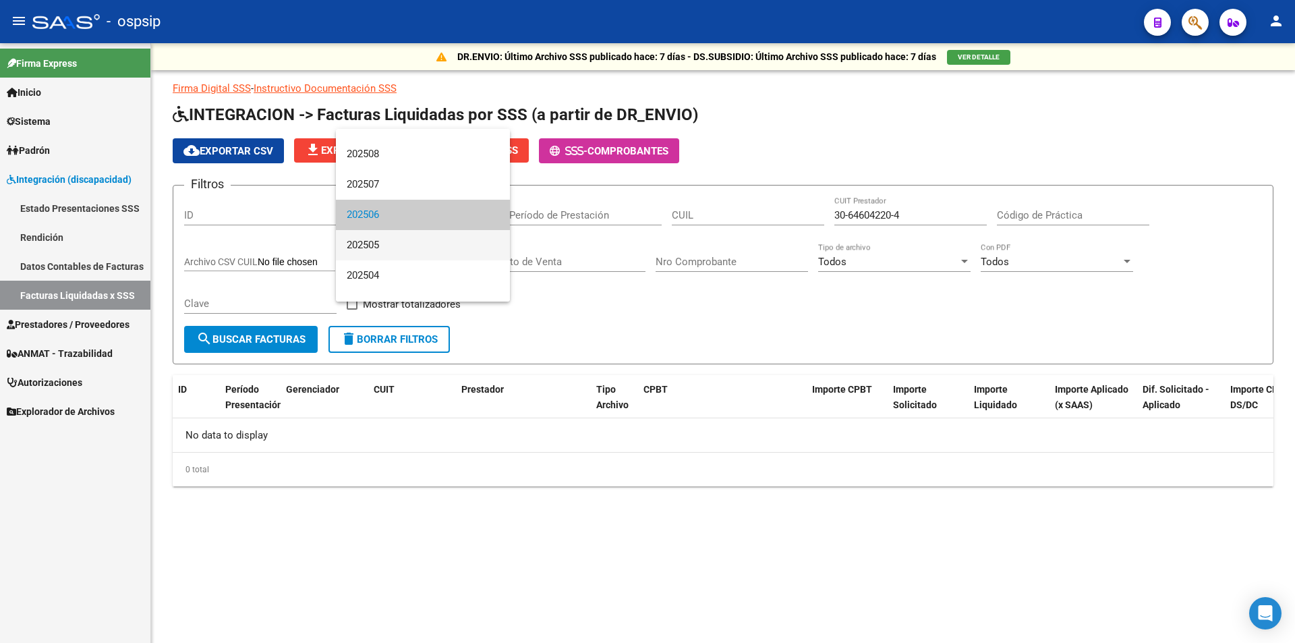
click at [401, 248] on span "202505" at bounding box center [423, 245] width 152 height 30
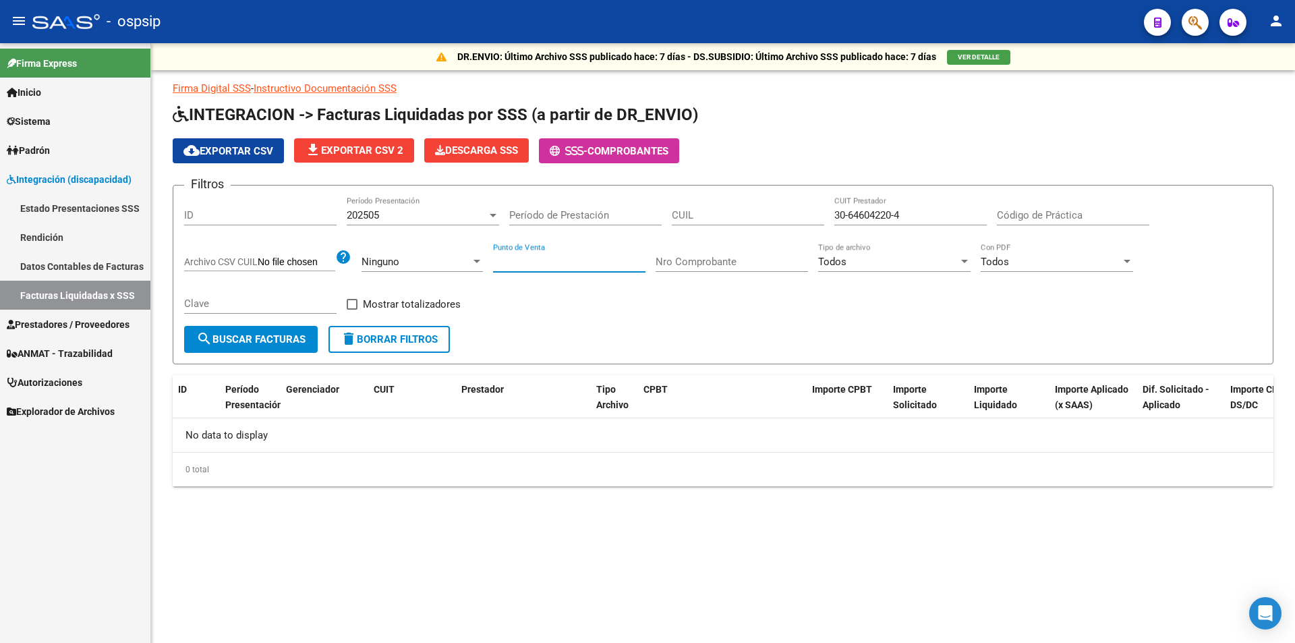
drag, startPoint x: 571, startPoint y: 263, endPoint x: 568, endPoint y: 256, distance: 7.9
click at [569, 257] on input "Punto de Venta" at bounding box center [569, 262] width 152 height 12
click at [459, 209] on div "202505" at bounding box center [417, 215] width 140 height 12
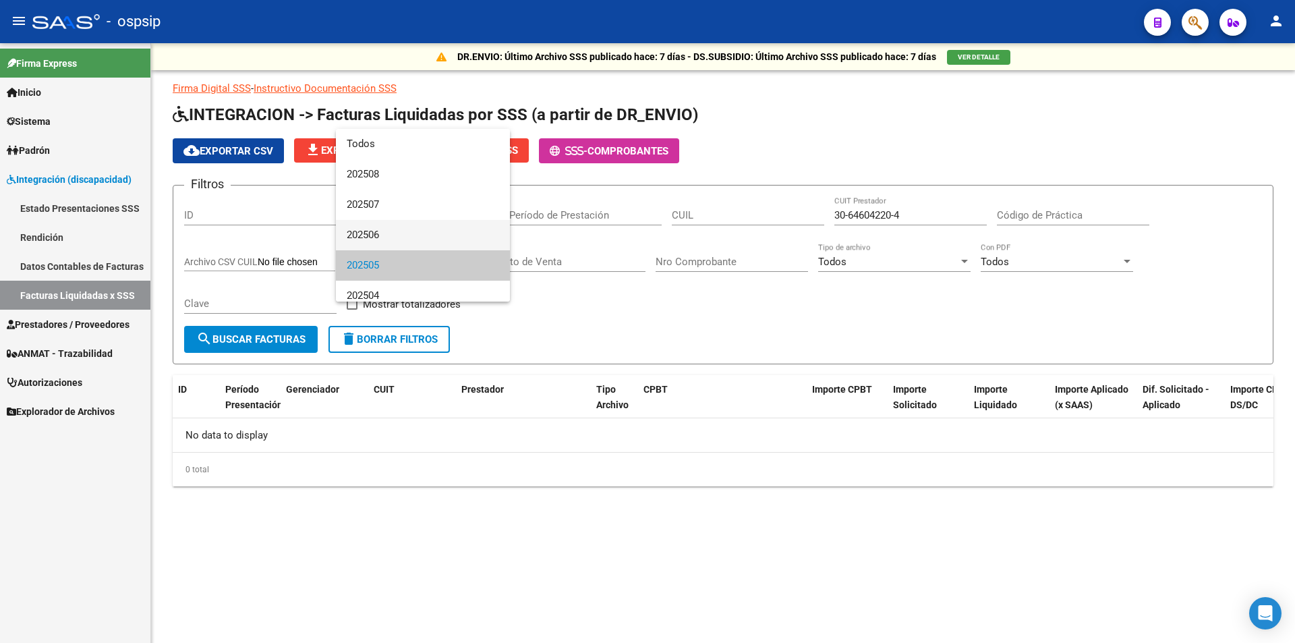
scroll to position [51, 0]
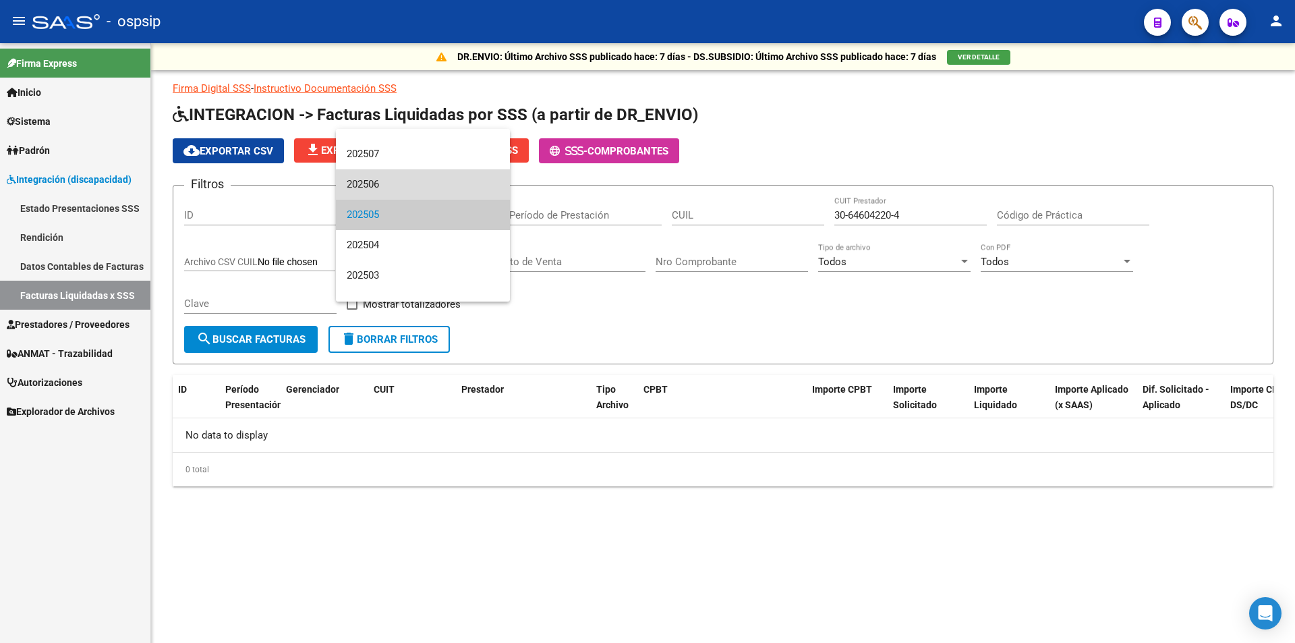
click at [448, 188] on span "202506" at bounding box center [423, 184] width 152 height 30
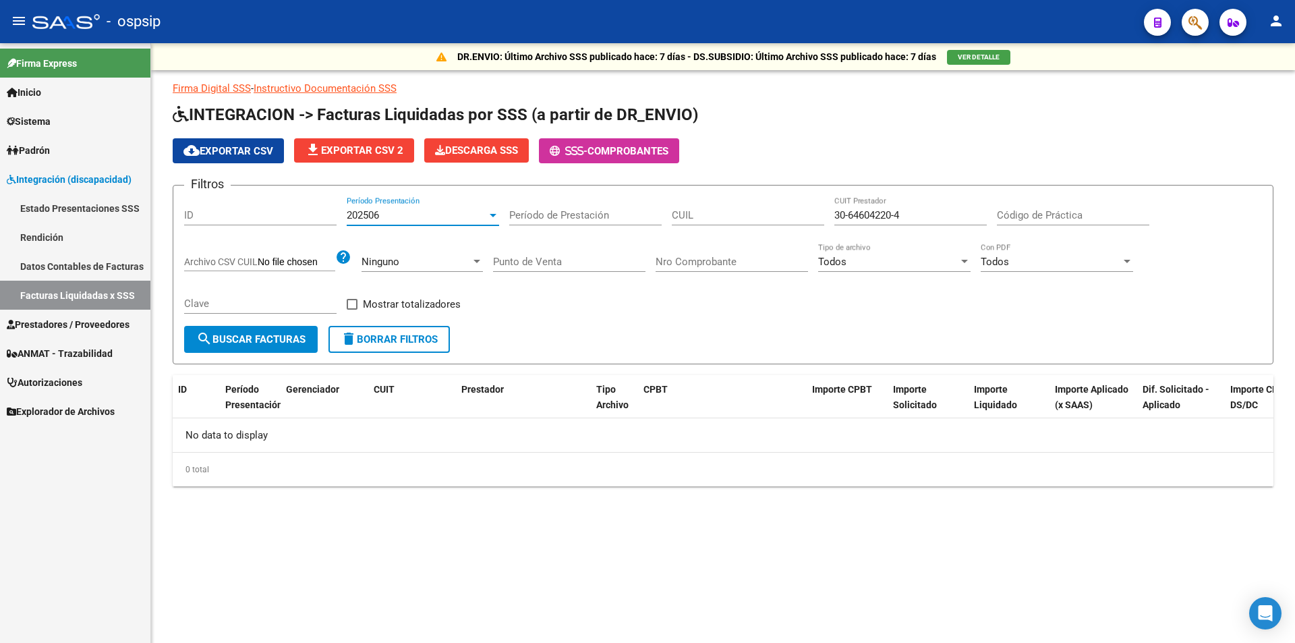
click at [523, 258] on input "Punto de Venta" at bounding box center [569, 262] width 152 height 12
click at [426, 204] on div "202506 Período Presentación" at bounding box center [423, 210] width 152 height 29
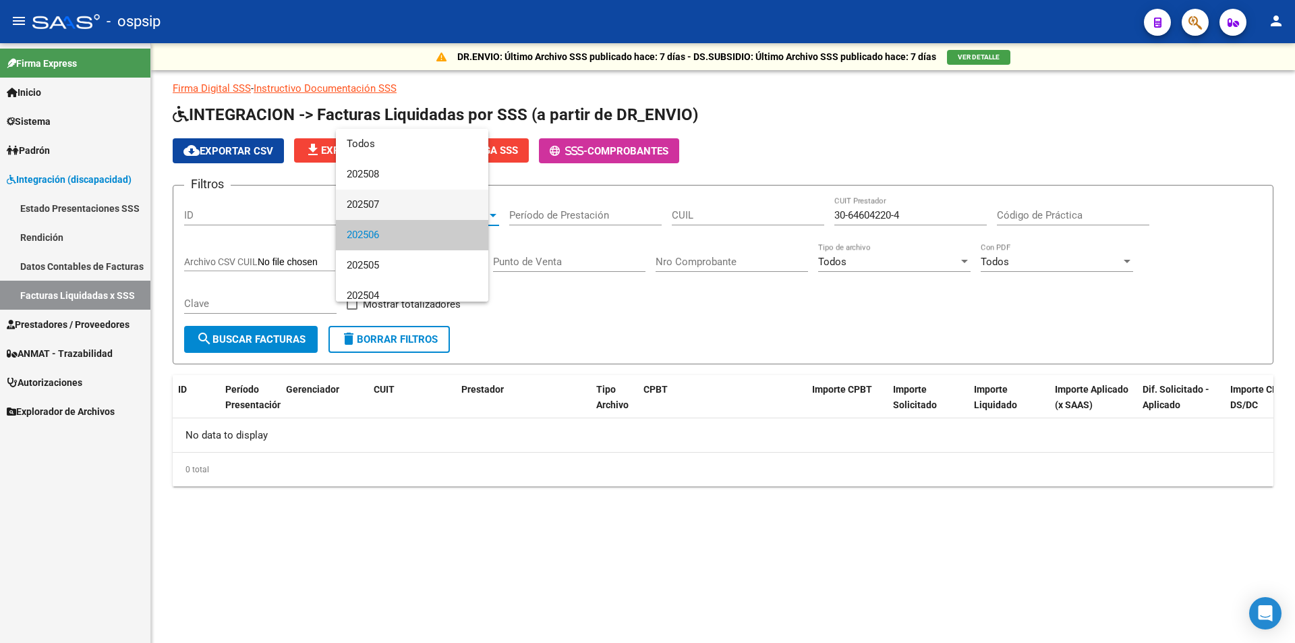
scroll to position [20, 0]
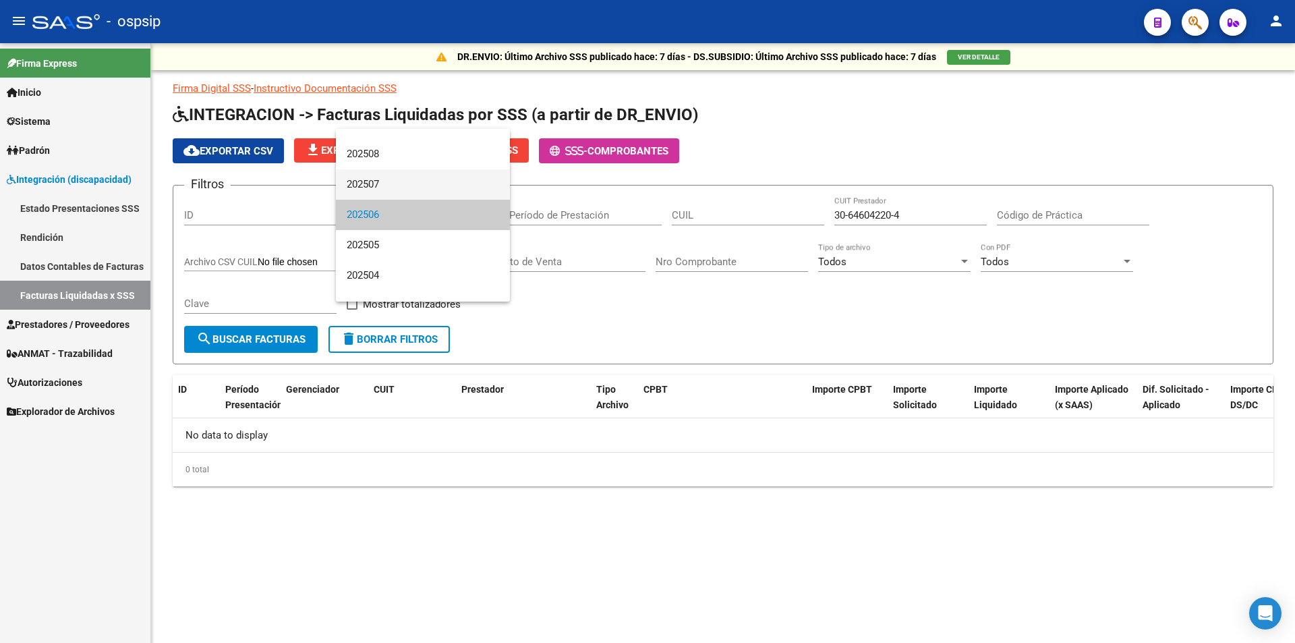
click at [432, 171] on span "202507" at bounding box center [423, 184] width 152 height 30
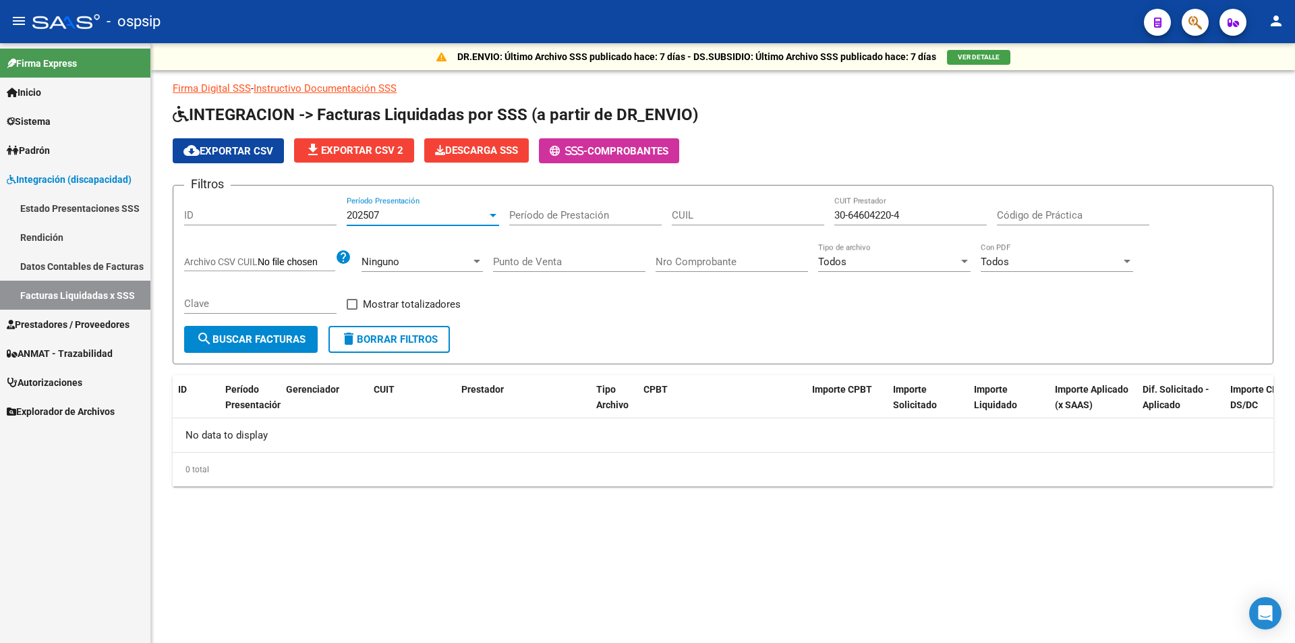
click at [535, 262] on input "Punto de Venta" at bounding box center [569, 262] width 152 height 12
click at [474, 221] on div "202507" at bounding box center [417, 215] width 140 height 12
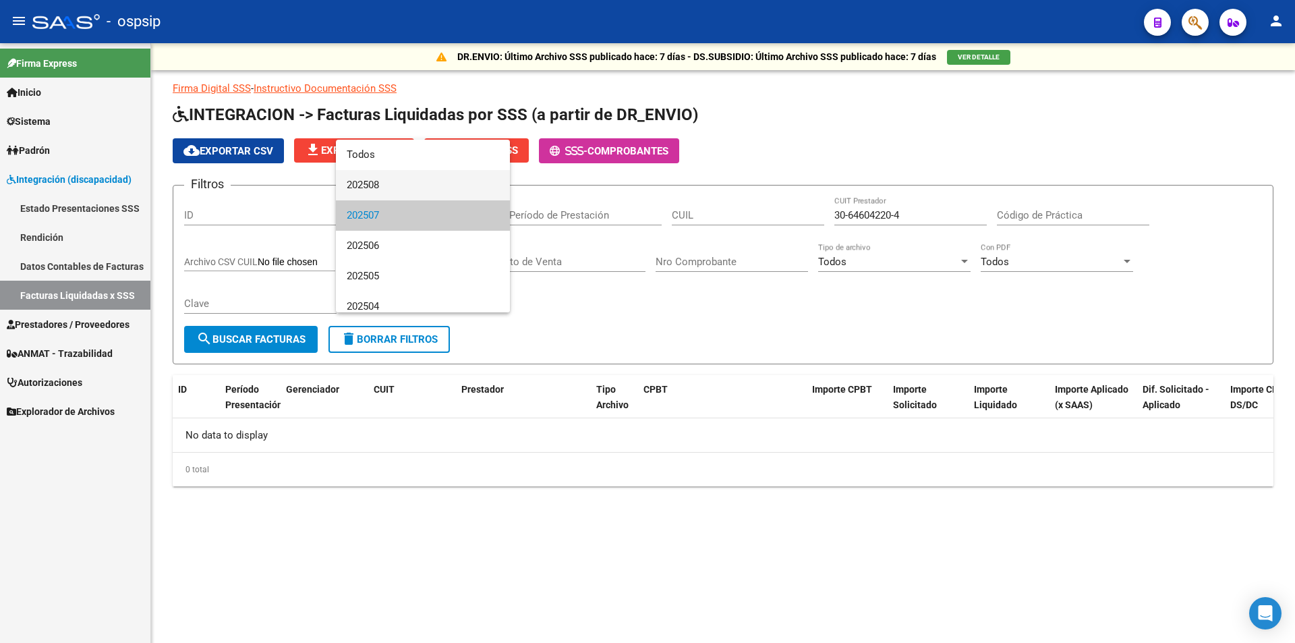
click at [459, 176] on span "202508" at bounding box center [423, 185] width 152 height 30
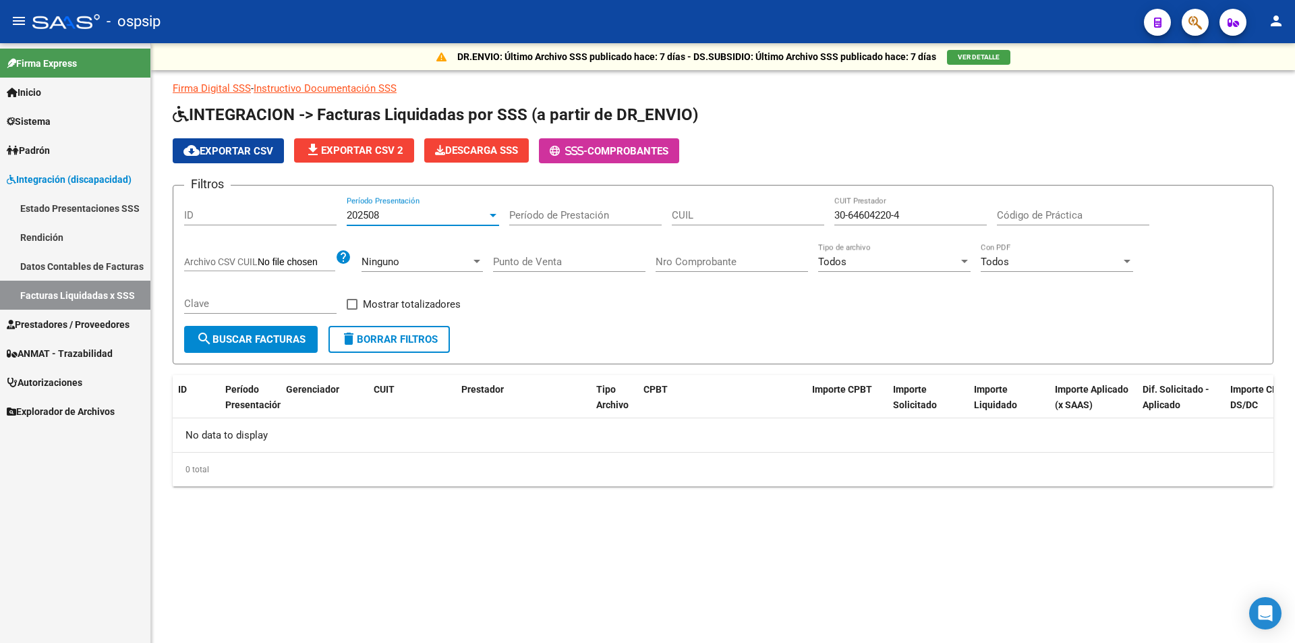
click at [514, 260] on input "Punto de Venta" at bounding box center [569, 262] width 152 height 12
